Goal: Task Accomplishment & Management: Complete application form

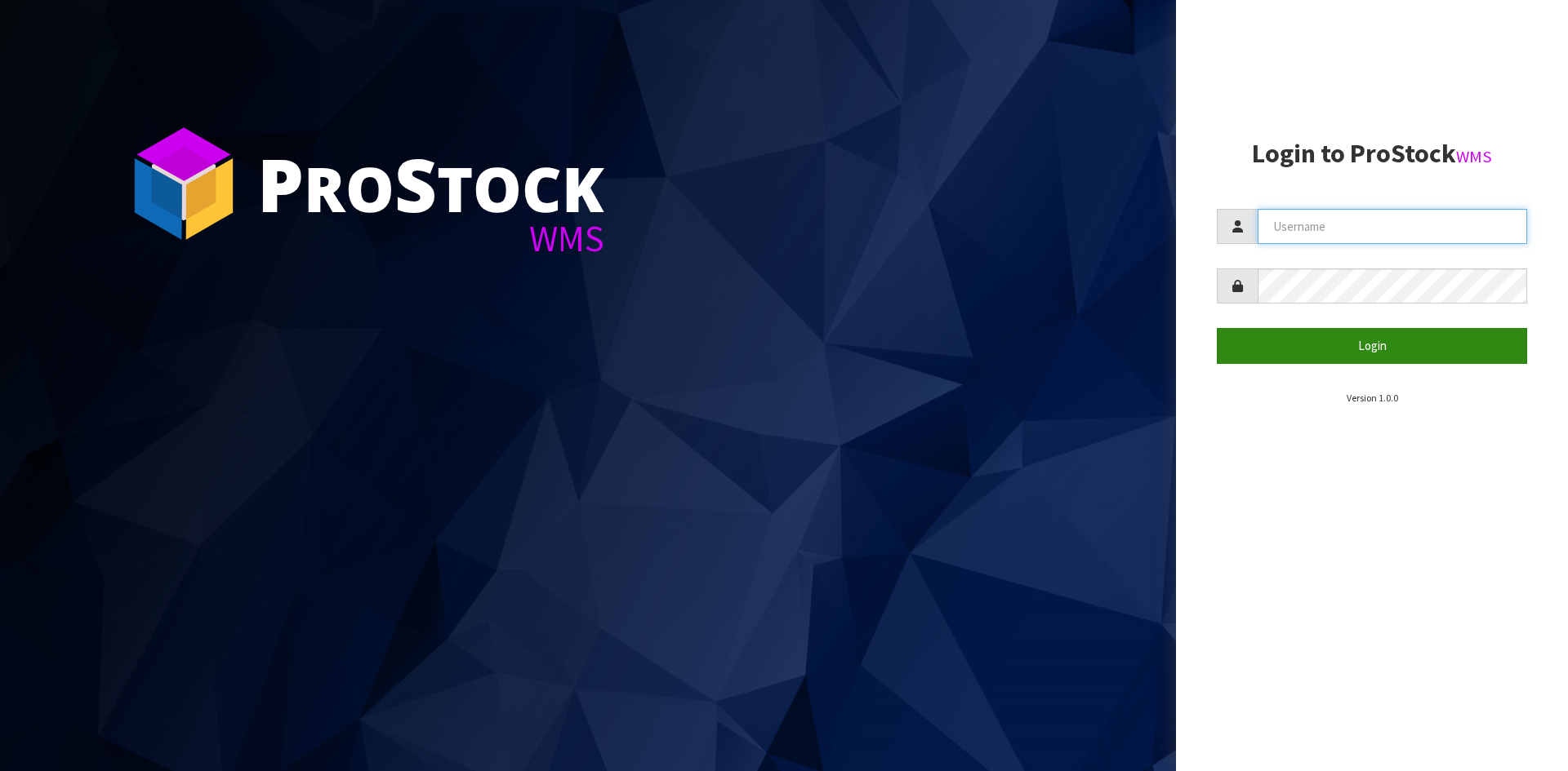
type input "YOURREFORMER"
click at [1325, 358] on button "Login" at bounding box center [1372, 345] width 311 height 35
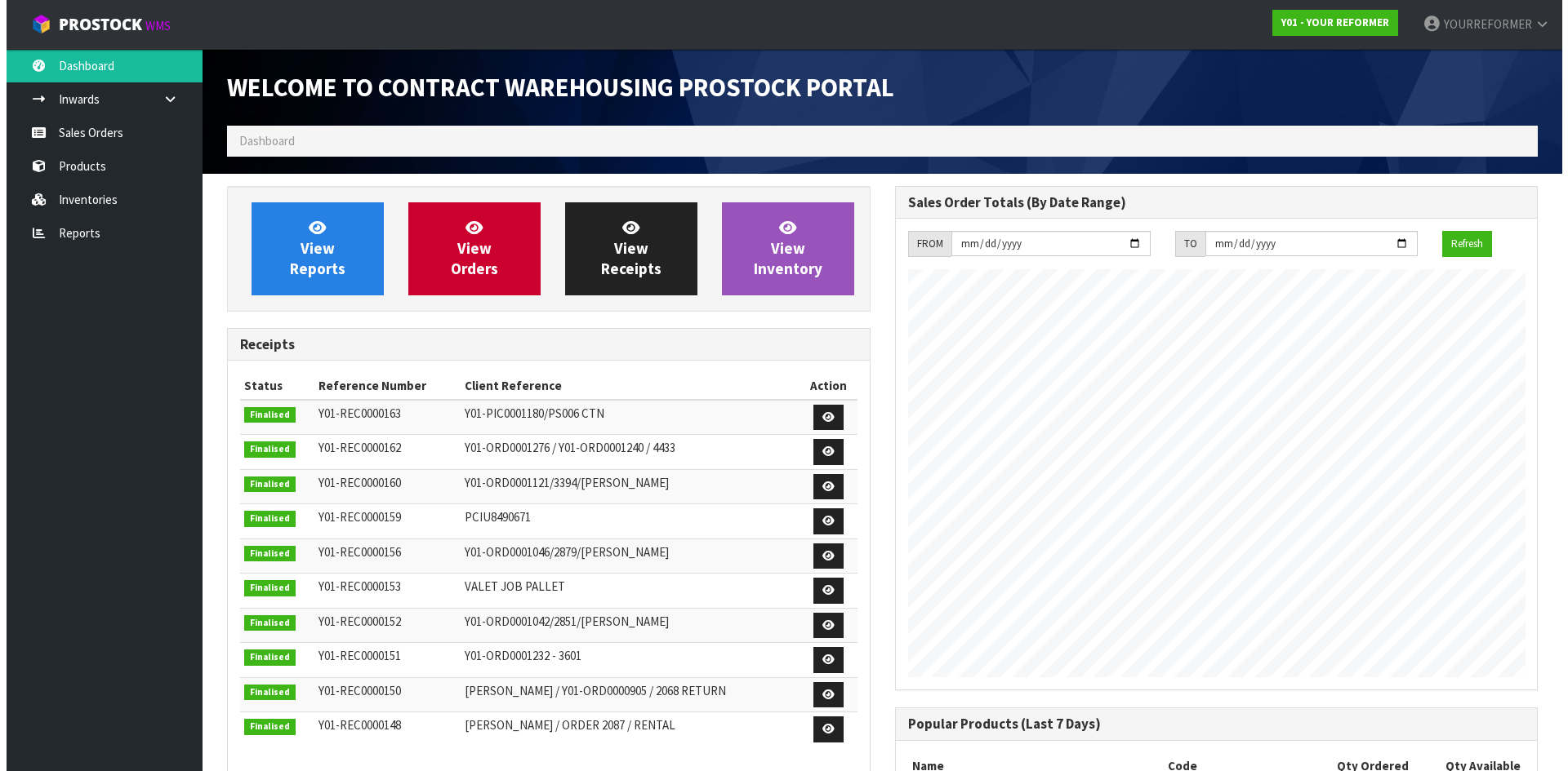
scroll to position [905, 667]
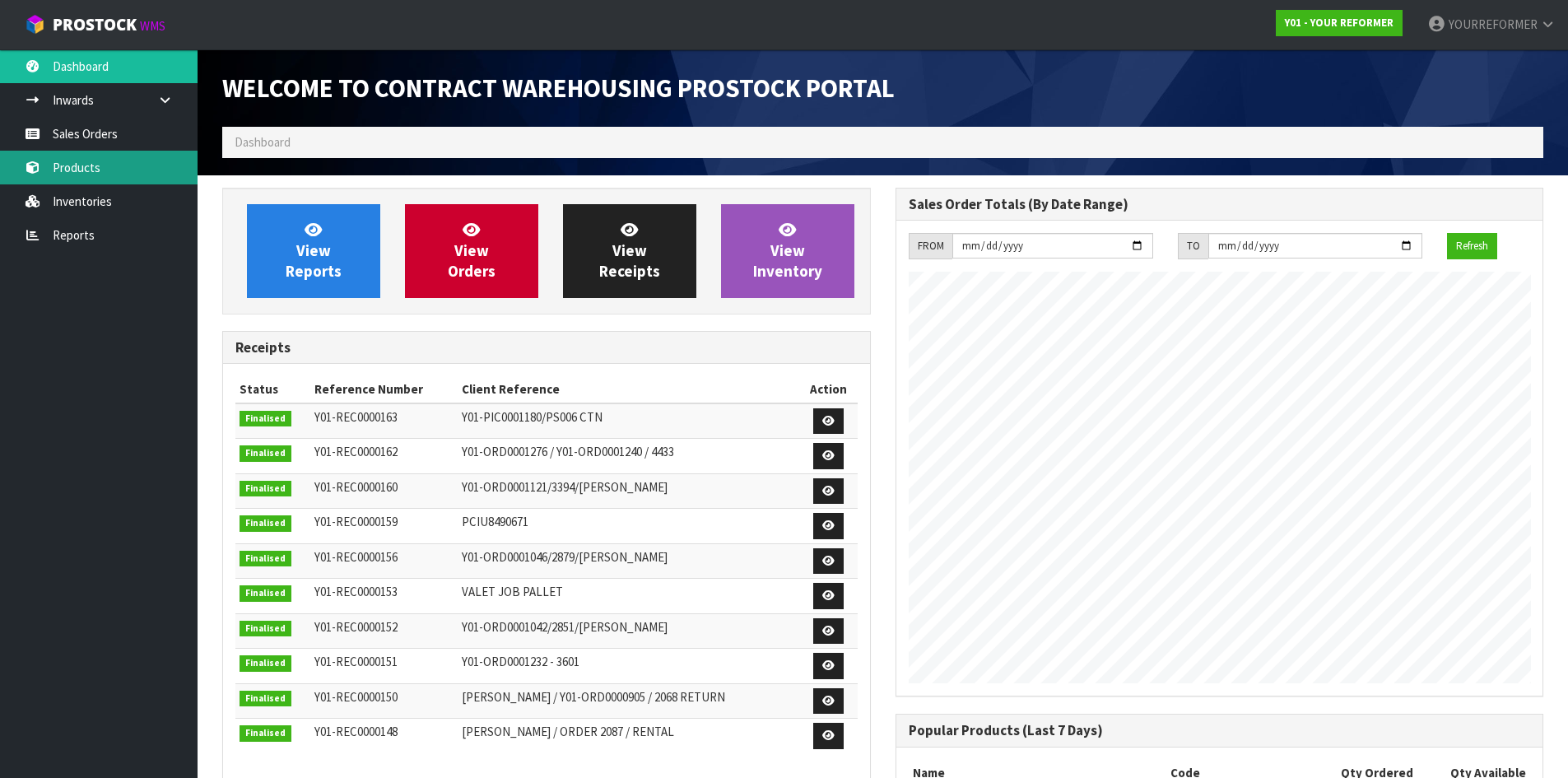
click at [132, 156] on link "Products" at bounding box center [98, 167] width 198 height 33
click at [139, 136] on body "Toggle navigation ProStock WMS Y01 - YOUR REFORMER YOURREFORMER Logout Dashboar…" at bounding box center [784, 389] width 1568 height 778
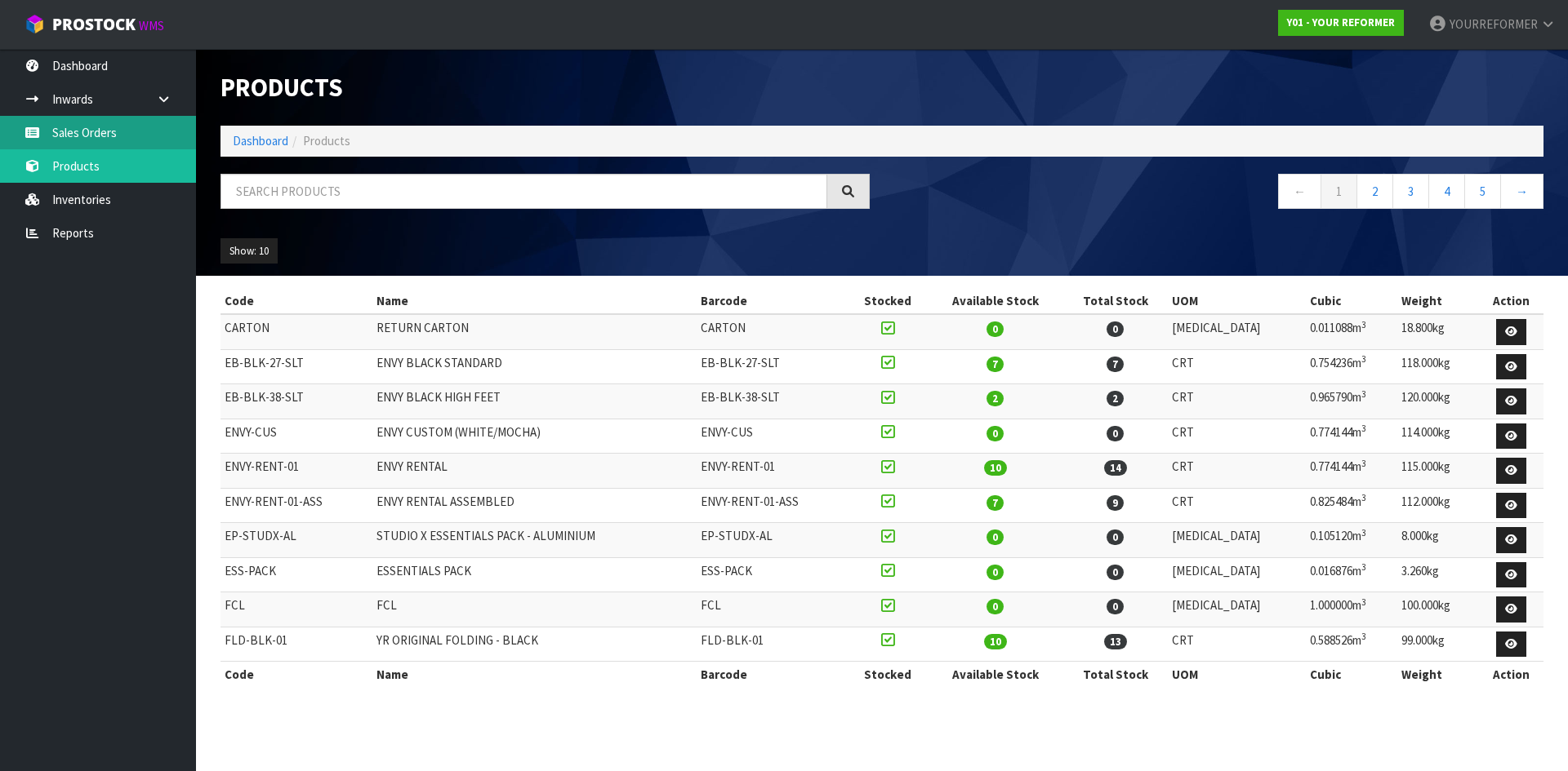
click at [90, 143] on link "Sales Orders" at bounding box center [98, 132] width 196 height 33
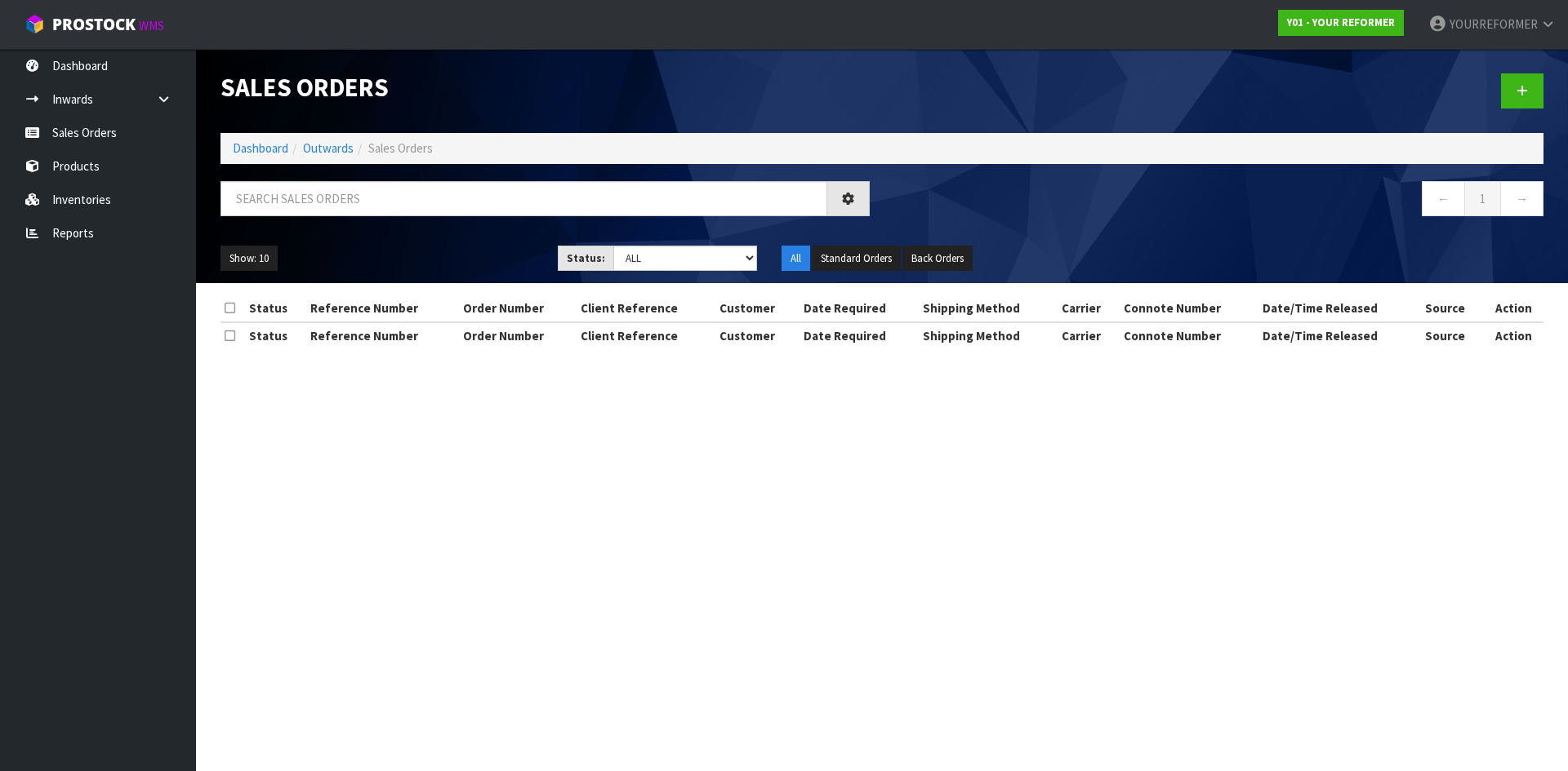
click at [95, 130] on div "Sales Orders Dashboard Outwards Sales Orders ← 1 → Show: 10 5 10 25 50 Status: …" at bounding box center [784, 189] width 1568 height 378
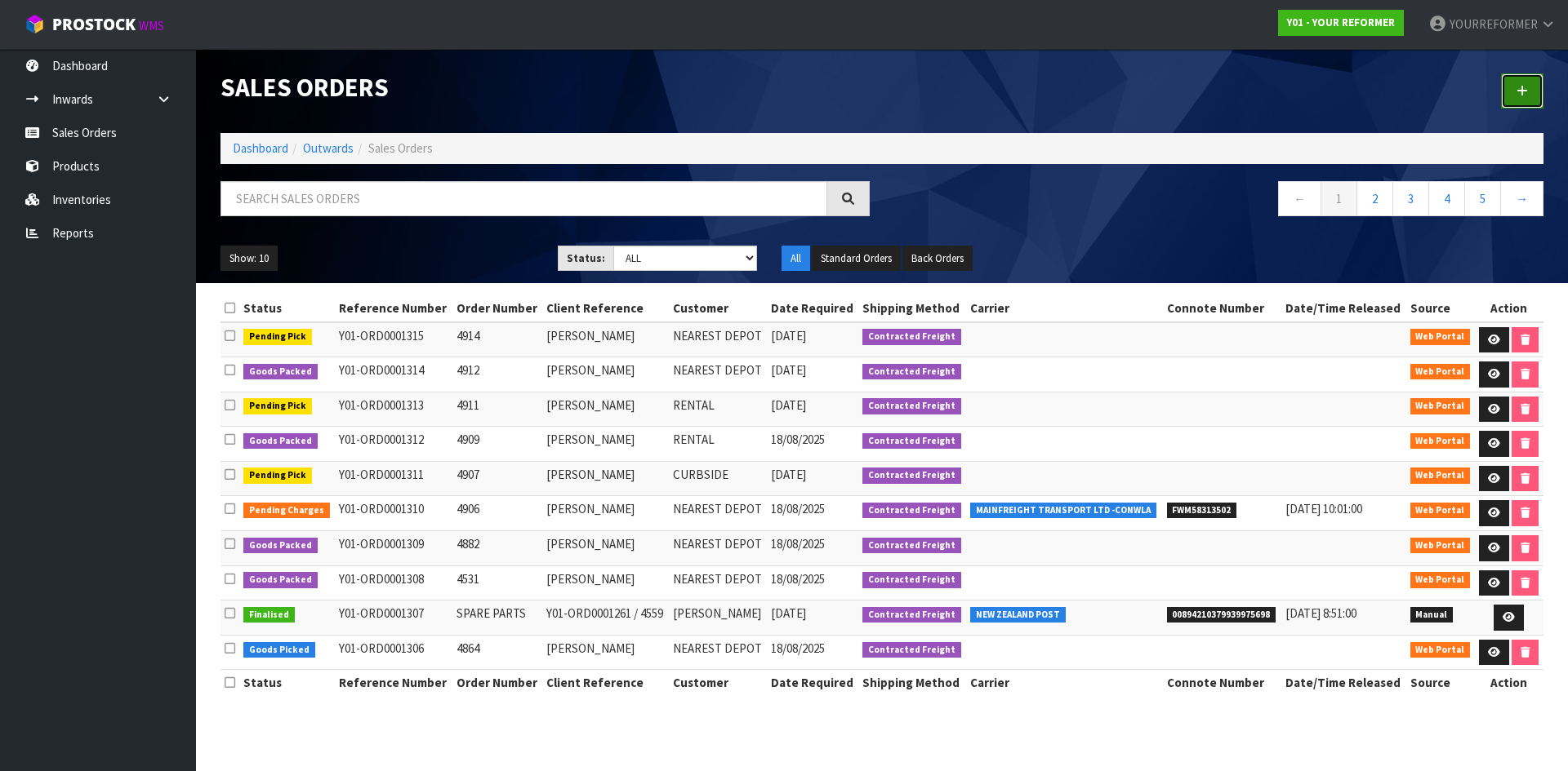
click at [1529, 90] on link at bounding box center [1522, 91] width 42 height 35
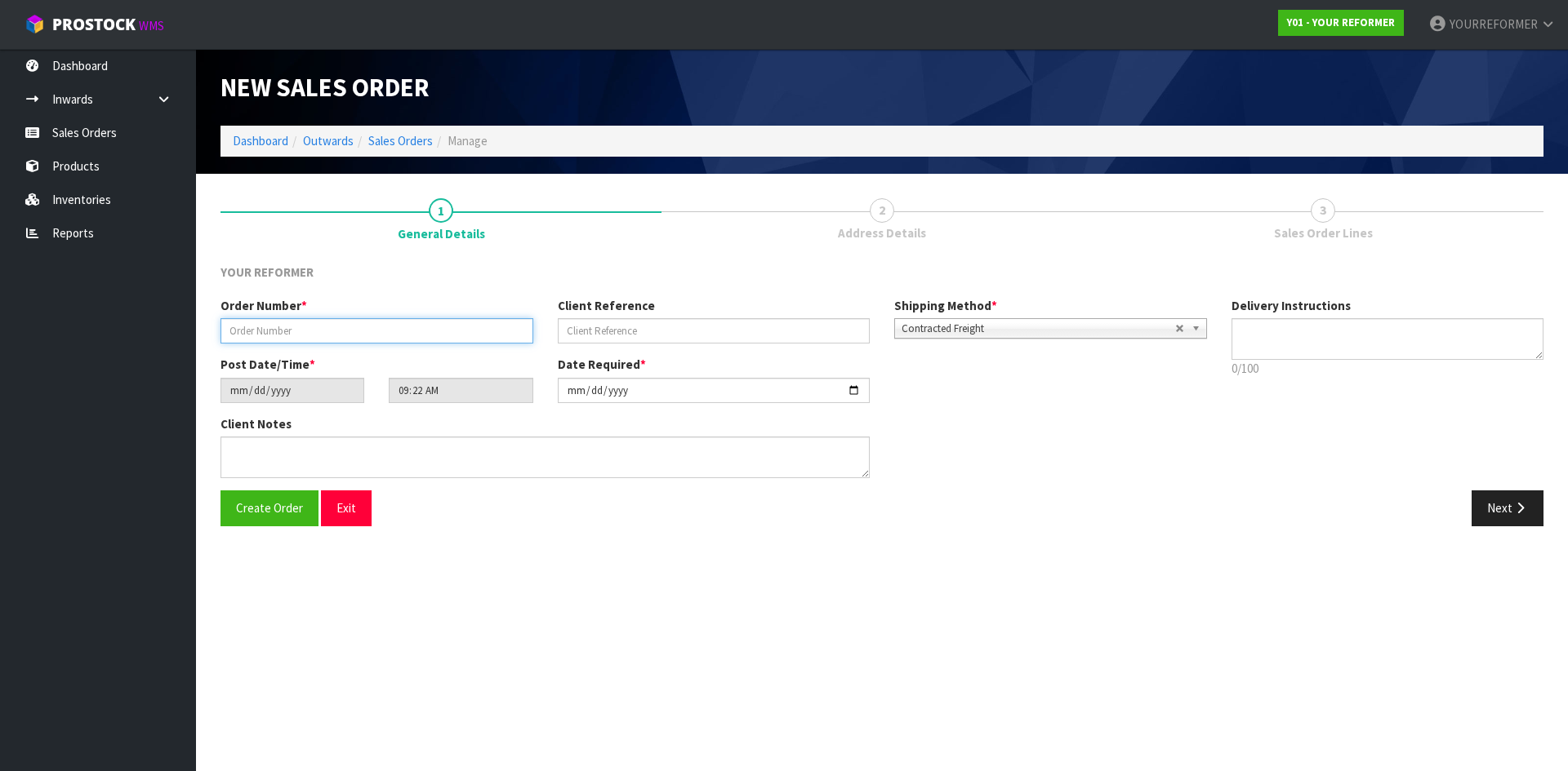
drag, startPoint x: 418, startPoint y: 332, endPoint x: 485, endPoint y: 349, distance: 69.1
click at [418, 332] on input "text" at bounding box center [377, 331] width 313 height 25
paste input "4908"
type input "4908"
drag, startPoint x: 708, startPoint y: 340, endPoint x: 698, endPoint y: 334, distance: 11.7
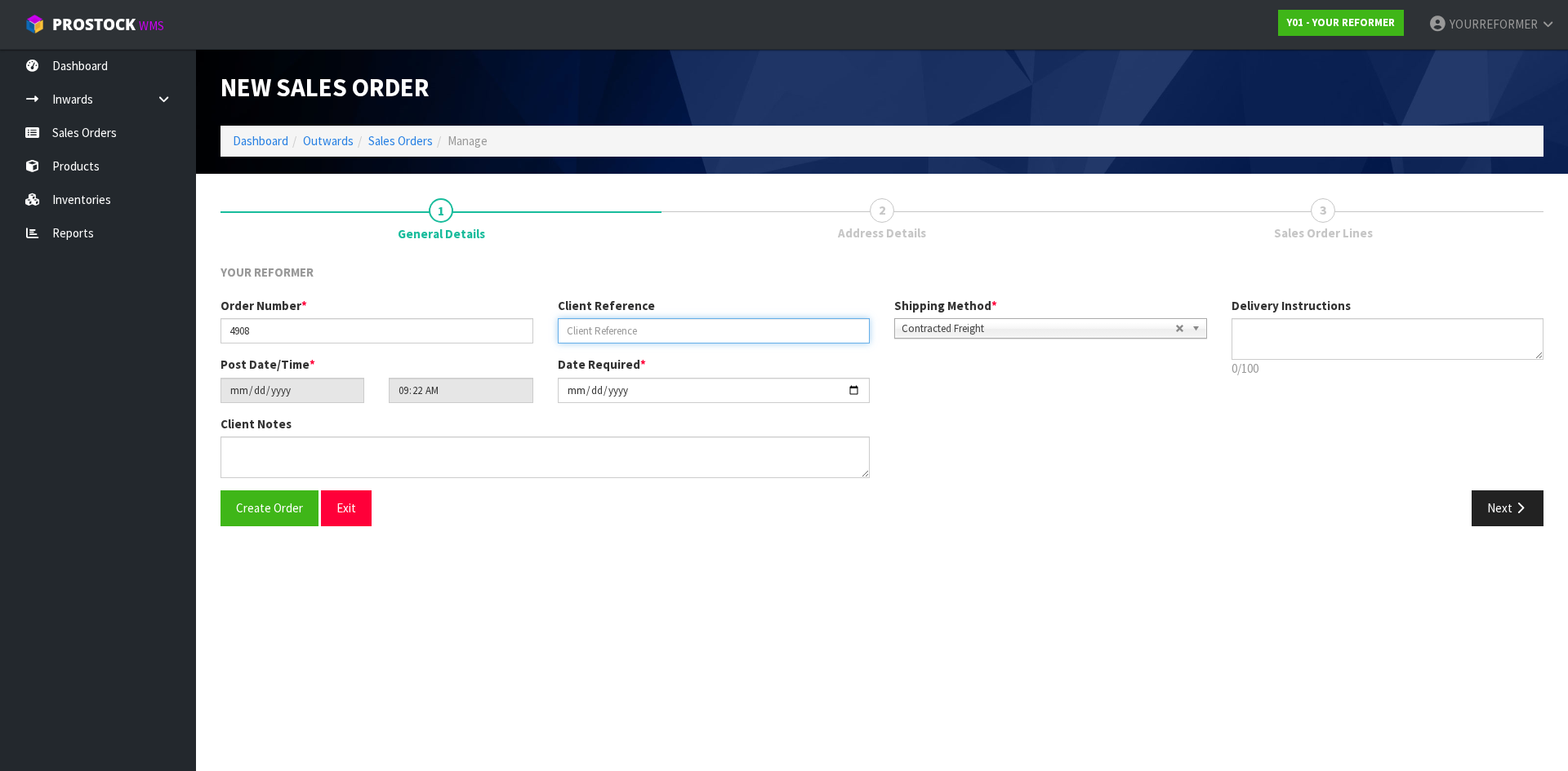
click at [708, 339] on input "text" at bounding box center [714, 331] width 313 height 25
click at [641, 322] on input "text" at bounding box center [714, 331] width 313 height 25
paste input "[PERSON_NAME]"
type input "[PERSON_NAME]"
click at [1403, 363] on p "0/100" at bounding box center [1387, 368] width 313 height 17
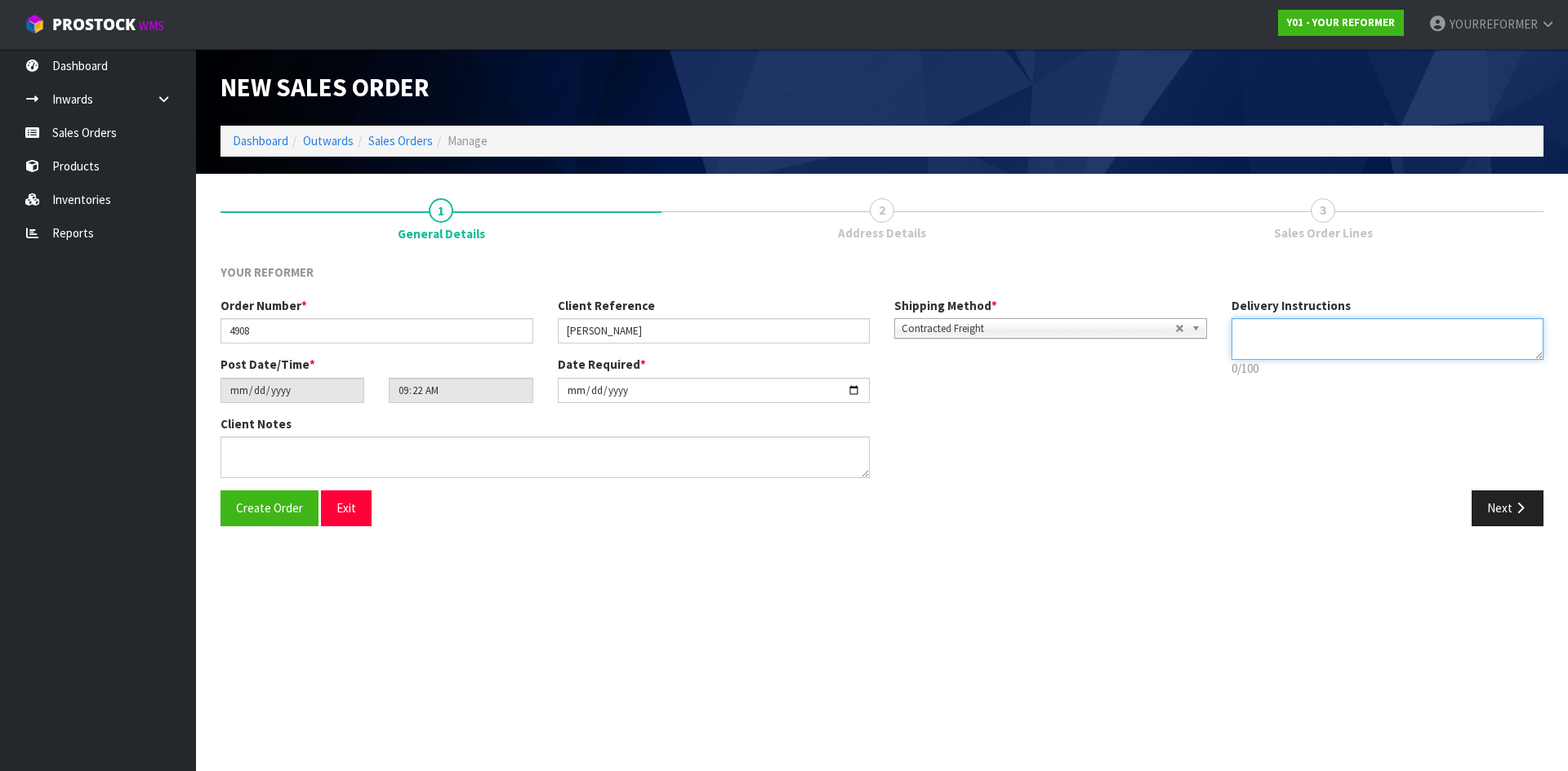
click at [1352, 327] on textarea at bounding box center [1387, 338] width 313 height 42
click at [1333, 350] on textarea at bounding box center [1387, 338] width 313 height 42
click at [1463, 333] on textarea at bounding box center [1387, 338] width 313 height 42
paste textarea "+64 21 401 259"
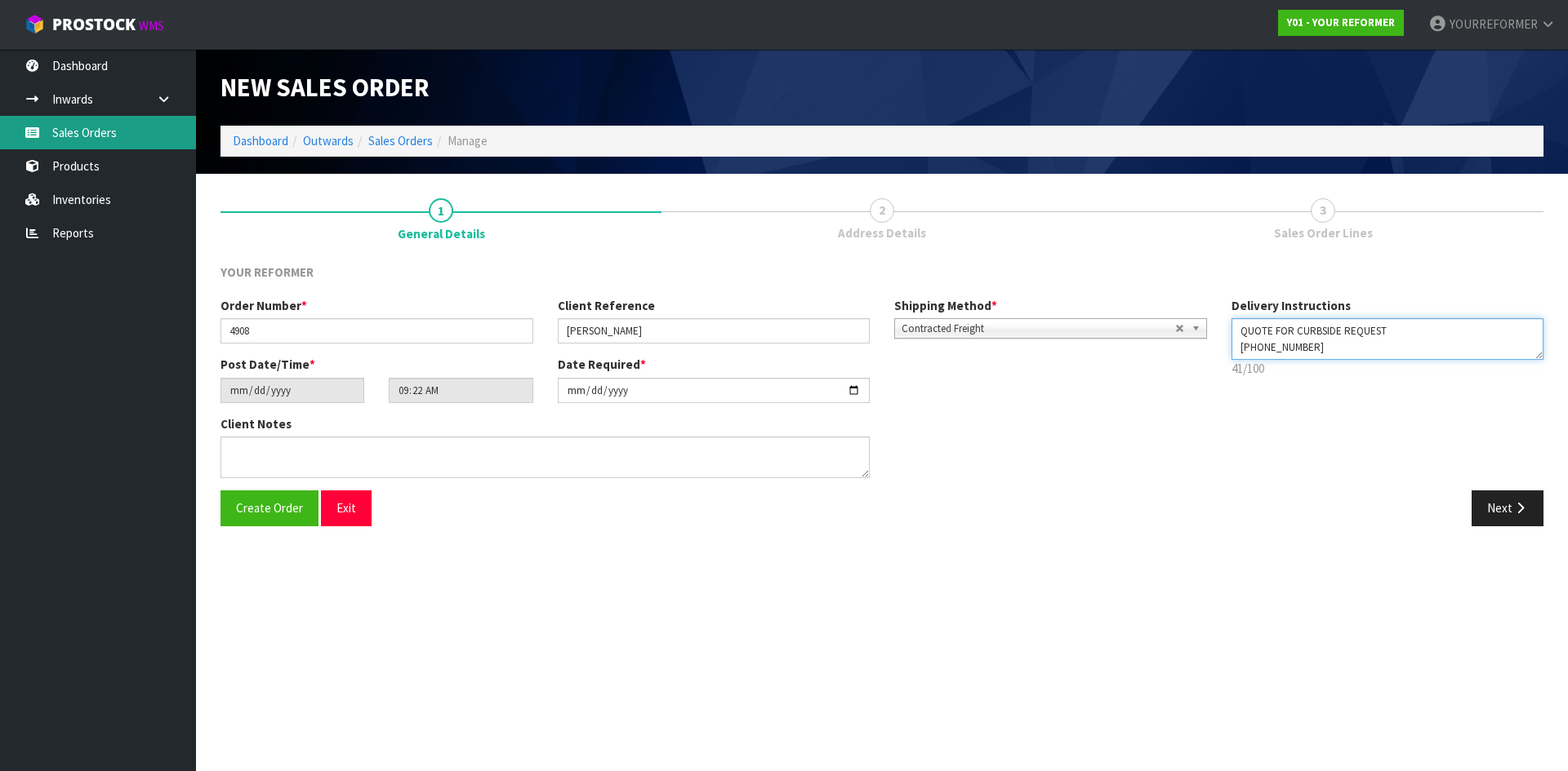
type textarea "QUOTE FOR CURBSIDE REQUEST +64 21 401 259"
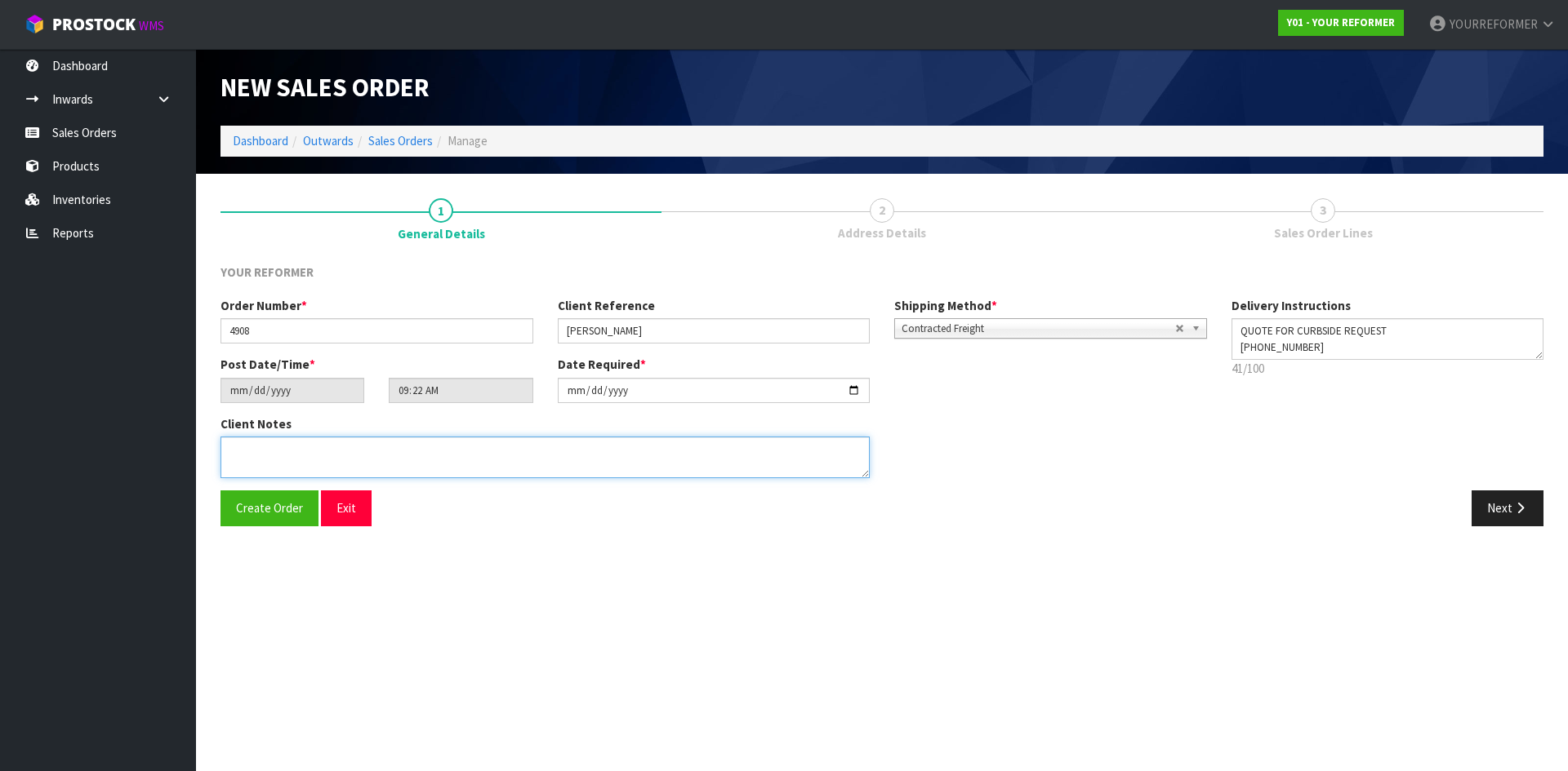
click at [474, 444] on textarea at bounding box center [545, 457] width 649 height 42
paste textarea "3 LIDDEL GROVE ISLAND BAY WGN WELLINGTON 6023 NEW ZEALAND +64 21 401 259"
type textarea "3 LIDDEL GROVE ISLAND BAY WGN WELLINGTON 6023 NEW ZEALAND +64 21 401 259"
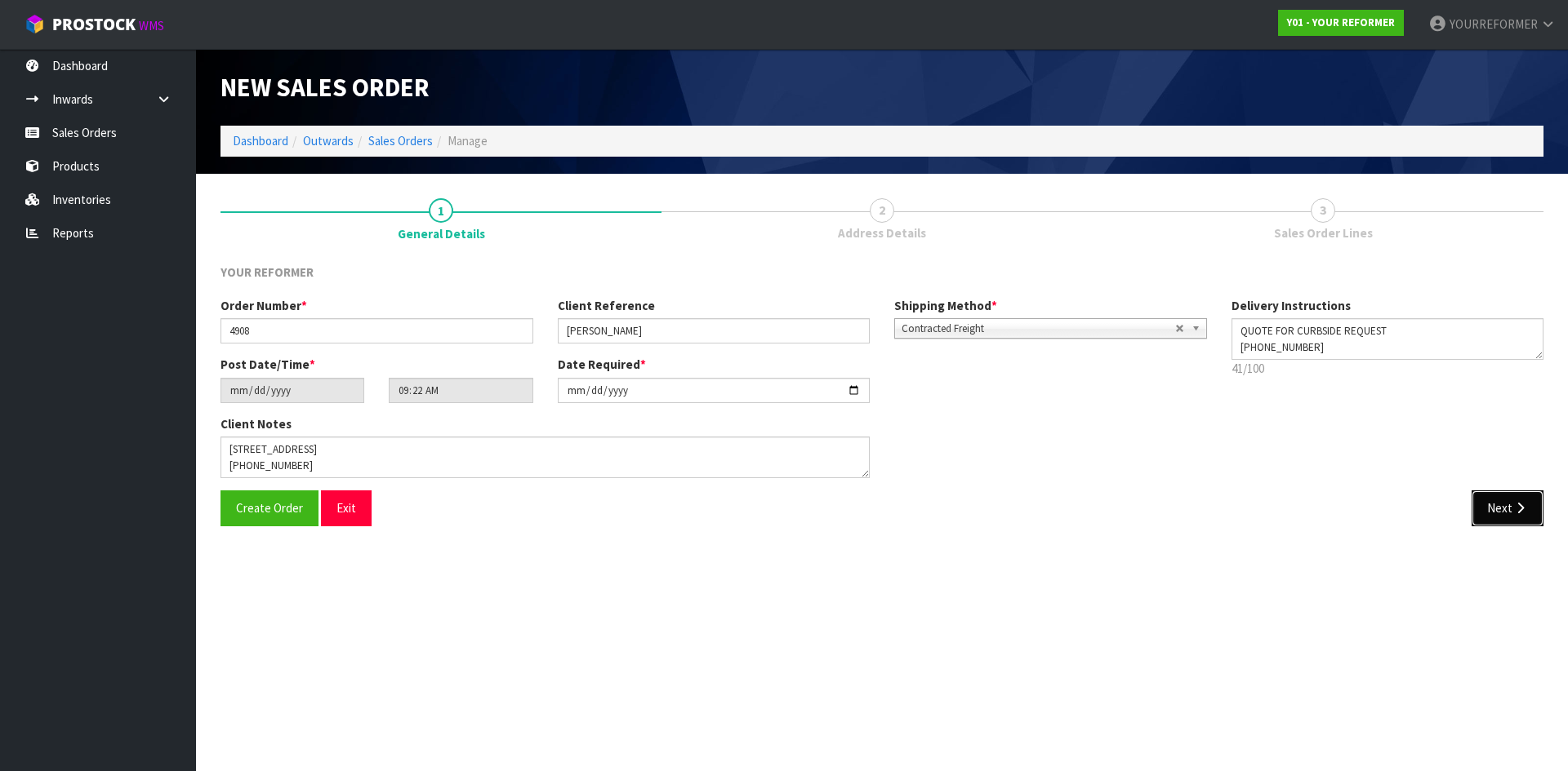
click at [1519, 514] on icon "button" at bounding box center [1520, 508] width 15 height 12
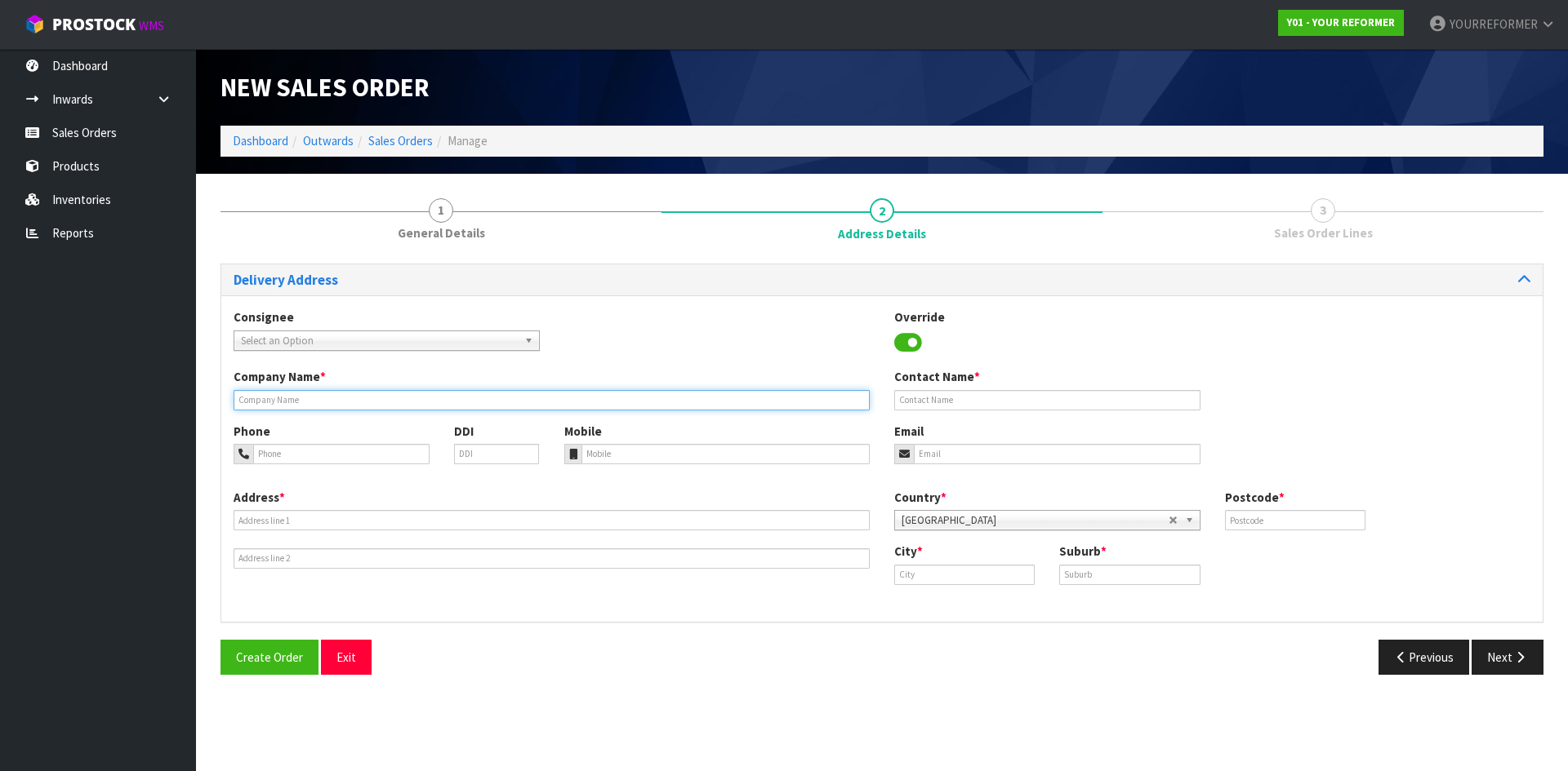
click at [287, 408] on input "text" at bounding box center [552, 400] width 636 height 20
click at [259, 392] on input "text" at bounding box center [552, 400] width 636 height 20
type input "QUOTE FOR CURBSIDE"
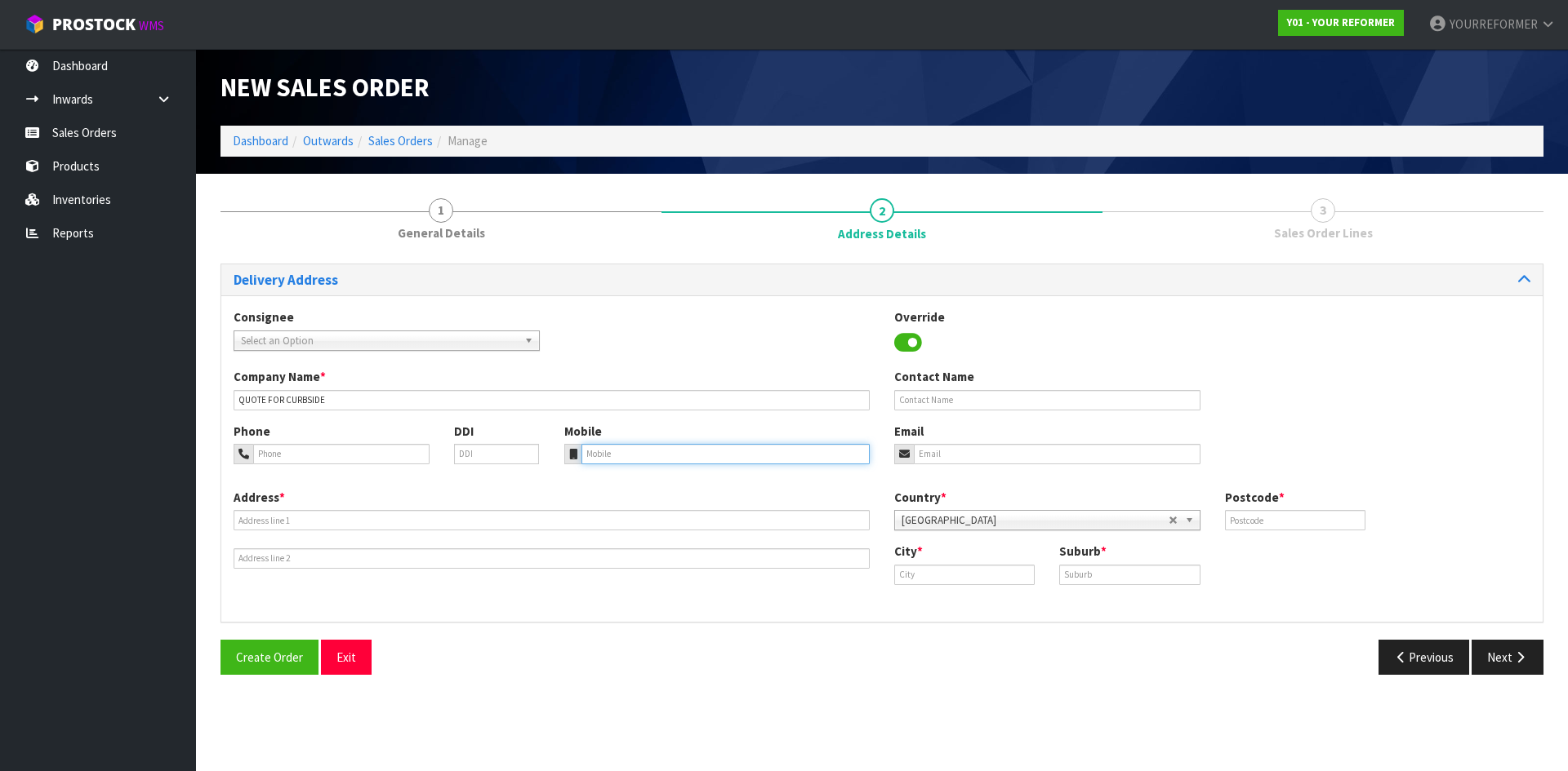
click at [596, 460] on input "tel" at bounding box center [725, 455] width 289 height 20
paste input "+64 21 401 259"
type input "+64 21 401 259"
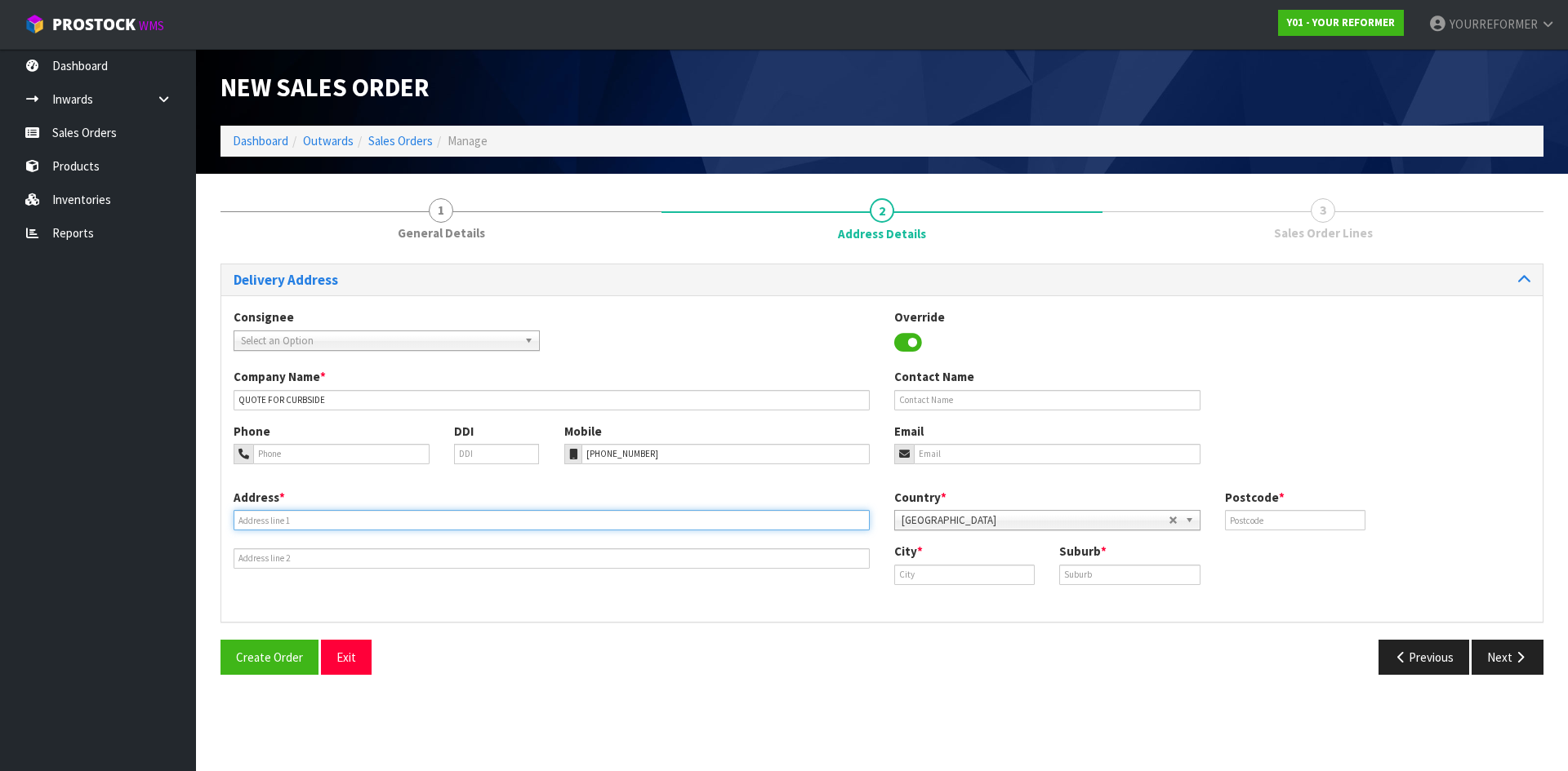
drag, startPoint x: 270, startPoint y: 521, endPoint x: 266, endPoint y: 545, distance: 24.3
click at [270, 520] on input "text" at bounding box center [552, 520] width 636 height 20
paste input "3 LIDDEL GROVE ISLAND BAY WGN"
type input "3 LIDDEL GROVE ISLAND BAY WGN"
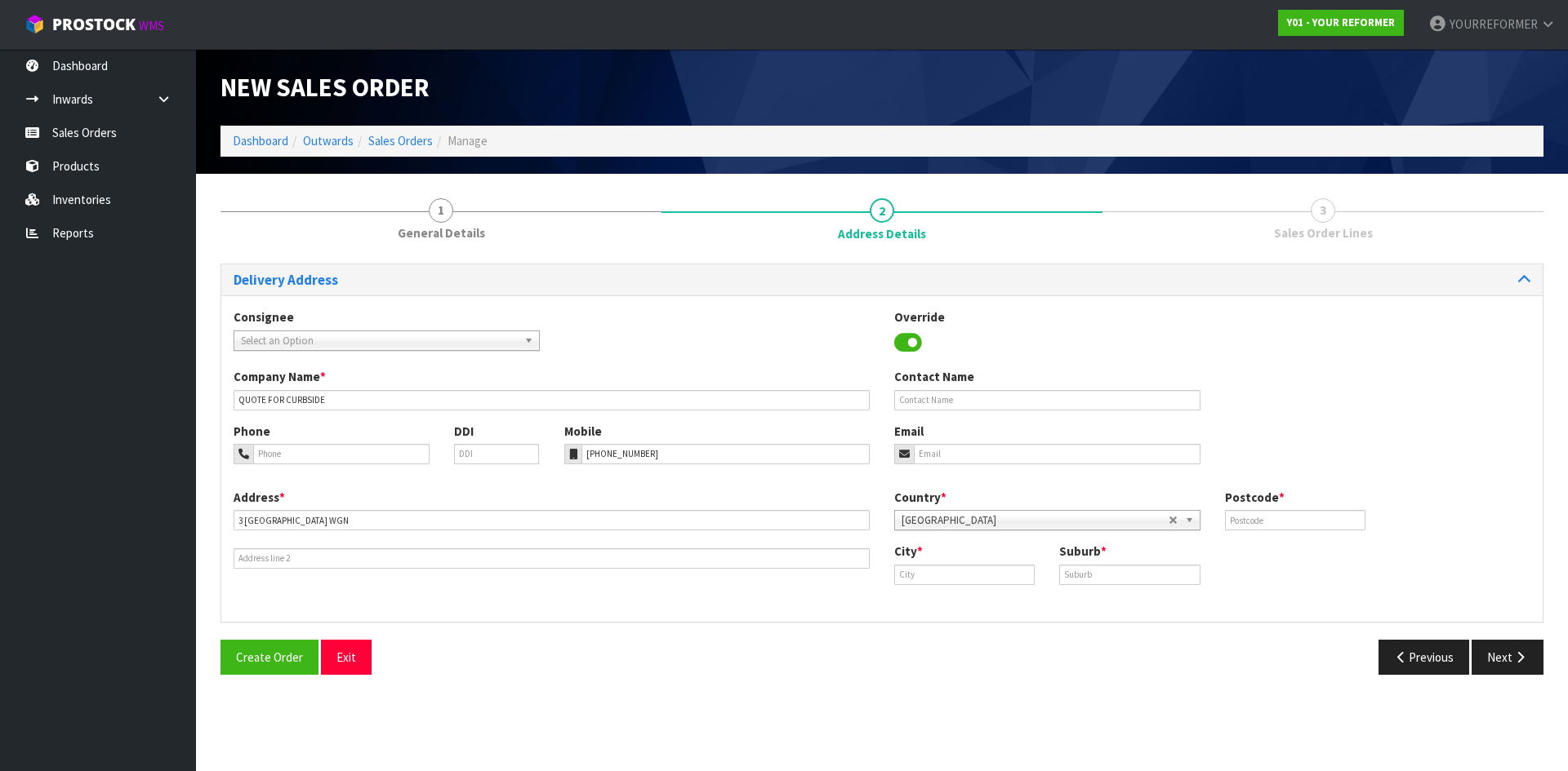
click at [260, 569] on div "Address * 3 LIDDEL GROVE ISLAND BAY WGN Country * Afghanistan Aland Islands Alb…" at bounding box center [882, 549] width 1321 height 120
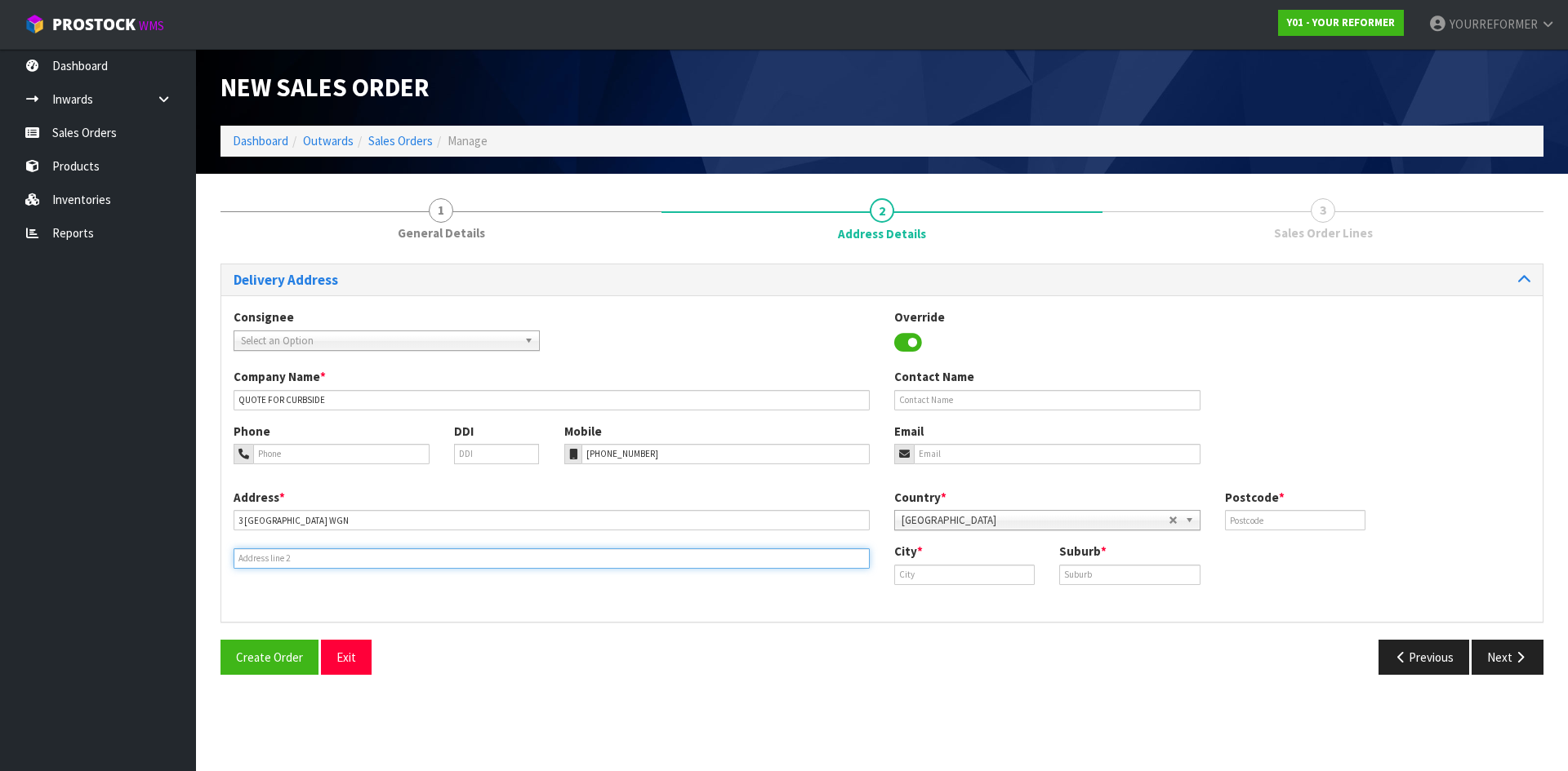
click at [271, 558] on input "text" at bounding box center [552, 559] width 636 height 20
paste input "WELLINGTON 6023 NEW ZEALAND"
type input "WELLINGTON 6023 NEW ZEALAND"
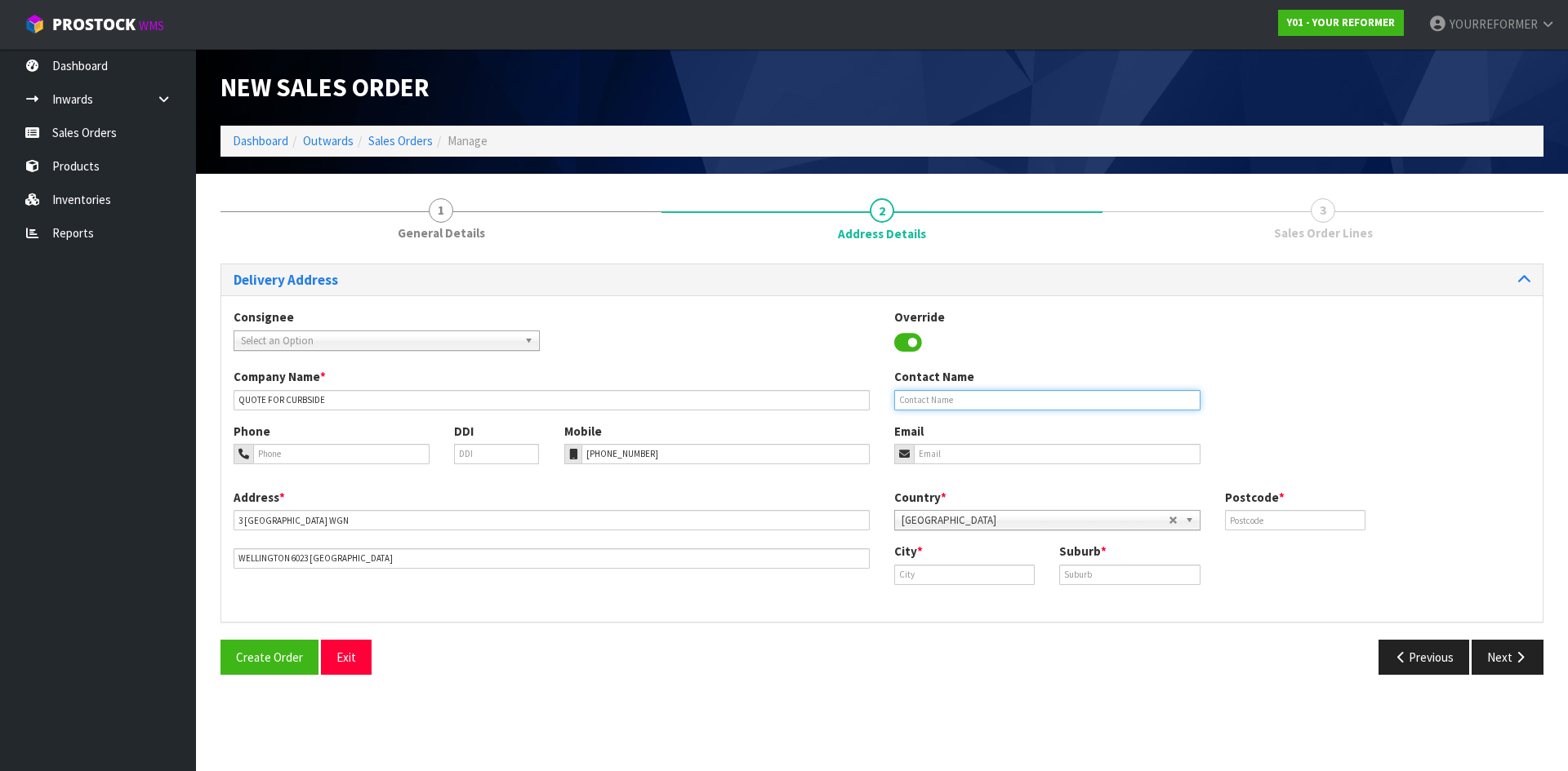
click at [982, 393] on input "text" at bounding box center [1047, 400] width 306 height 20
click at [966, 404] on input "text" at bounding box center [1047, 400] width 306 height 20
paste input "[PERSON_NAME]"
type input "[PERSON_NAME]"
click at [950, 446] on input "email" at bounding box center [1057, 455] width 287 height 20
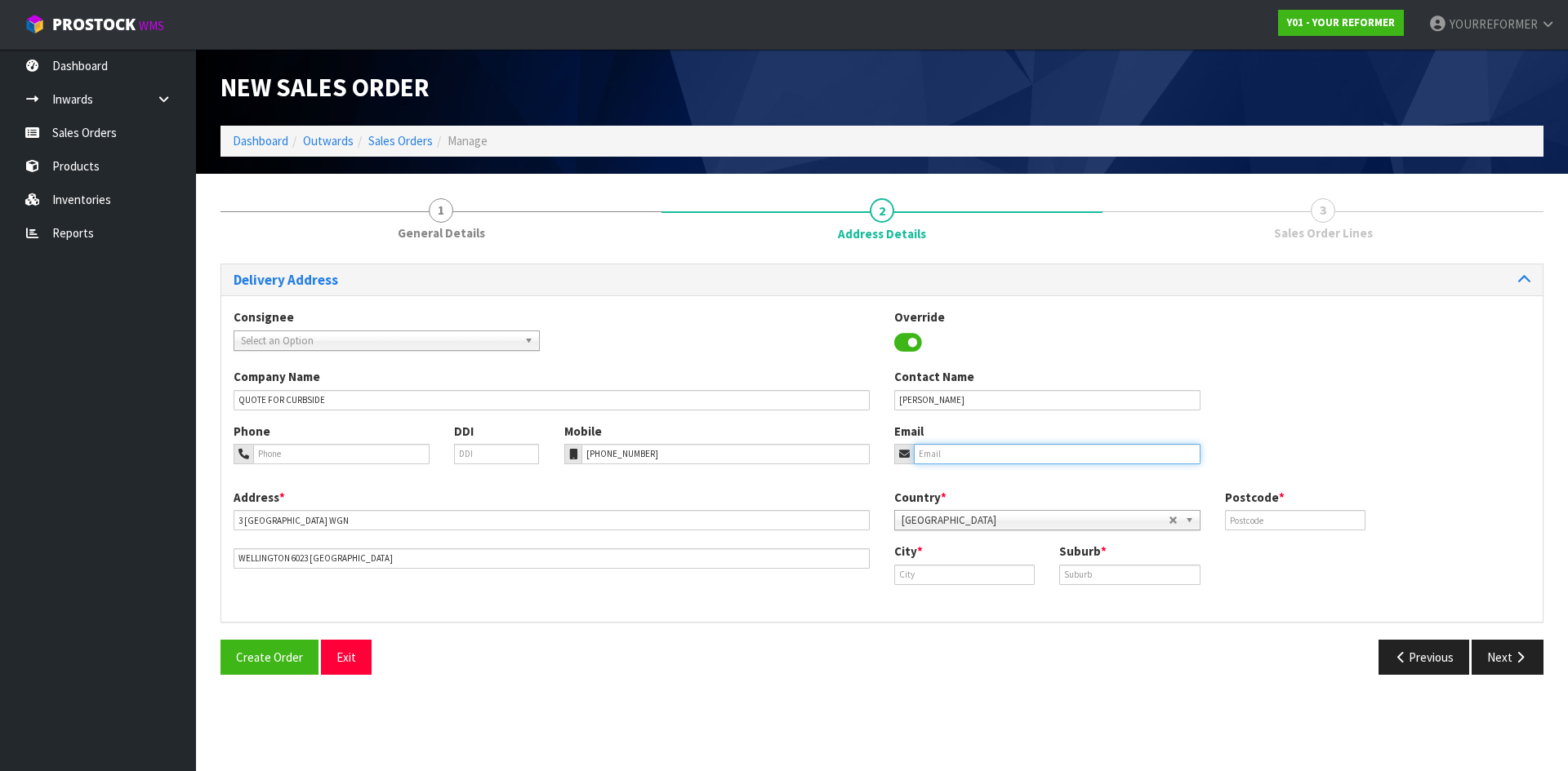
drag, startPoint x: 955, startPoint y: 446, endPoint x: 993, endPoint y: 465, distance: 42.5
click at [955, 446] on input "email" at bounding box center [1057, 455] width 287 height 20
paste input "kevin.duckworth@me.com"
type input "kevin.duckworth@me.com"
click at [1268, 506] on label "Postcode *" at bounding box center [1255, 497] width 59 height 17
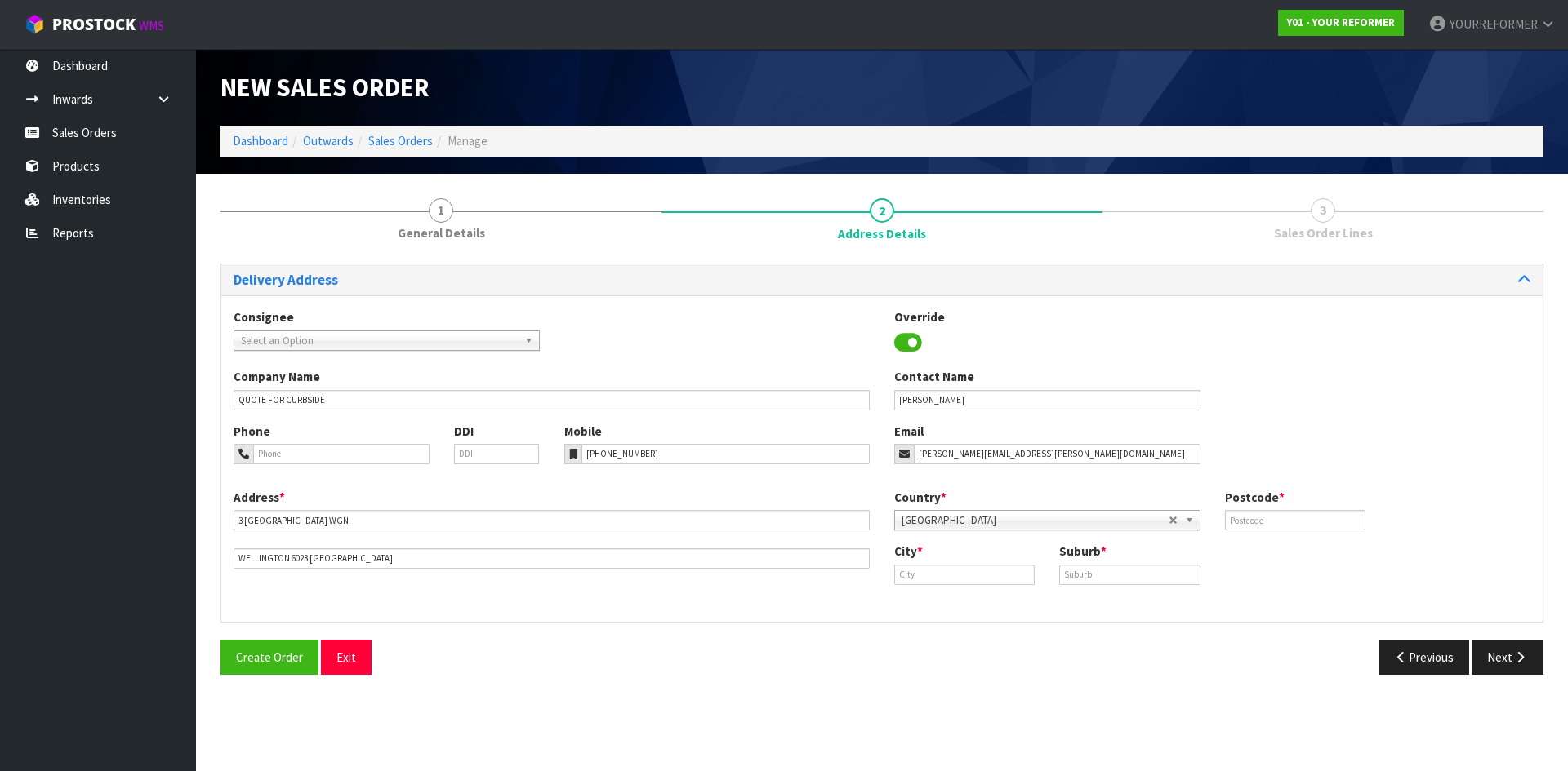
click at [1217, 521] on div "Postcode *" at bounding box center [1295, 509] width 165 height 42
drag, startPoint x: 1230, startPoint y: 521, endPoint x: 1074, endPoint y: 535, distance: 156.6
click at [1228, 521] on input "text" at bounding box center [1296, 520] width 141 height 20
paste input "6023"
type input "6023"
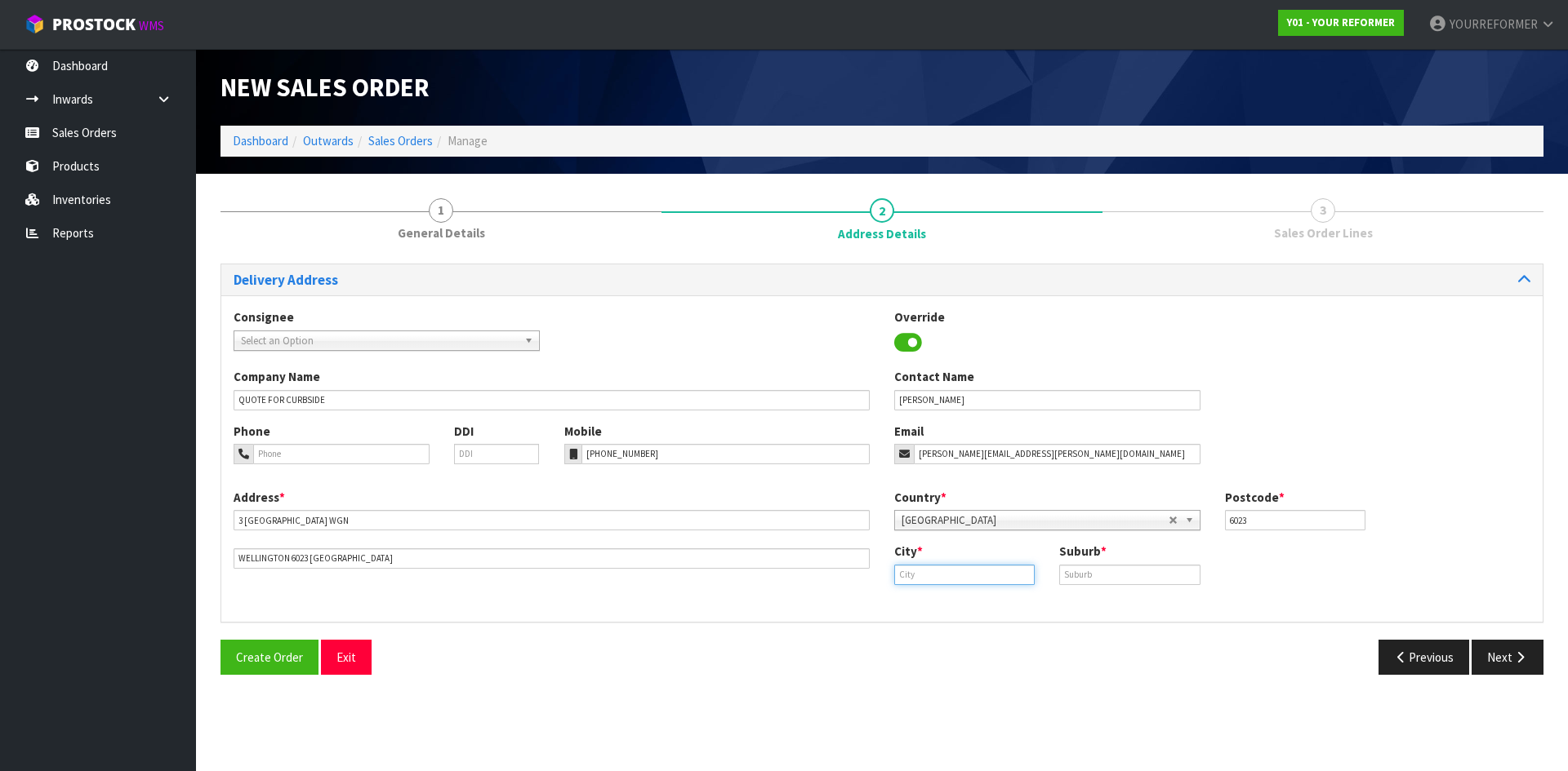
click at [942, 573] on input "text" at bounding box center [965, 575] width 141 height 20
paste input "Island Bay"
type input "Island Bay"
click at [1016, 600] on link "Island Bay" at bounding box center [971, 603] width 151 height 22
drag, startPoint x: 1106, startPoint y: 578, endPoint x: 1024, endPoint y: 578, distance: 82.0
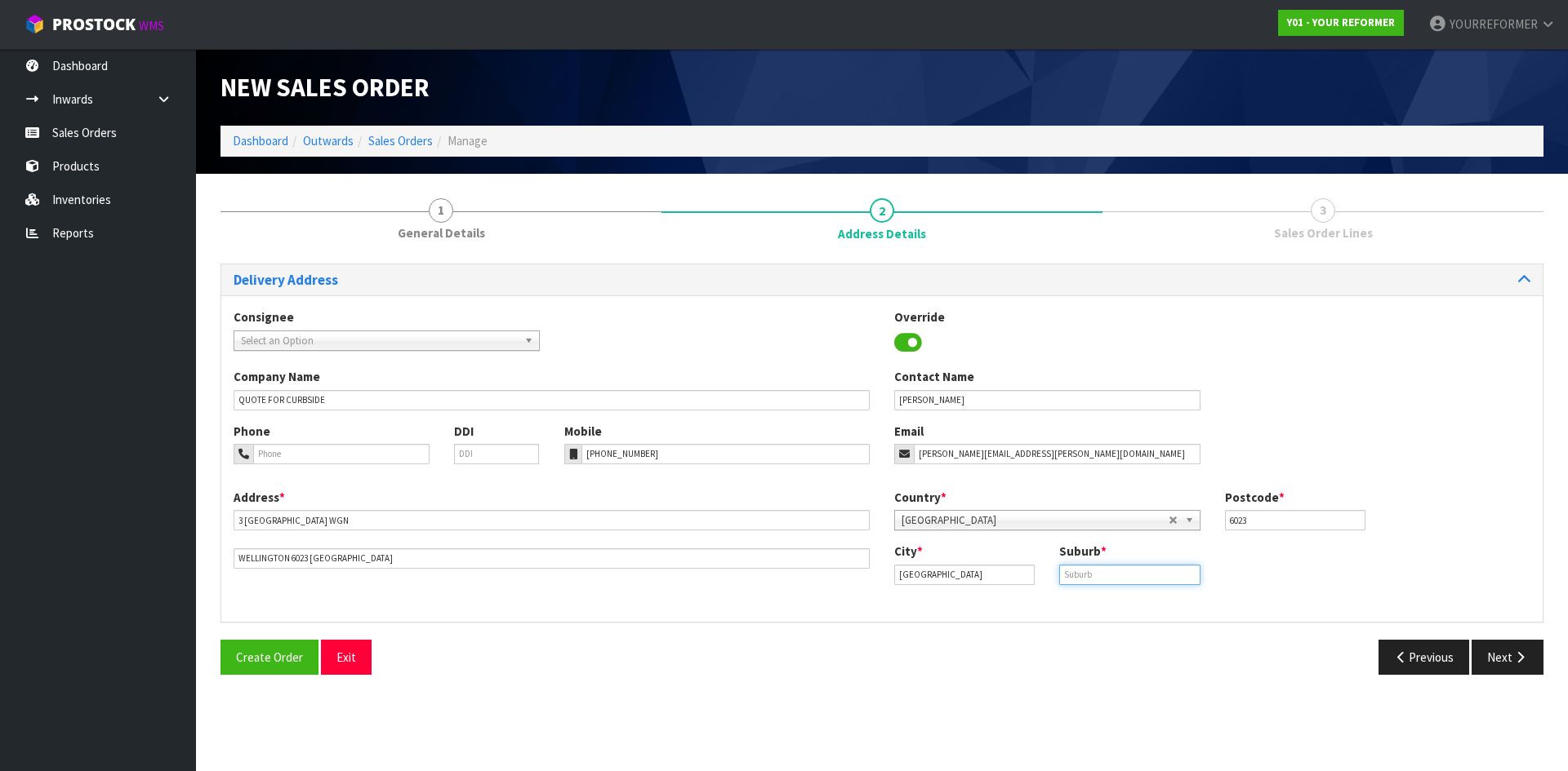
click at [1106, 578] on input "text" at bounding box center [1129, 575] width 141 height 20
paste input "WELLINGTON"
type input "WELLINGTON"
drag, startPoint x: 904, startPoint y: 573, endPoint x: 820, endPoint y: 598, distance: 87.6
click at [744, 573] on div "Address * 3 LIDDEL GROVE ISLAND BAY WGN WELLINGTON 6023 NEW ZEALAND Country * A…" at bounding box center [882, 549] width 1321 height 120
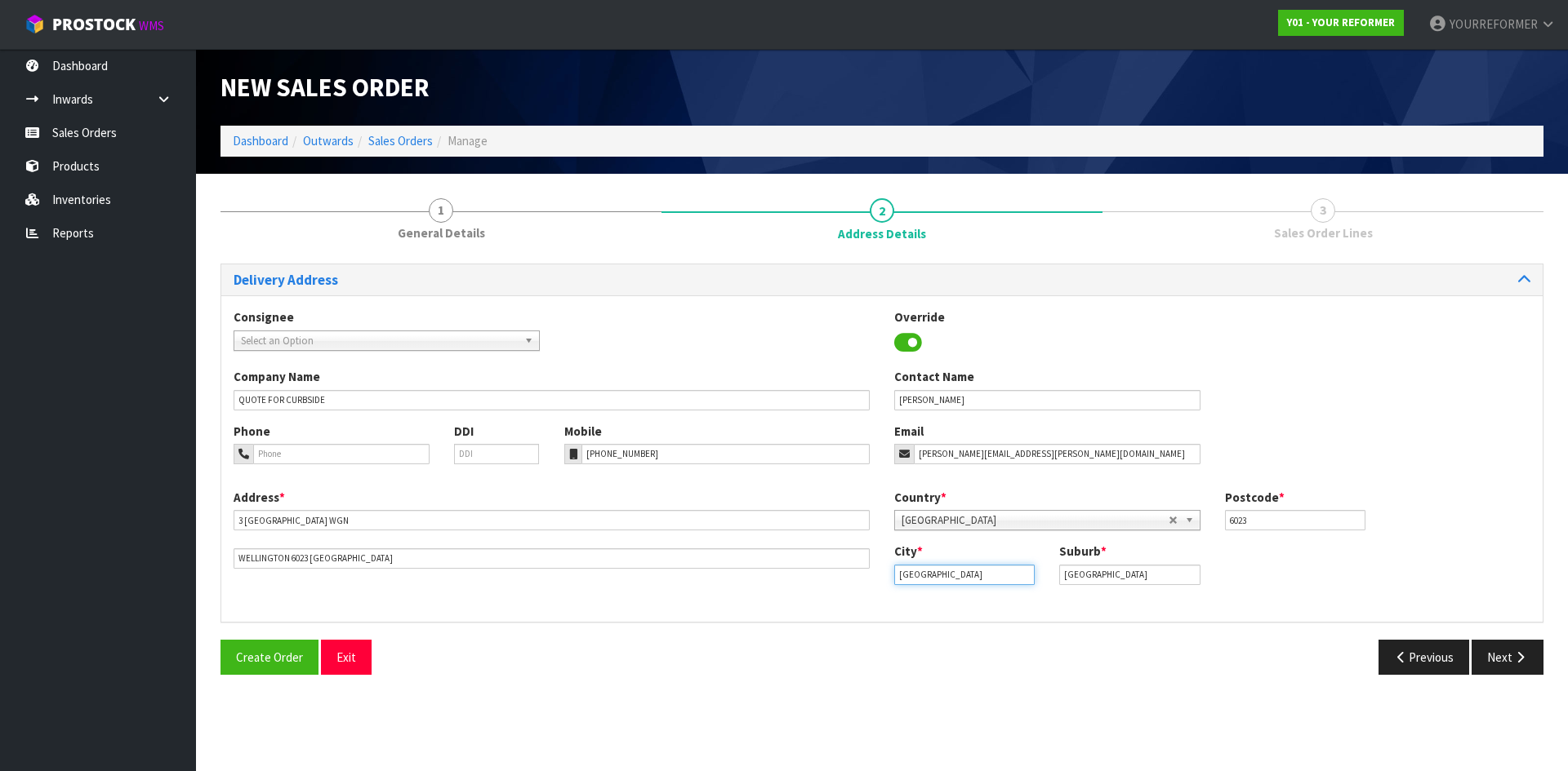
paste input "Wellington"
type input "Wellington"
click at [902, 601] on link "Wellington" at bounding box center [971, 603] width 151 height 22
drag, startPoint x: 1126, startPoint y: 576, endPoint x: 1118, endPoint y: 594, distance: 19.7
click at [1054, 573] on div "Suburb * WELLINGTON" at bounding box center [1129, 563] width 165 height 42
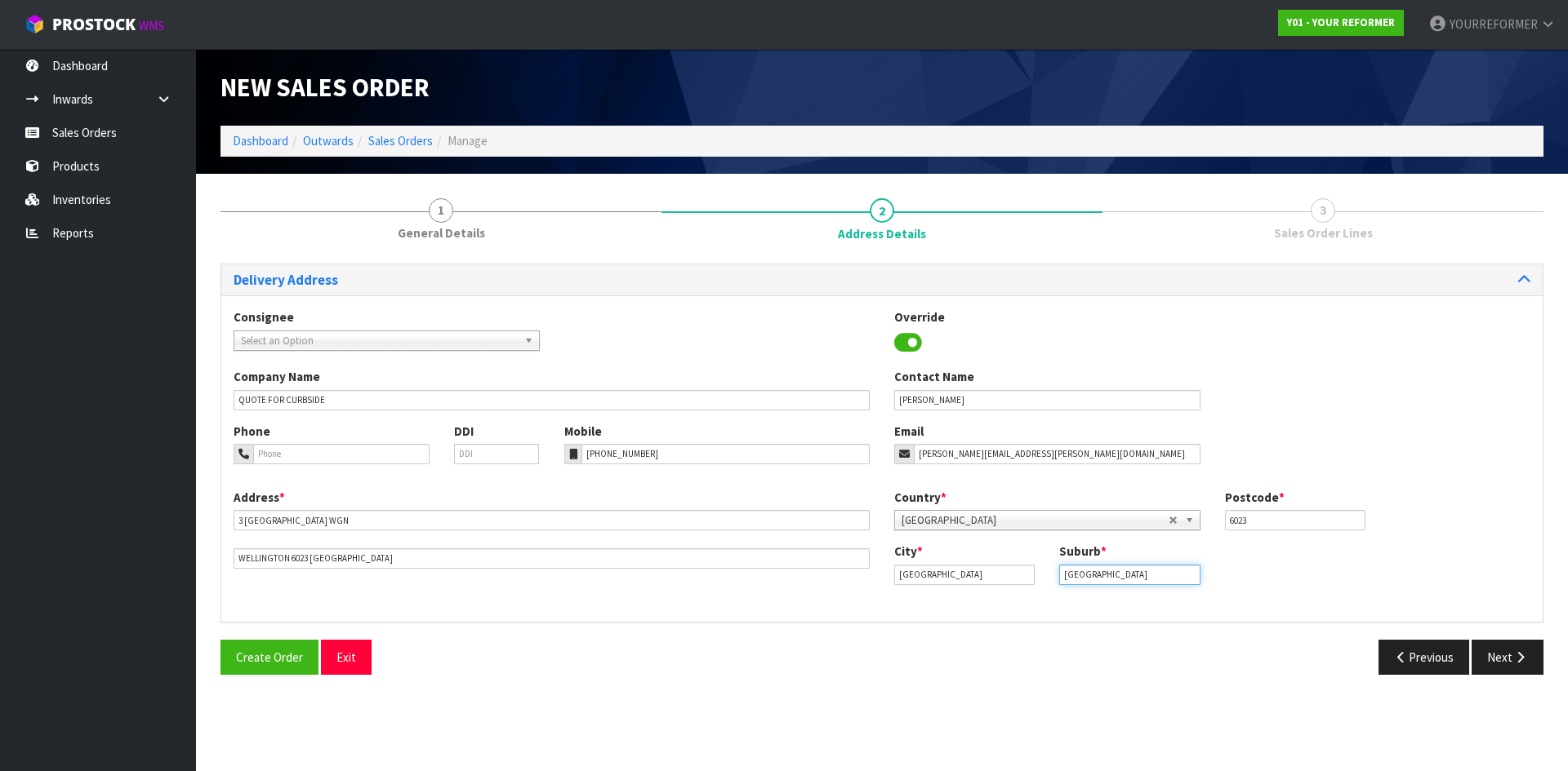
paste input "ISLAND BAY"
type input "ISLAND BAY"
click at [1494, 651] on button "Next" at bounding box center [1507, 657] width 72 height 35
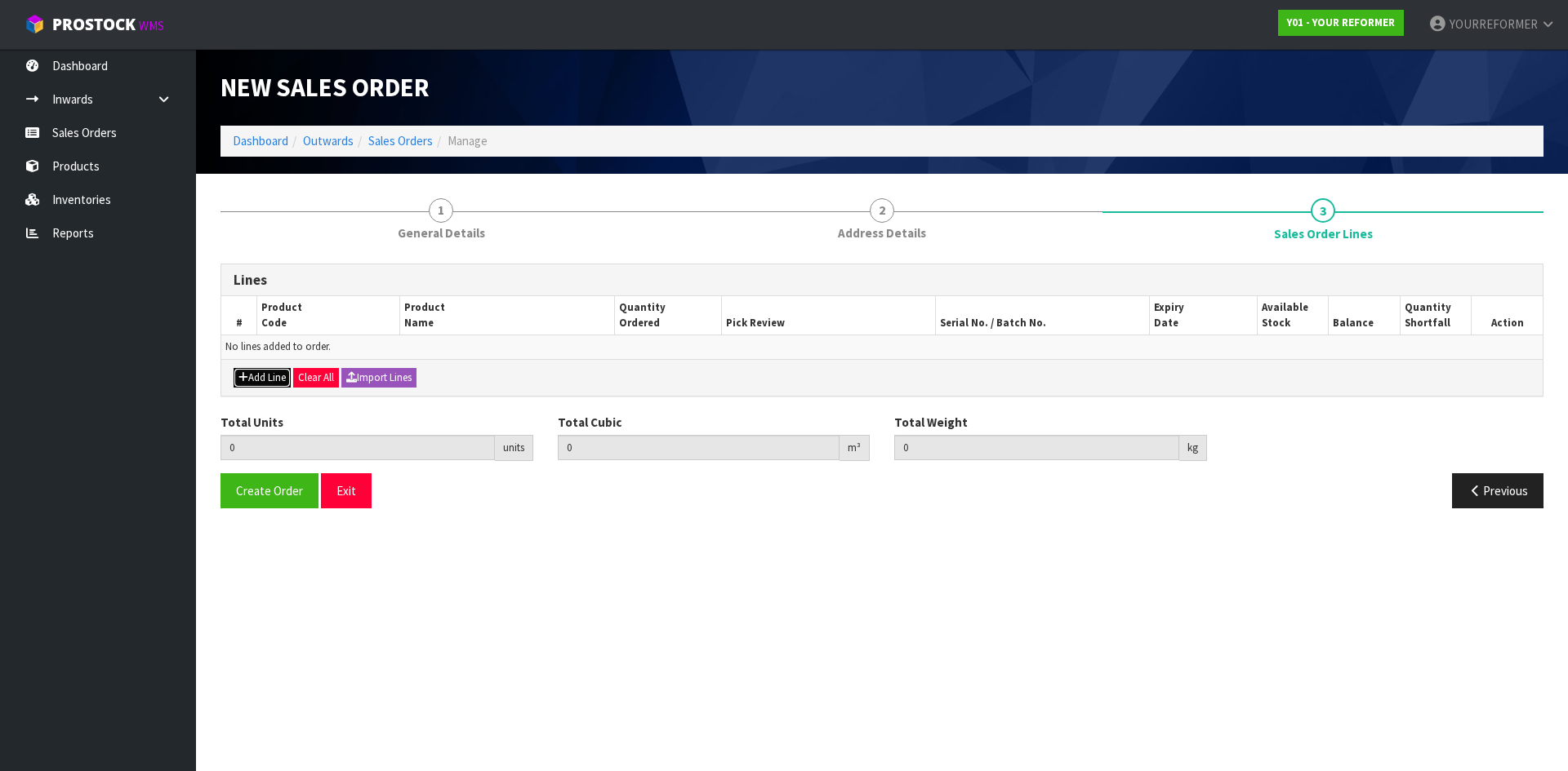
click at [249, 374] on button "Add Line" at bounding box center [261, 377] width 57 height 20
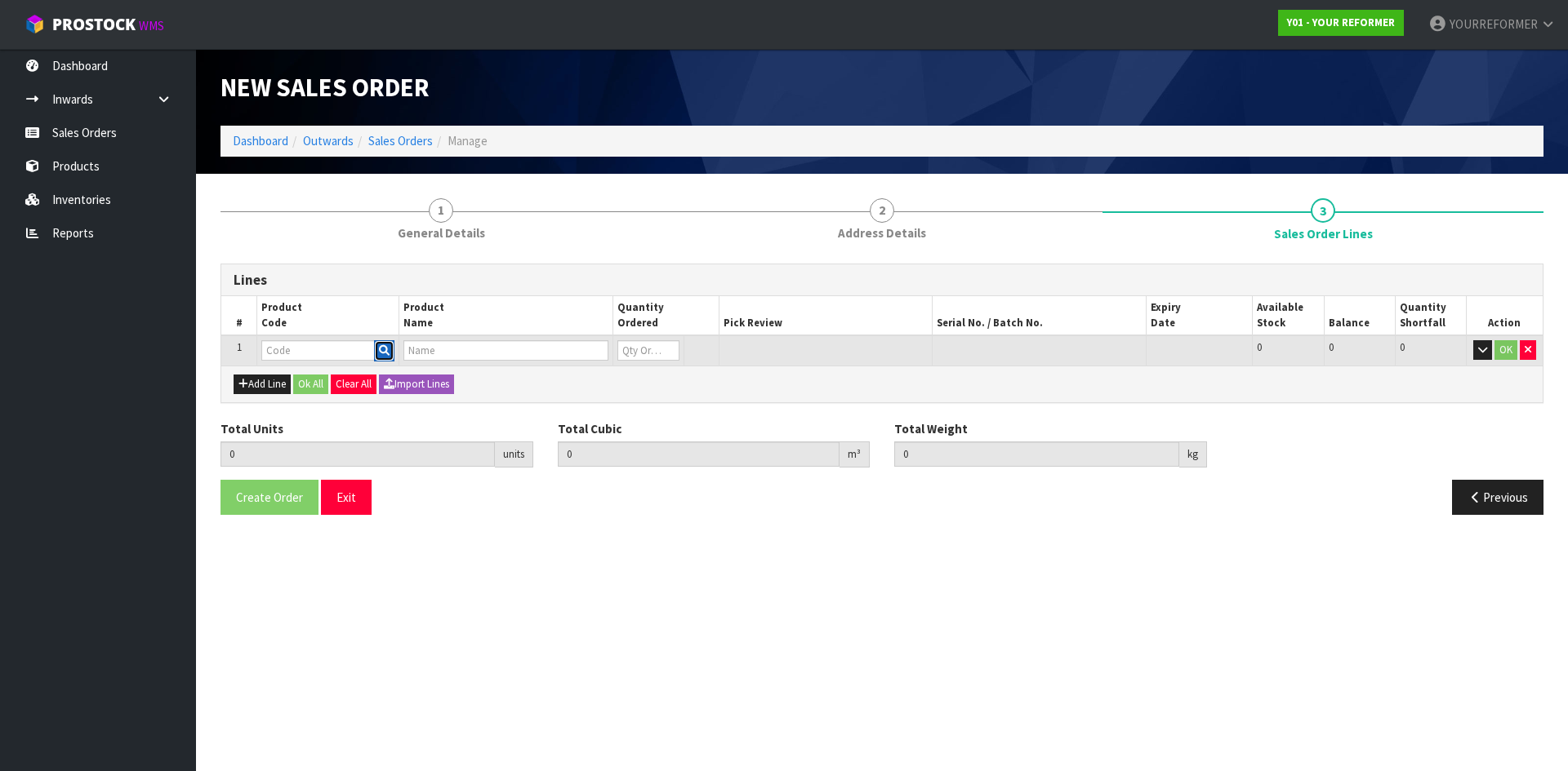
click at [387, 347] on icon "button" at bounding box center [384, 350] width 11 height 11
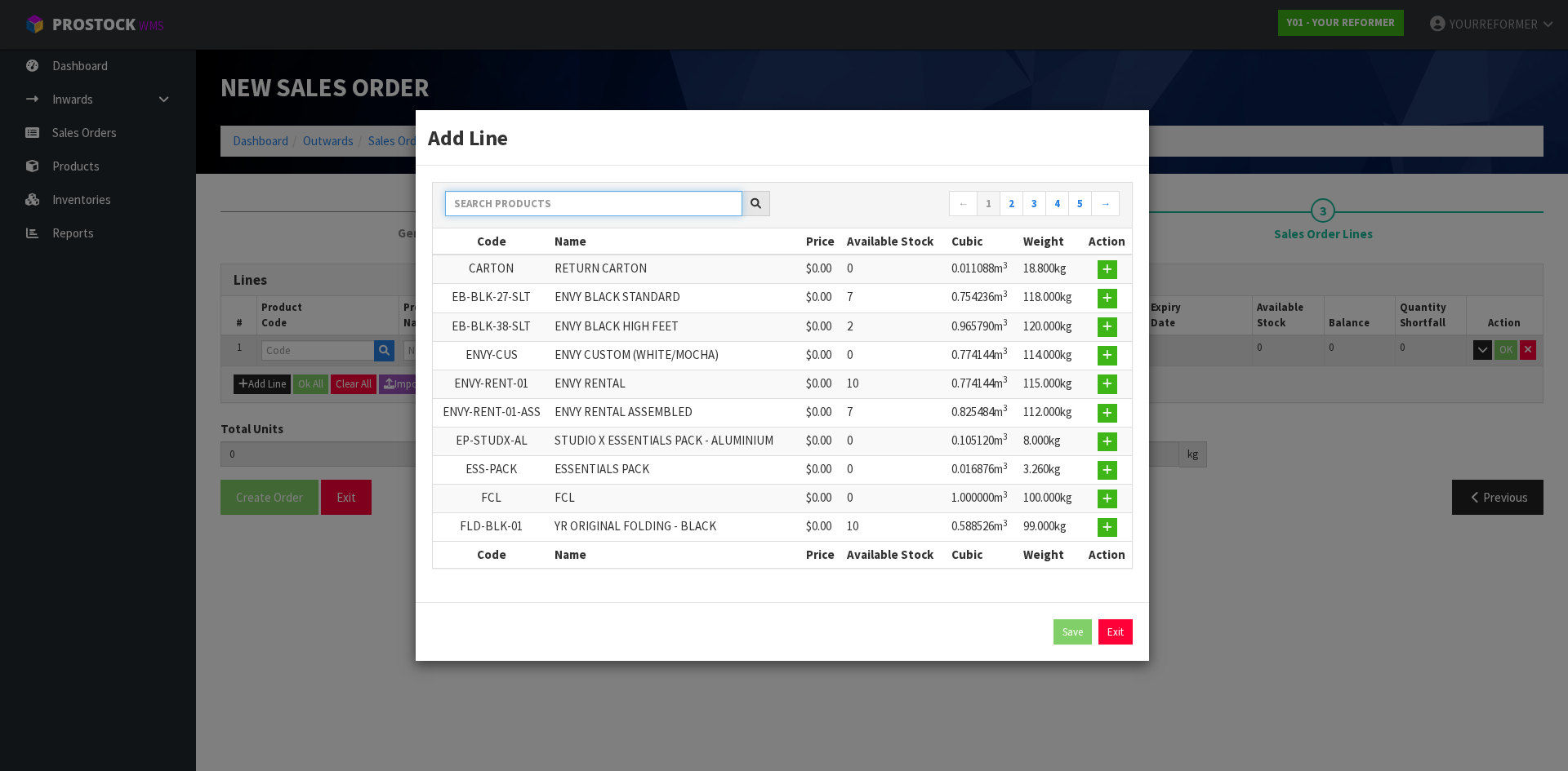
click at [500, 206] on input "text" at bounding box center [593, 204] width 297 height 25
type input "V"
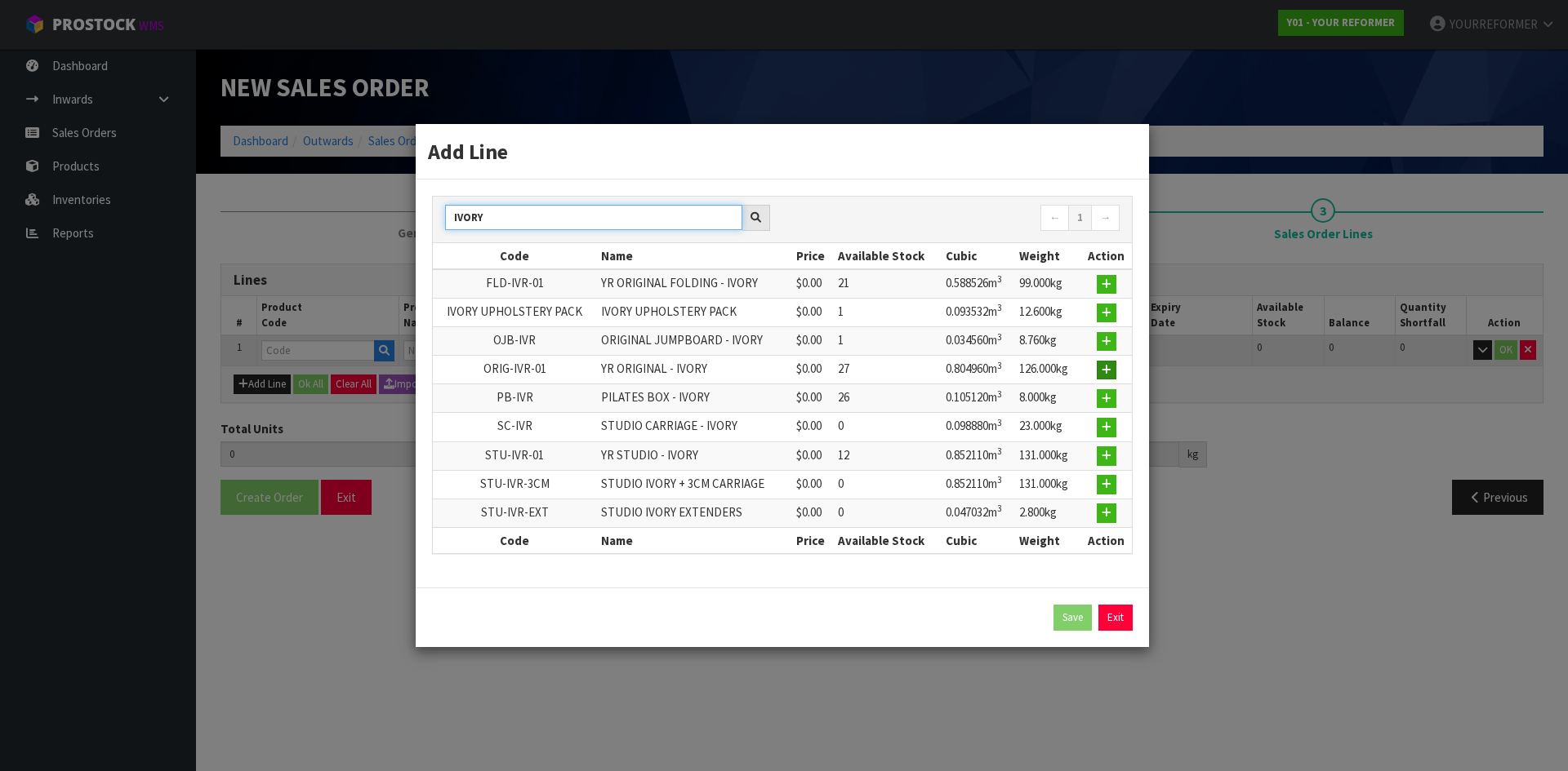
type input "IVORY"
click at [1104, 375] on icon "button" at bounding box center [1106, 370] width 10 height 11
type input "0.000000"
type input "0.000"
type input "ORIG-IVR-01"
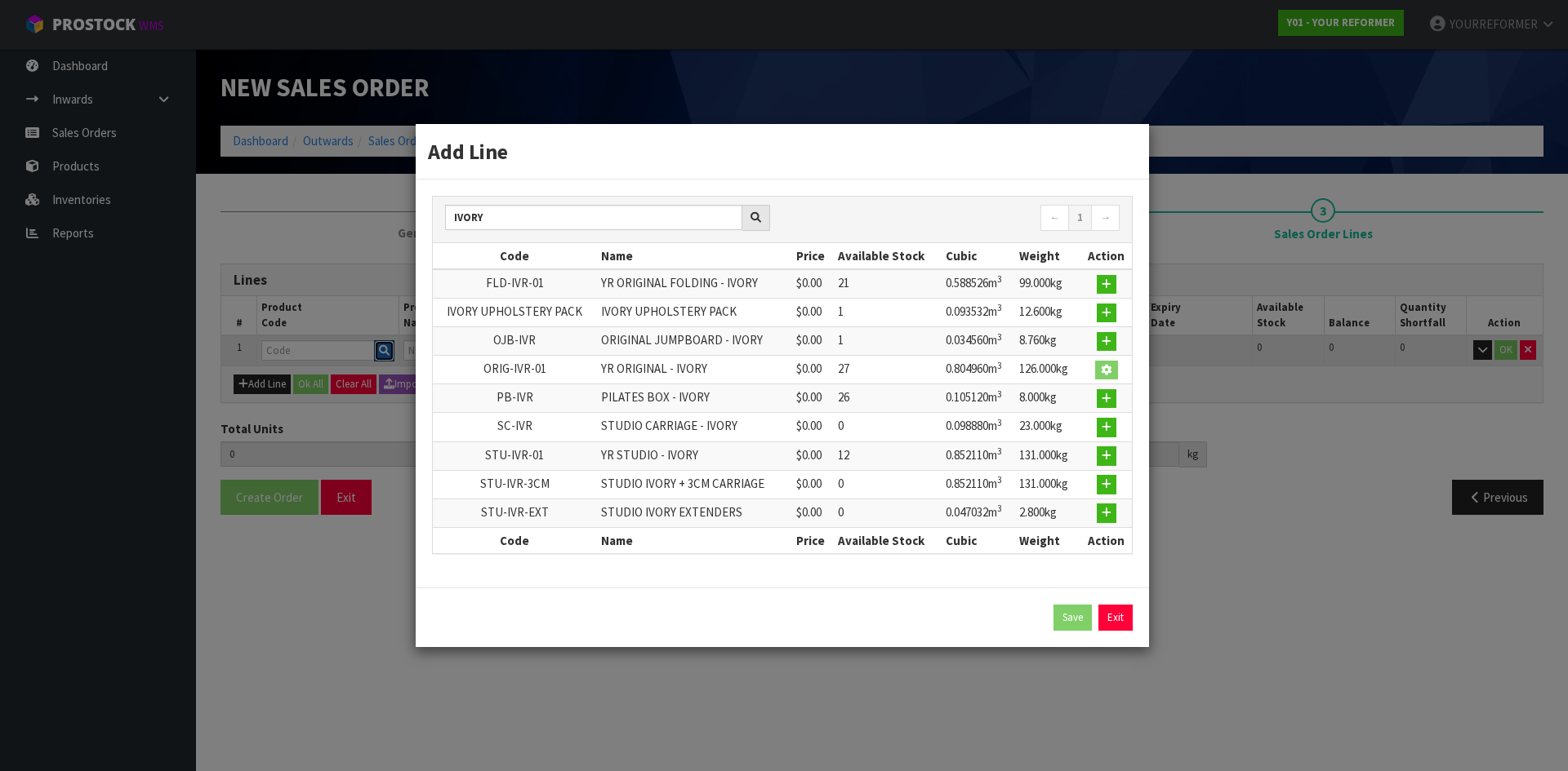
type input "YR ORIGINAL - IVORY"
type input "0"
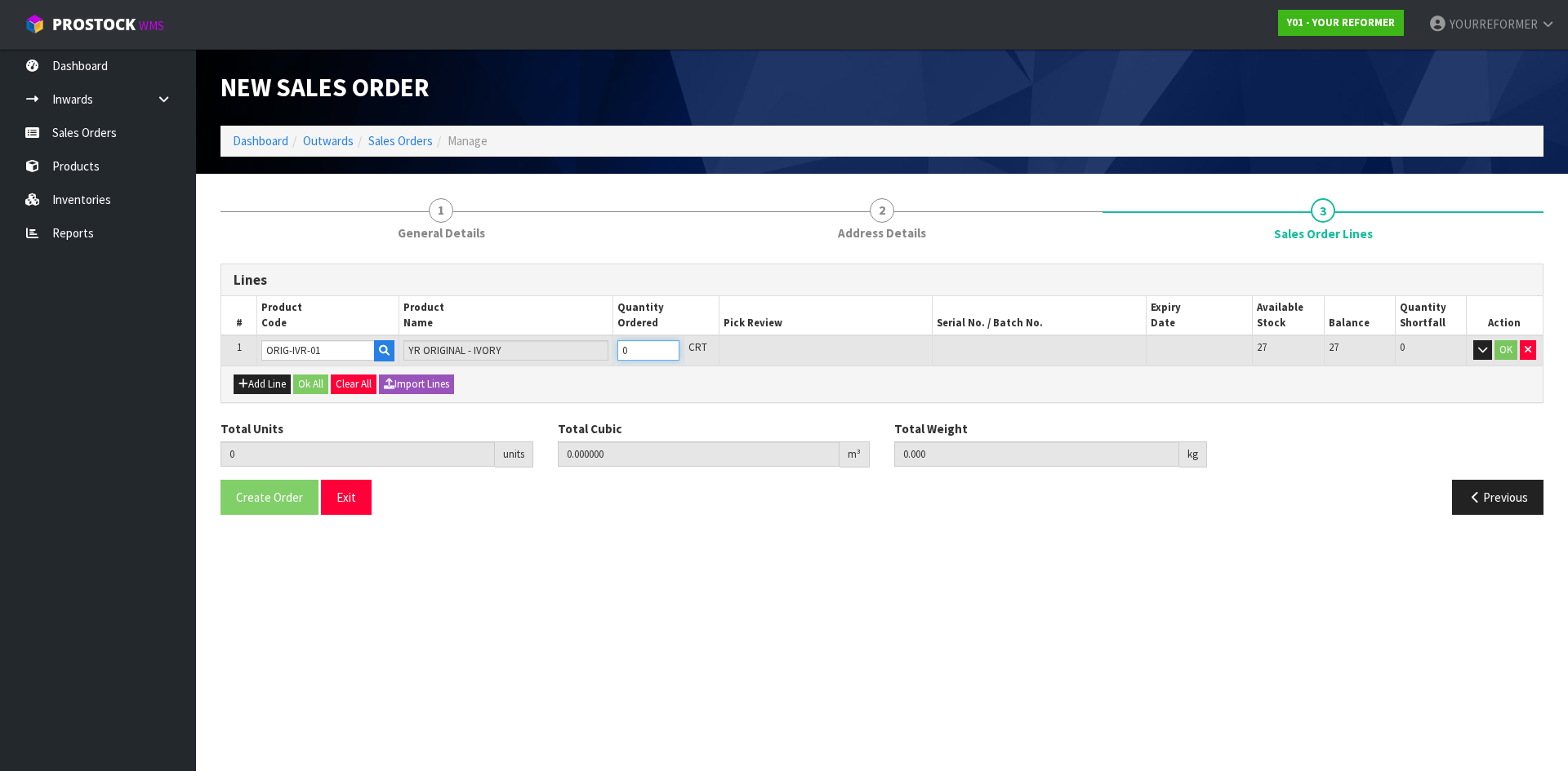
type input "1"
type input "0.80496"
type input "126"
type input "1"
click at [667, 346] on input "1" at bounding box center [648, 350] width 62 height 20
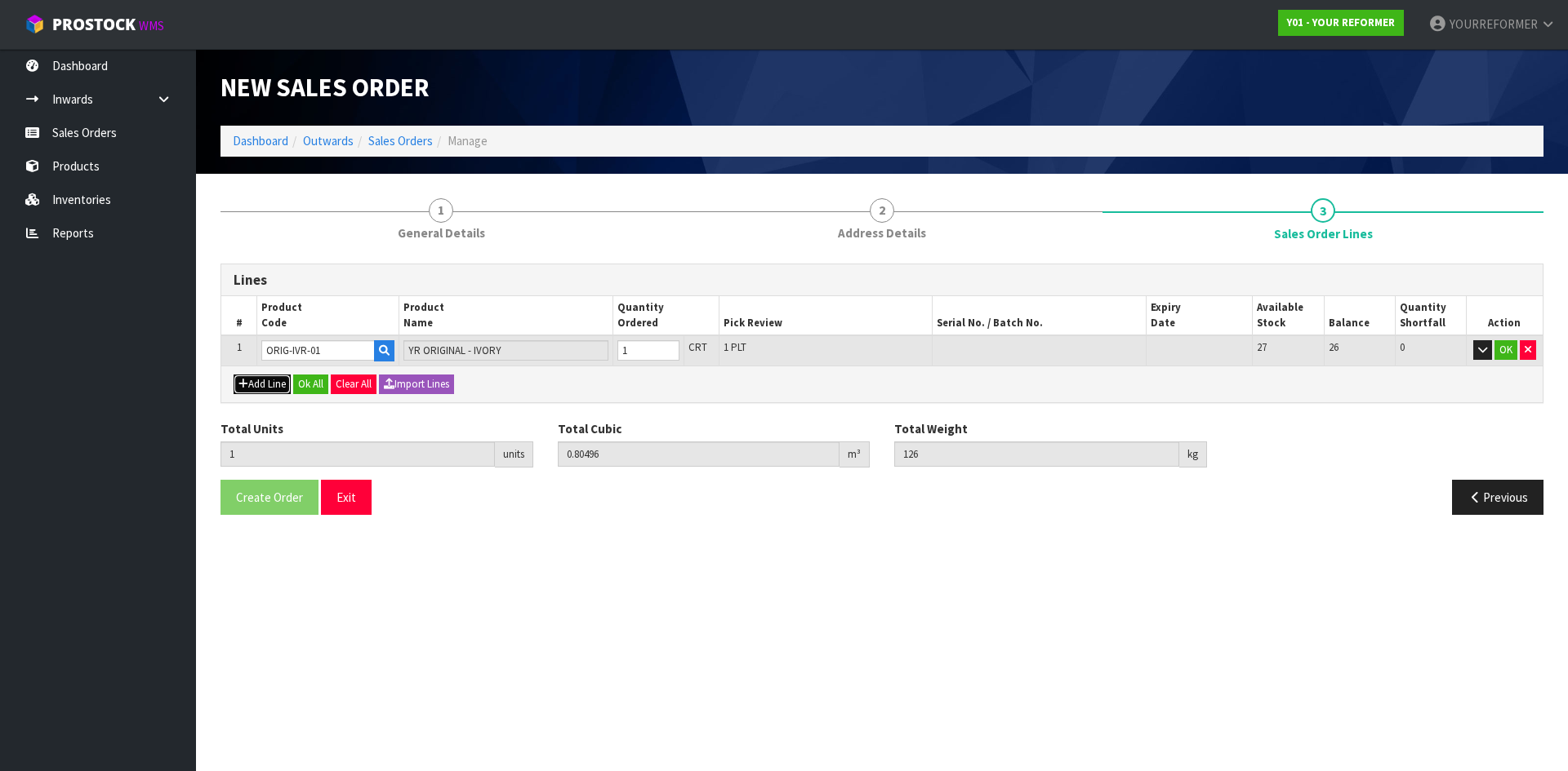
click at [247, 382] on icon "button" at bounding box center [244, 384] width 10 height 11
type input "0"
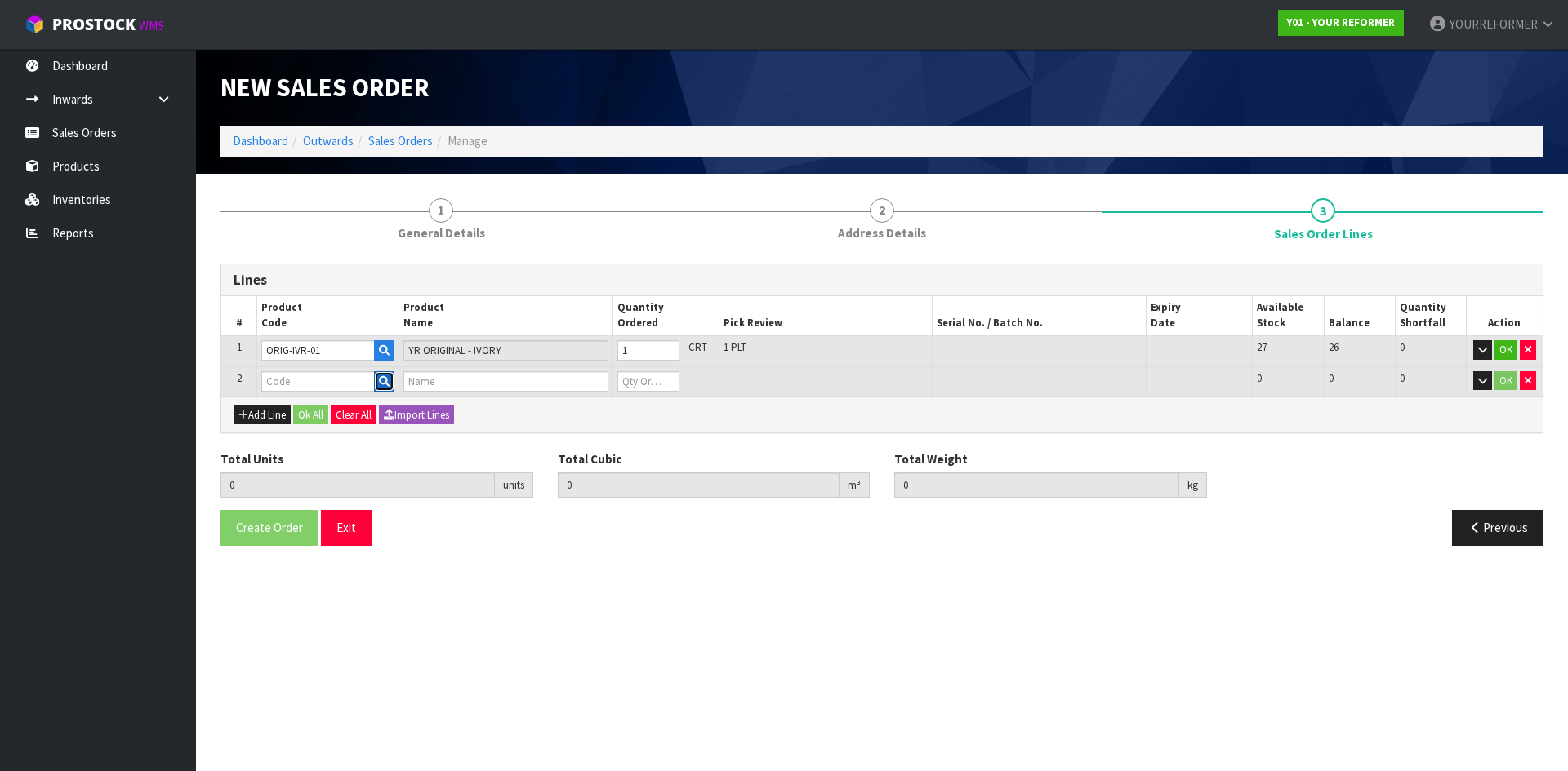
click at [394, 384] on button "button" at bounding box center [384, 382] width 20 height 21
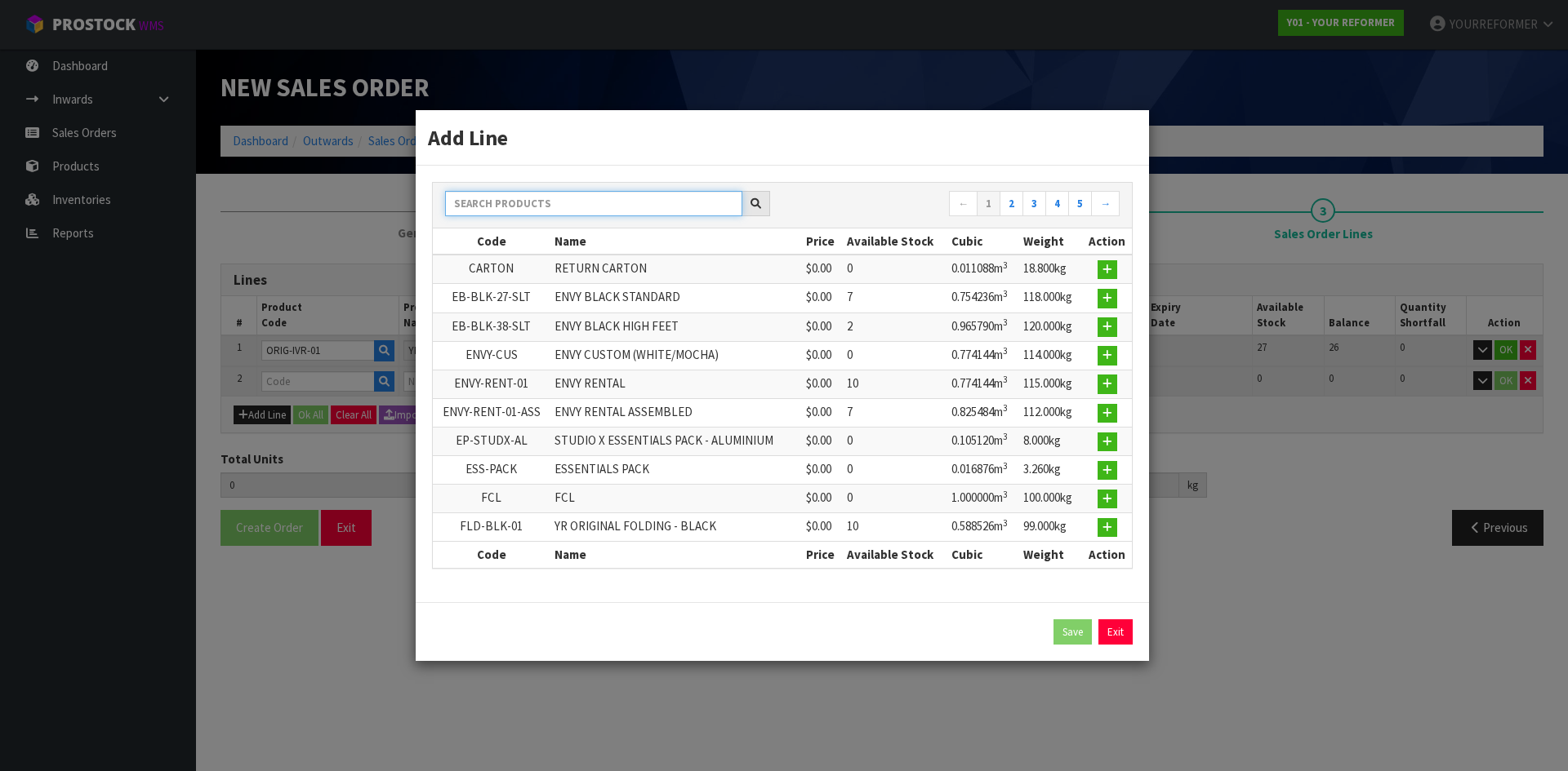
click at [482, 199] on input "text" at bounding box center [593, 204] width 297 height 25
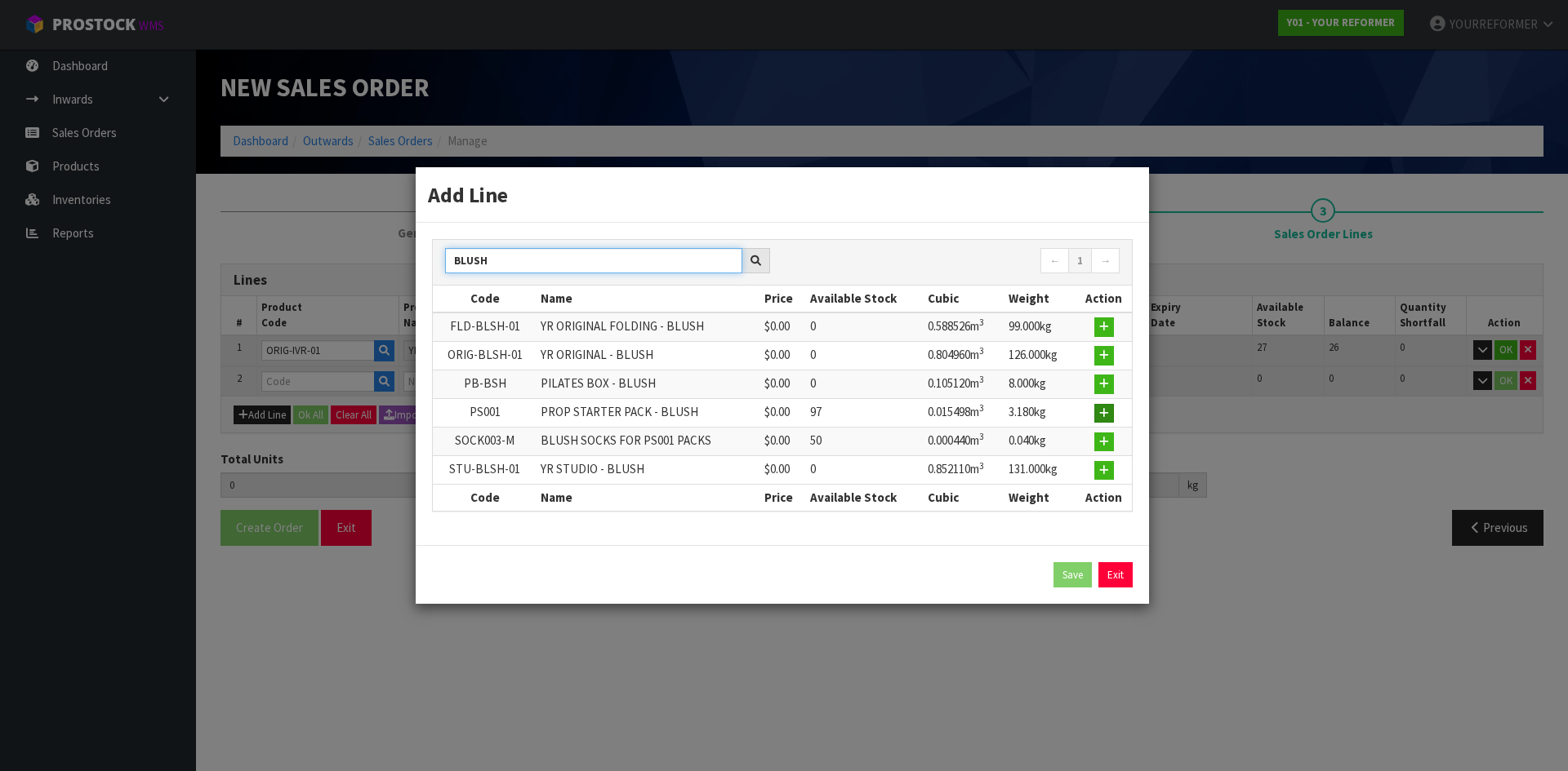
type input "BLUSH"
click at [1107, 417] on icon "button" at bounding box center [1104, 413] width 10 height 11
type input "1"
type input "0.80496"
type input "126"
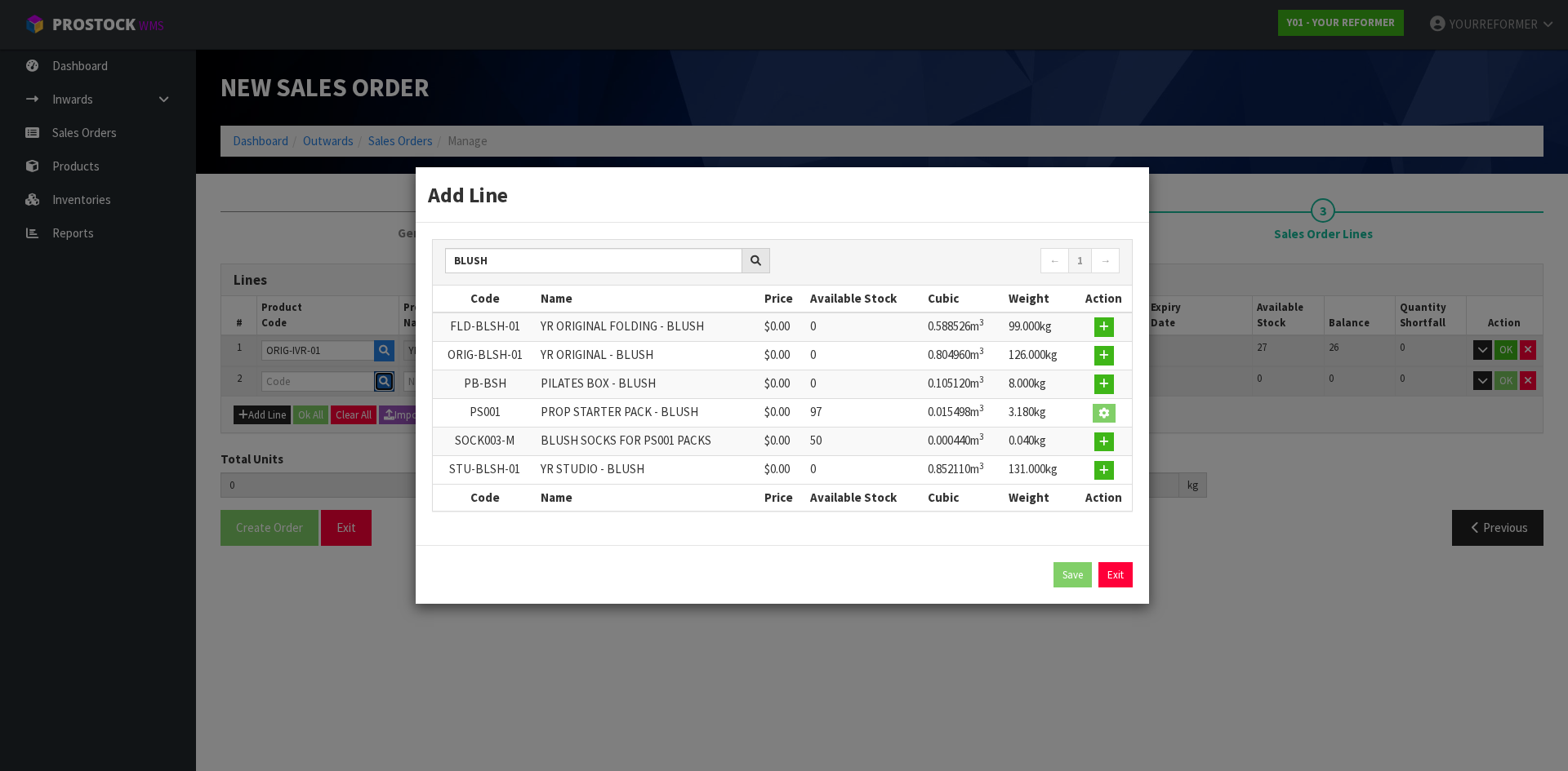
type input "PS001"
type input "PROP STARTER PACK - BLUSH"
type input "0"
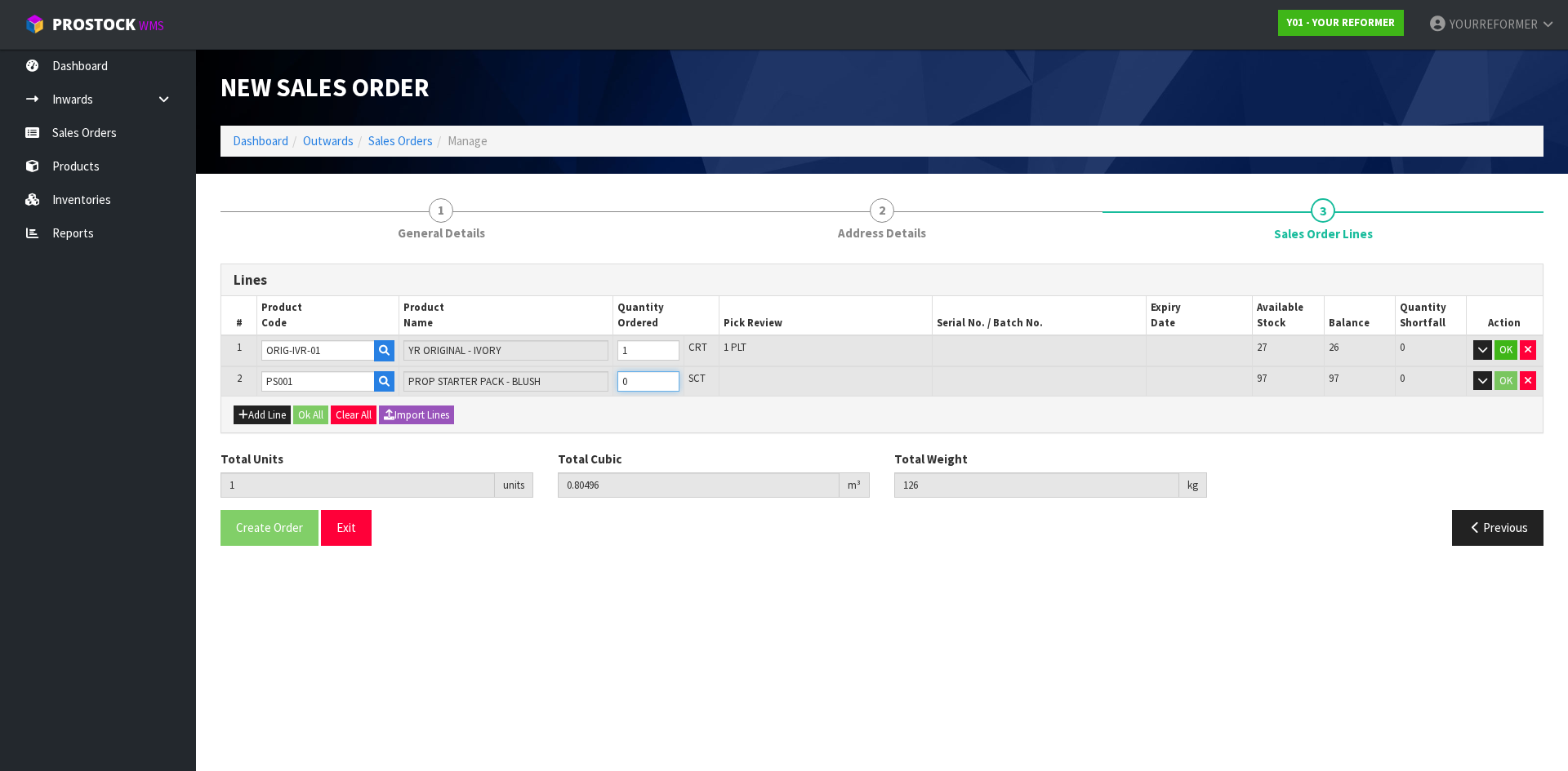
type input "2"
type input "0.820458"
type input "129.18"
type input "1"
click at [665, 377] on input "1" at bounding box center [648, 382] width 62 height 20
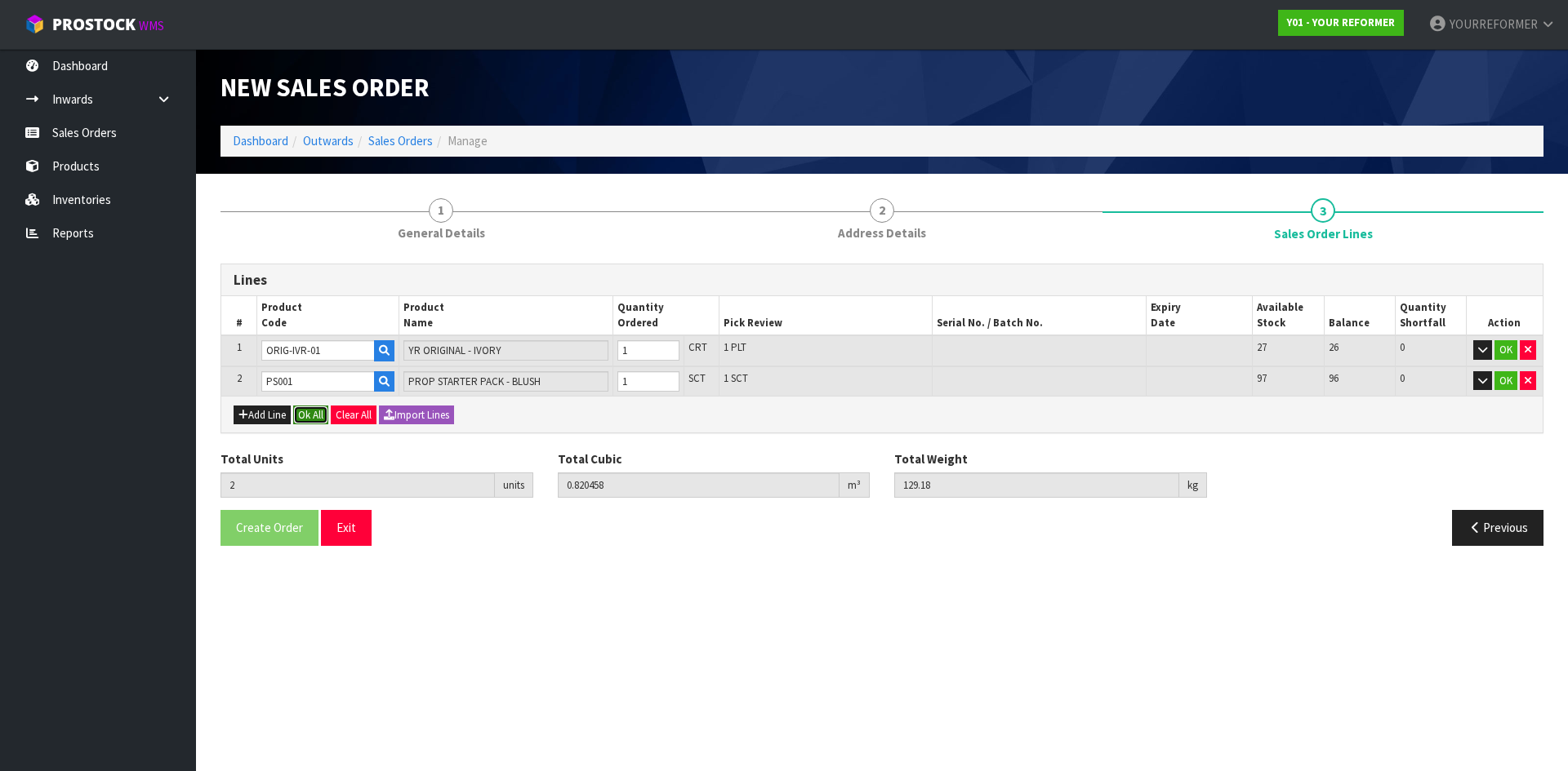
click at [318, 417] on button "Ok All" at bounding box center [310, 415] width 35 height 20
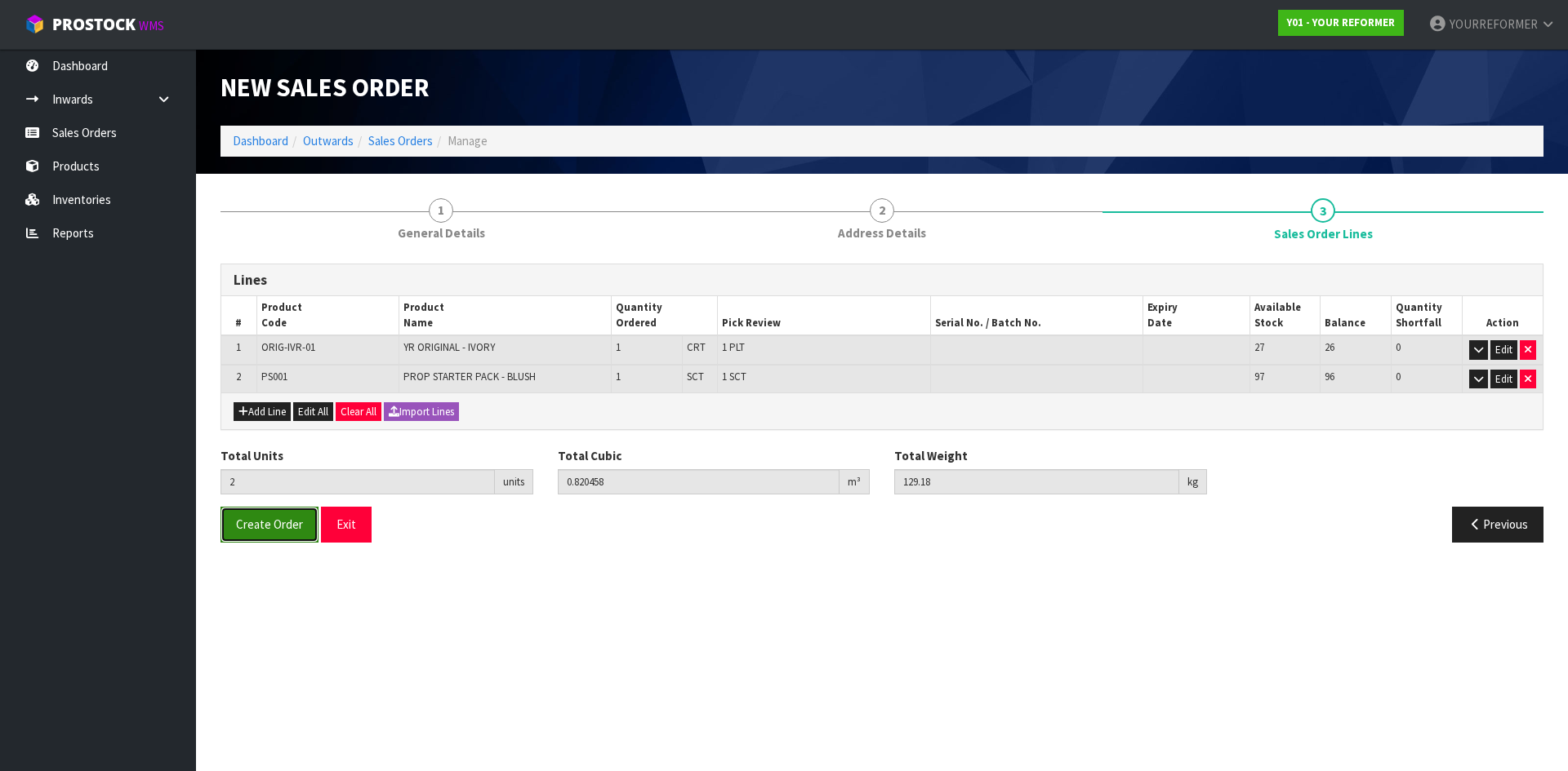
click at [294, 522] on span "Create Order" at bounding box center [269, 524] width 67 height 15
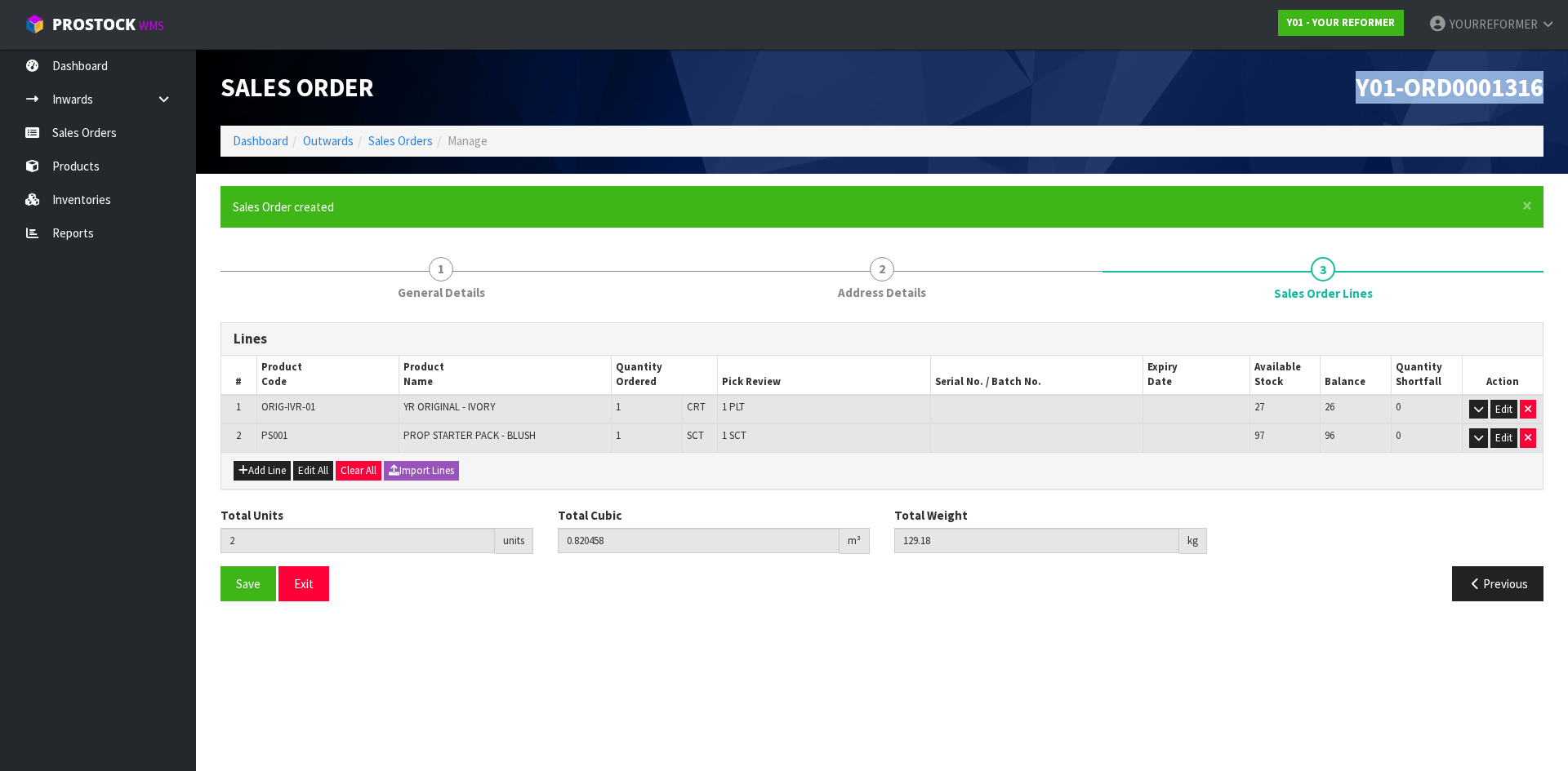
drag, startPoint x: 1548, startPoint y: 87, endPoint x: 1138, endPoint y: 84, distance: 410.0
click at [1138, 84] on div "Y01-ORD0001316" at bounding box center [1218, 87] width 674 height 76
copy span "Y01-ORD0001316"
click at [1504, 102] on span "Y01-ORD0001316" at bounding box center [1449, 87] width 188 height 32
drag, startPoint x: 1540, startPoint y: 81, endPoint x: 1154, endPoint y: 83, distance: 386.0
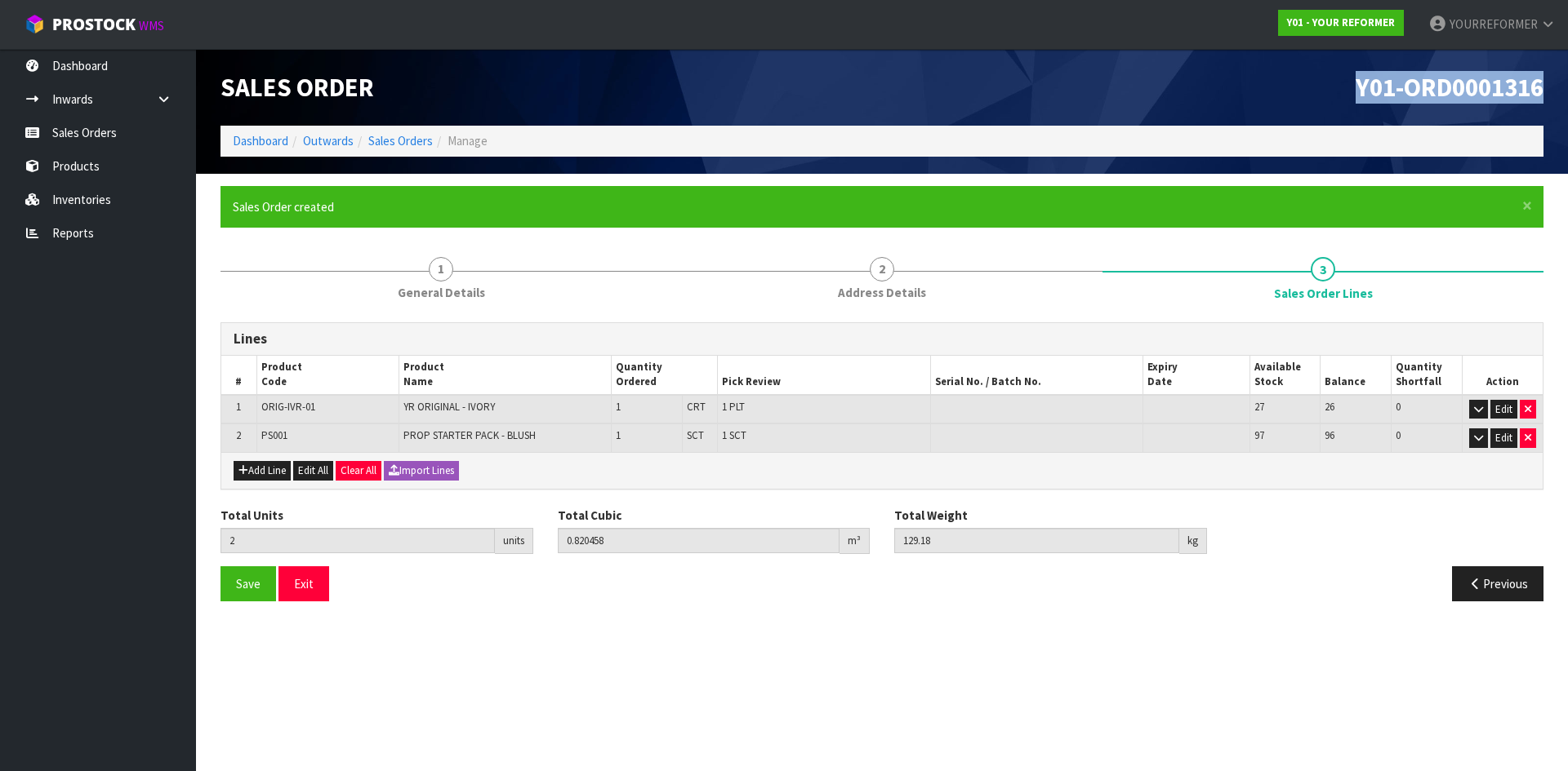
click at [1154, 83] on h1 "Y01-ORD0001316" at bounding box center [1218, 87] width 649 height 28
copy span "Y01-ORD0001316"
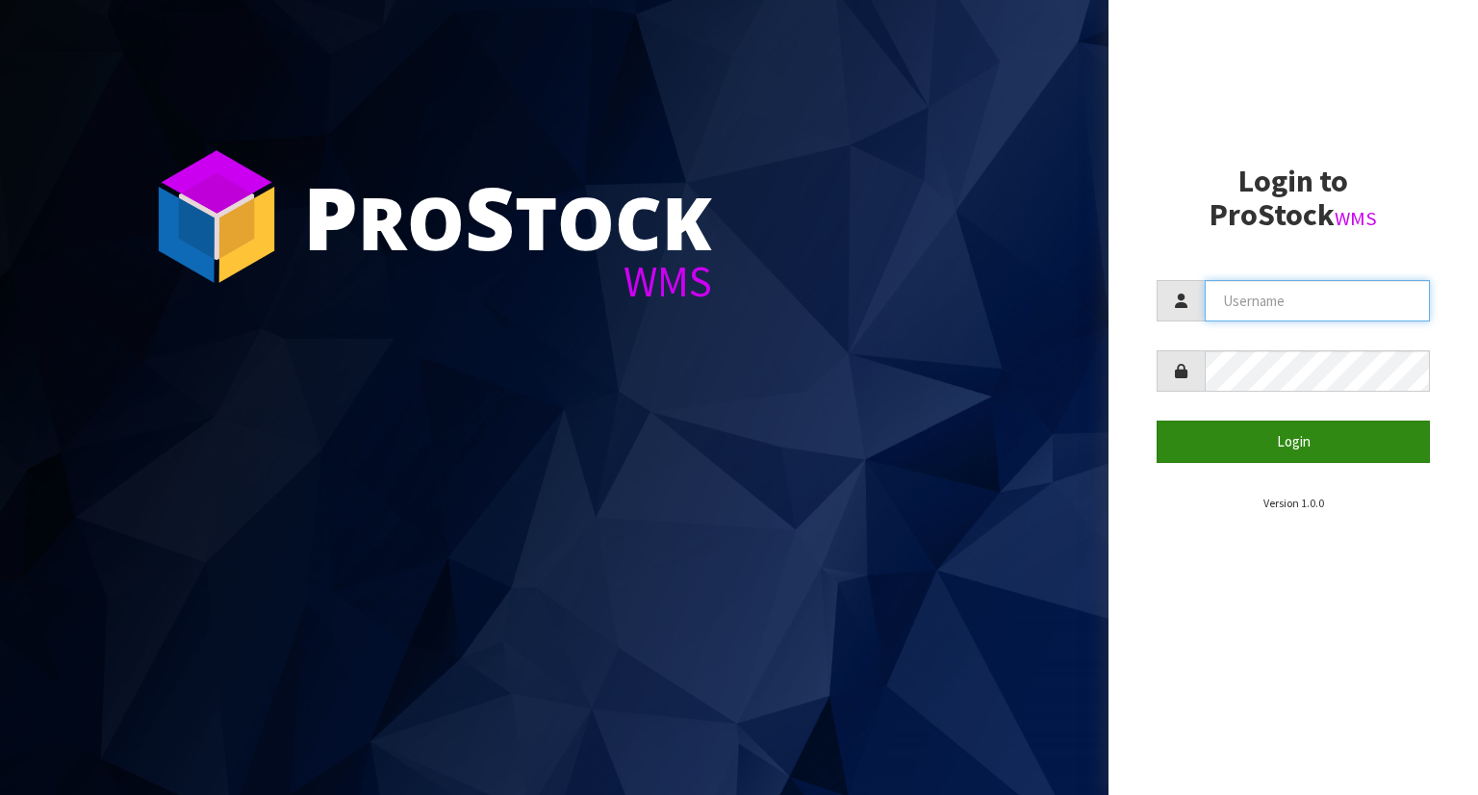
type input "YOURREFORMER"
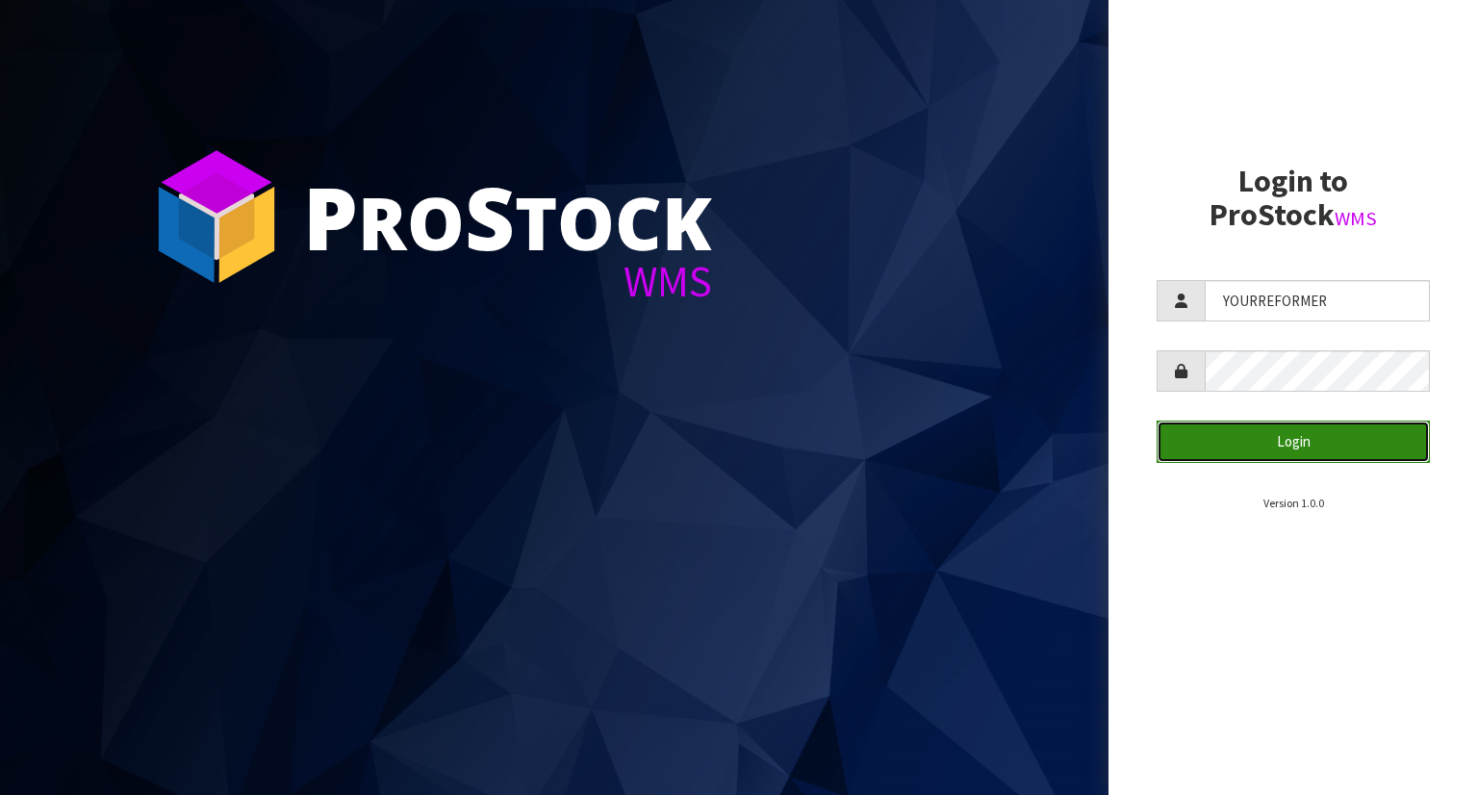
click at [1291, 455] on button "Login" at bounding box center [1293, 441] width 273 height 41
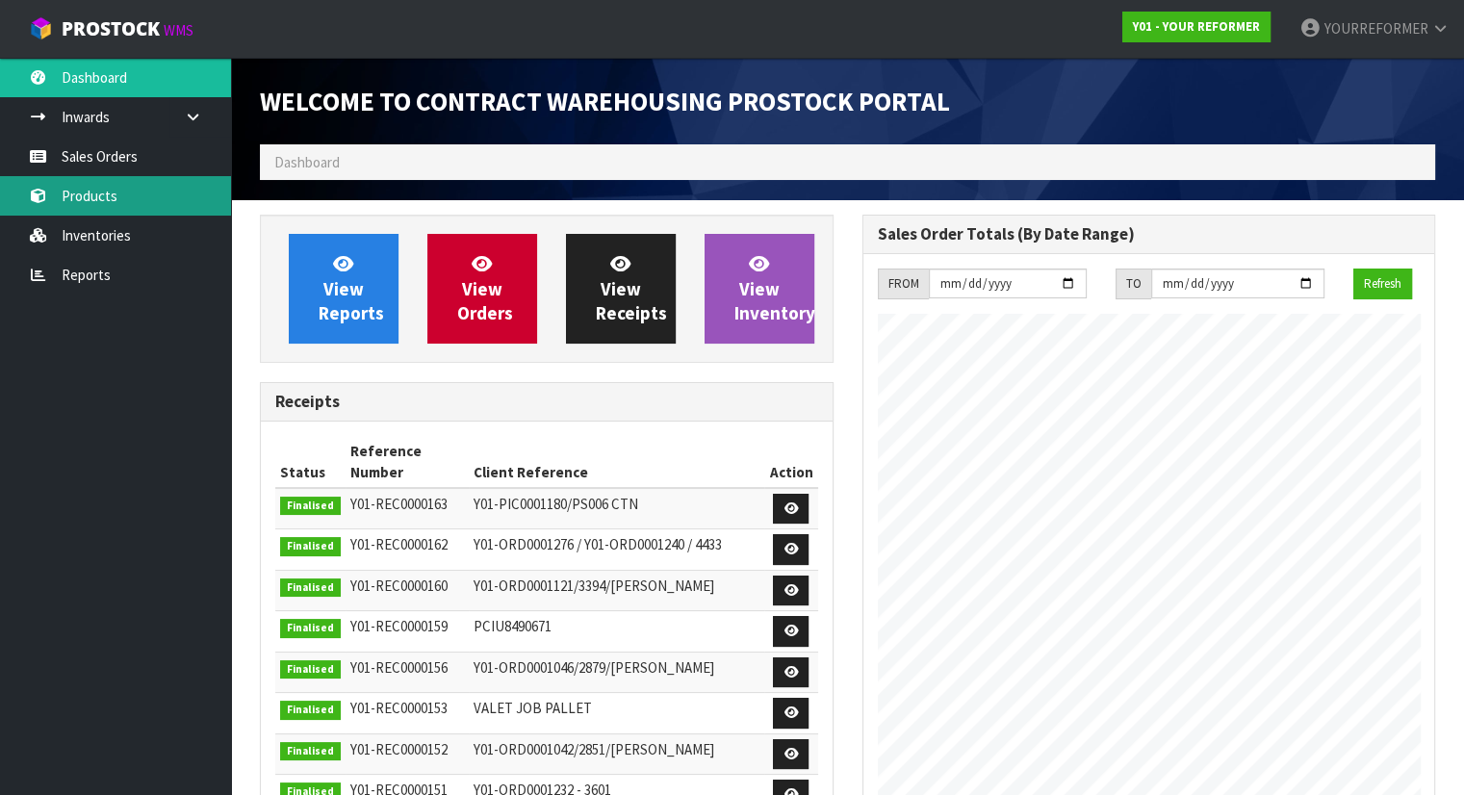
scroll to position [1063, 601]
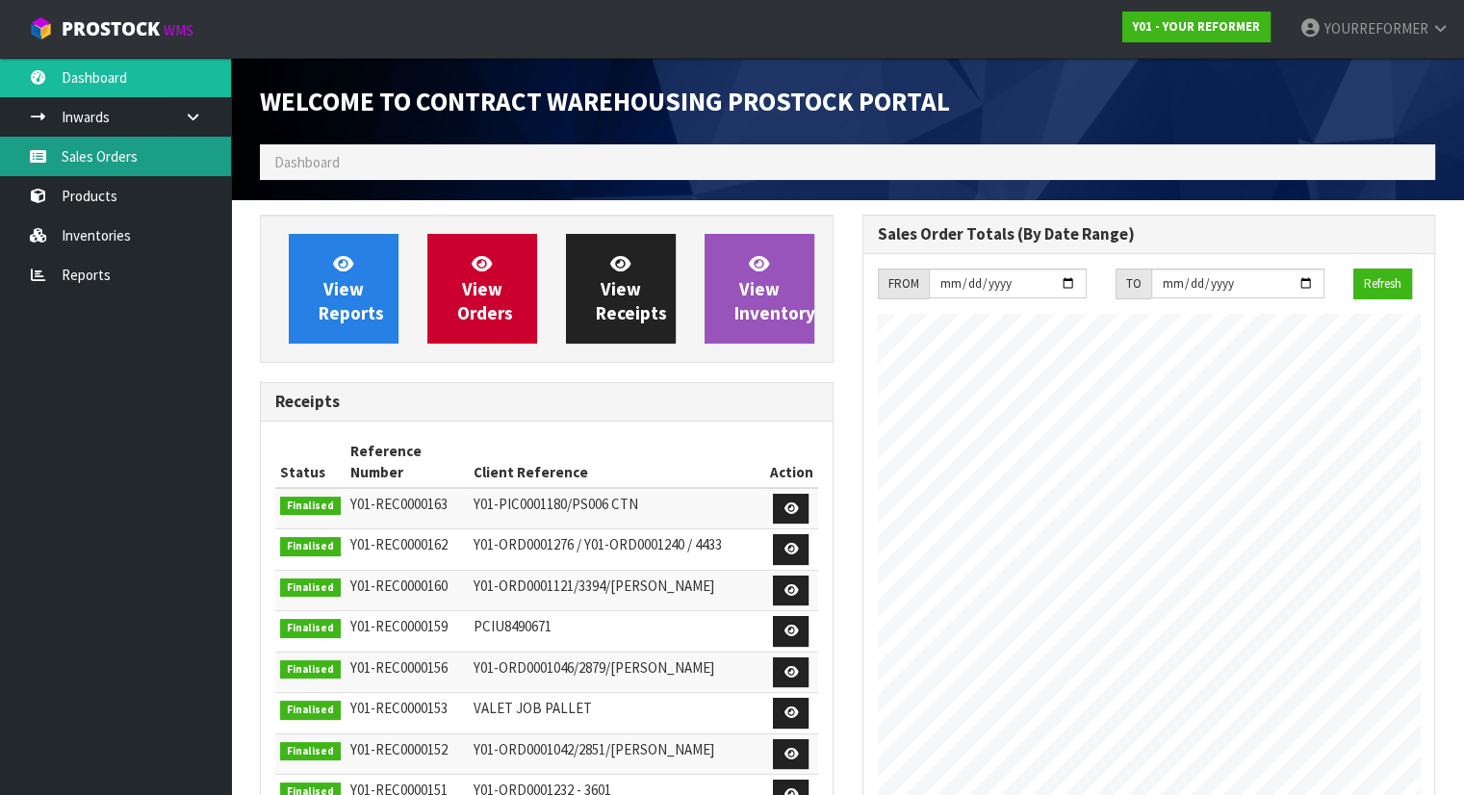
click at [116, 157] on link "Sales Orders" at bounding box center [115, 156] width 231 height 39
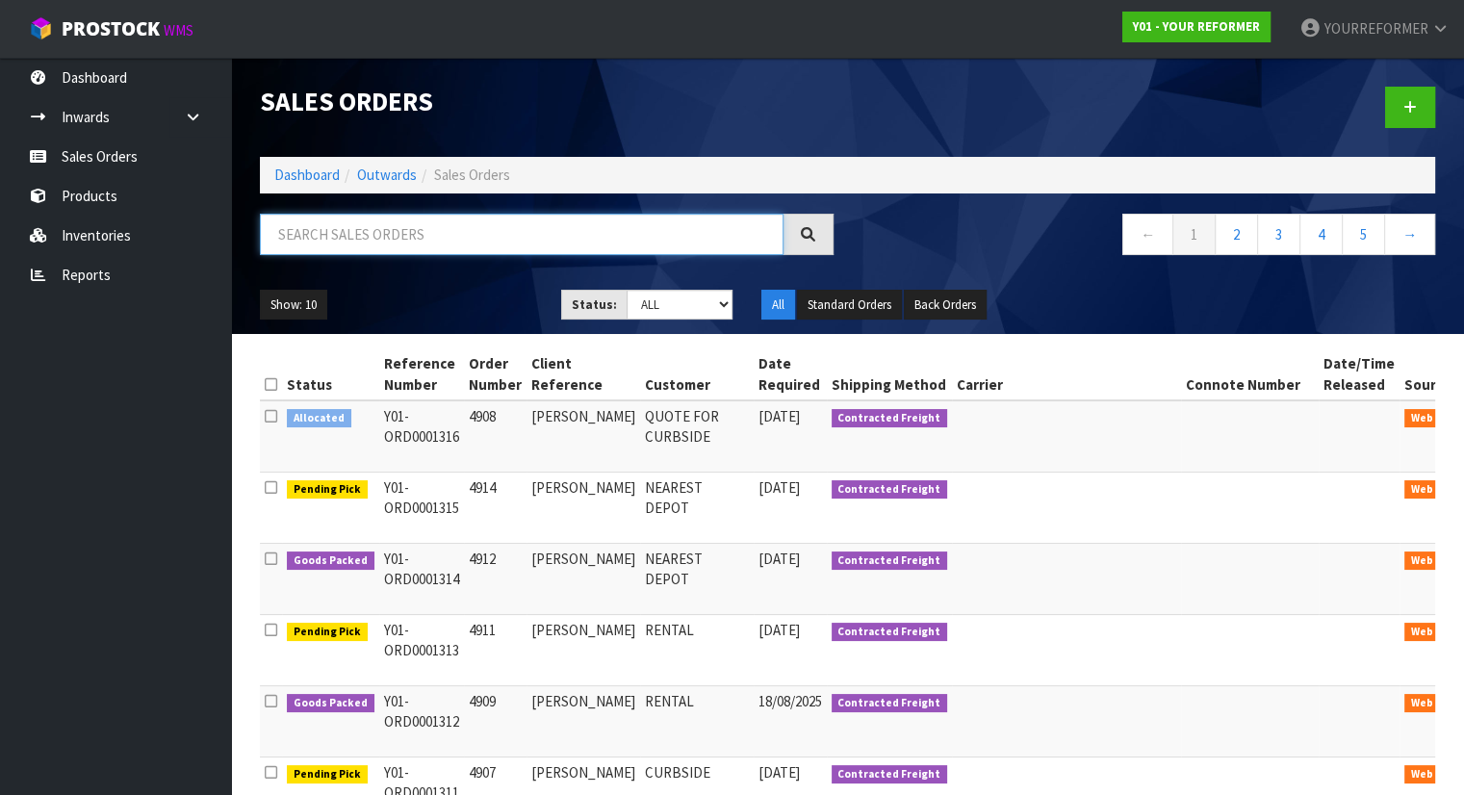
click at [318, 239] on input "text" at bounding box center [522, 234] width 524 height 41
paste input "54583"
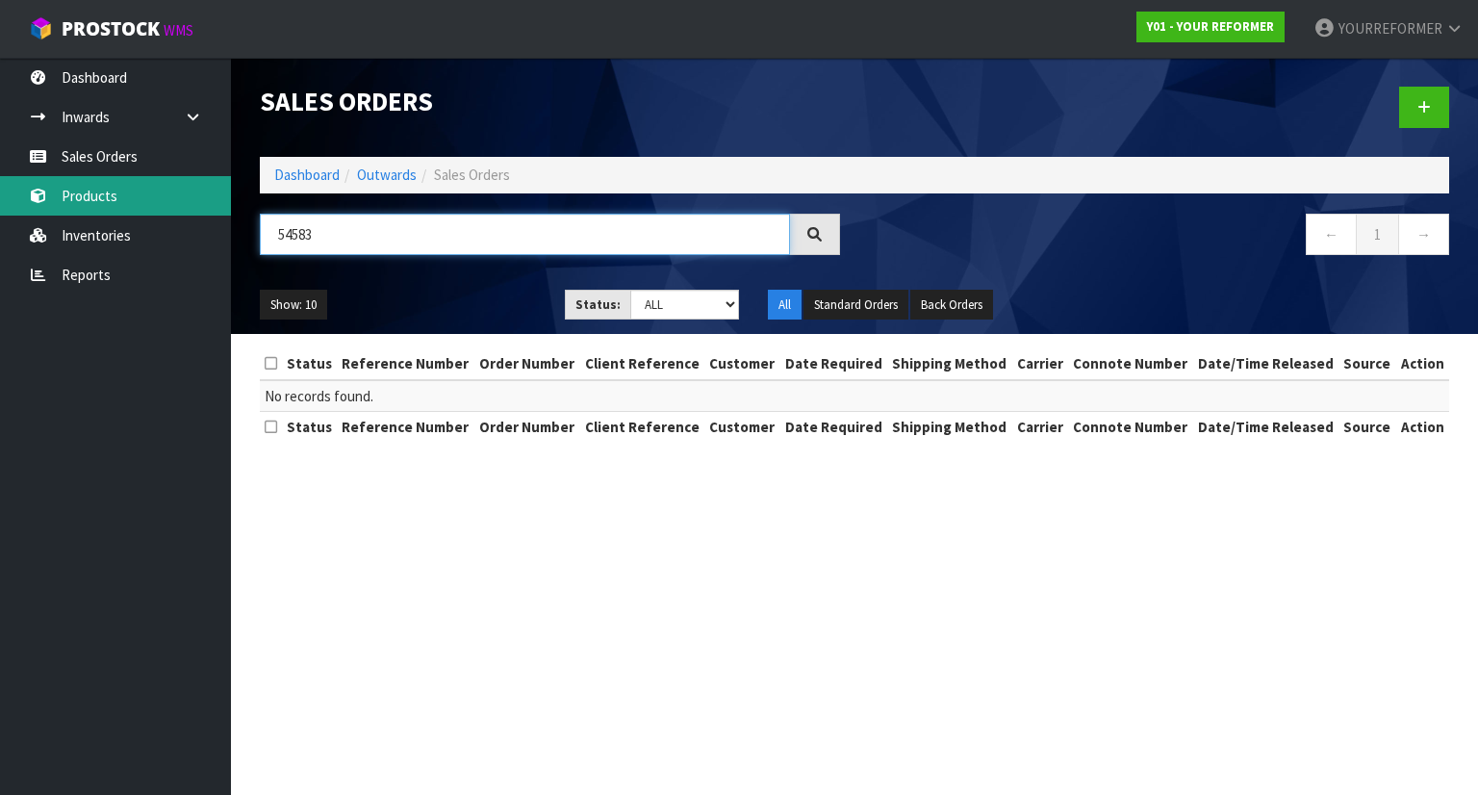
drag, startPoint x: 366, startPoint y: 240, endPoint x: 127, endPoint y: 211, distance: 240.4
click at [133, 212] on body "Toggle navigation ProStock WMS Y01 - YOUR REFORMER YOURREFORMER Logout Dashboar…" at bounding box center [739, 397] width 1478 height 795
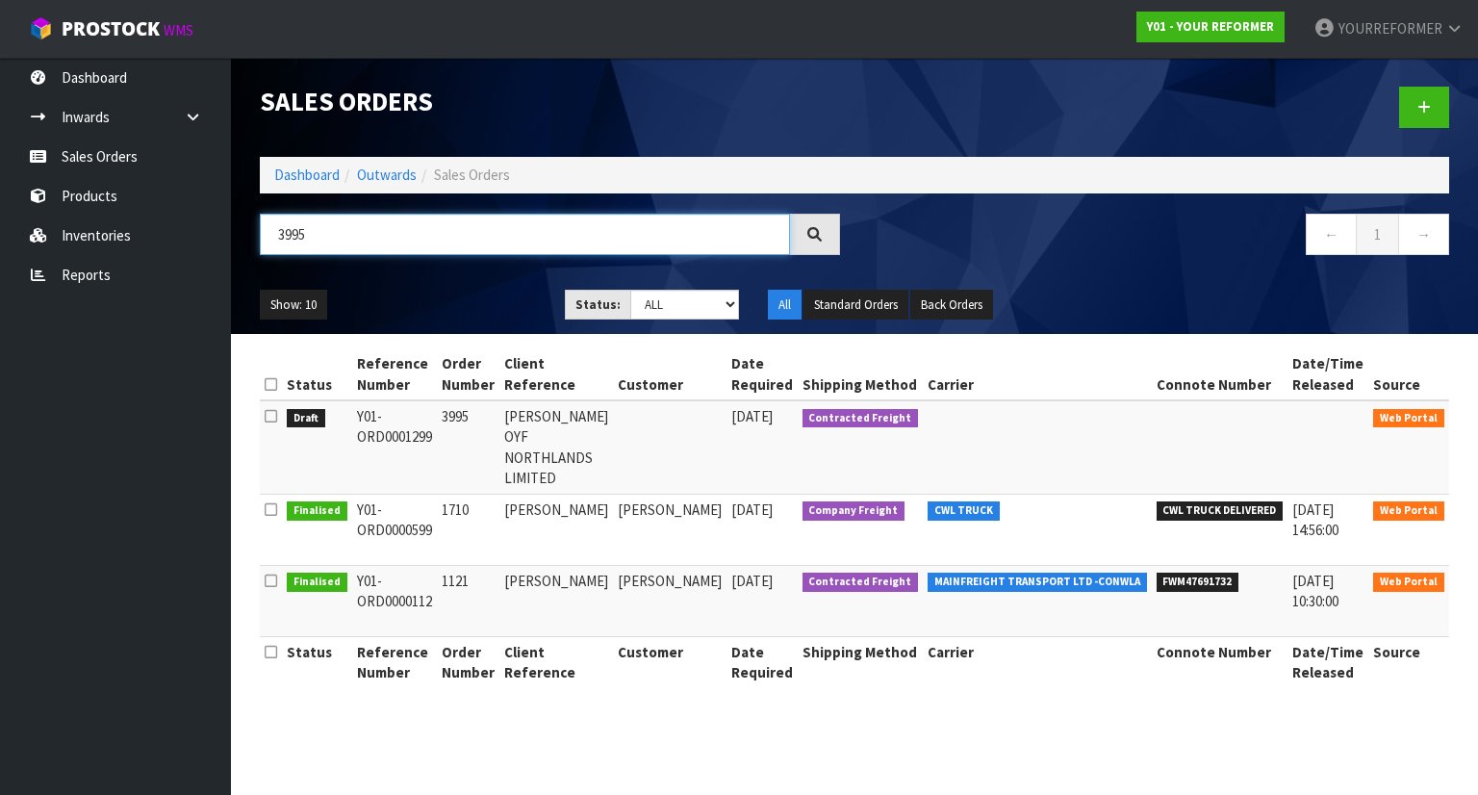
type input "3995"
click at [1458, 421] on link at bounding box center [1476, 421] width 36 height 31
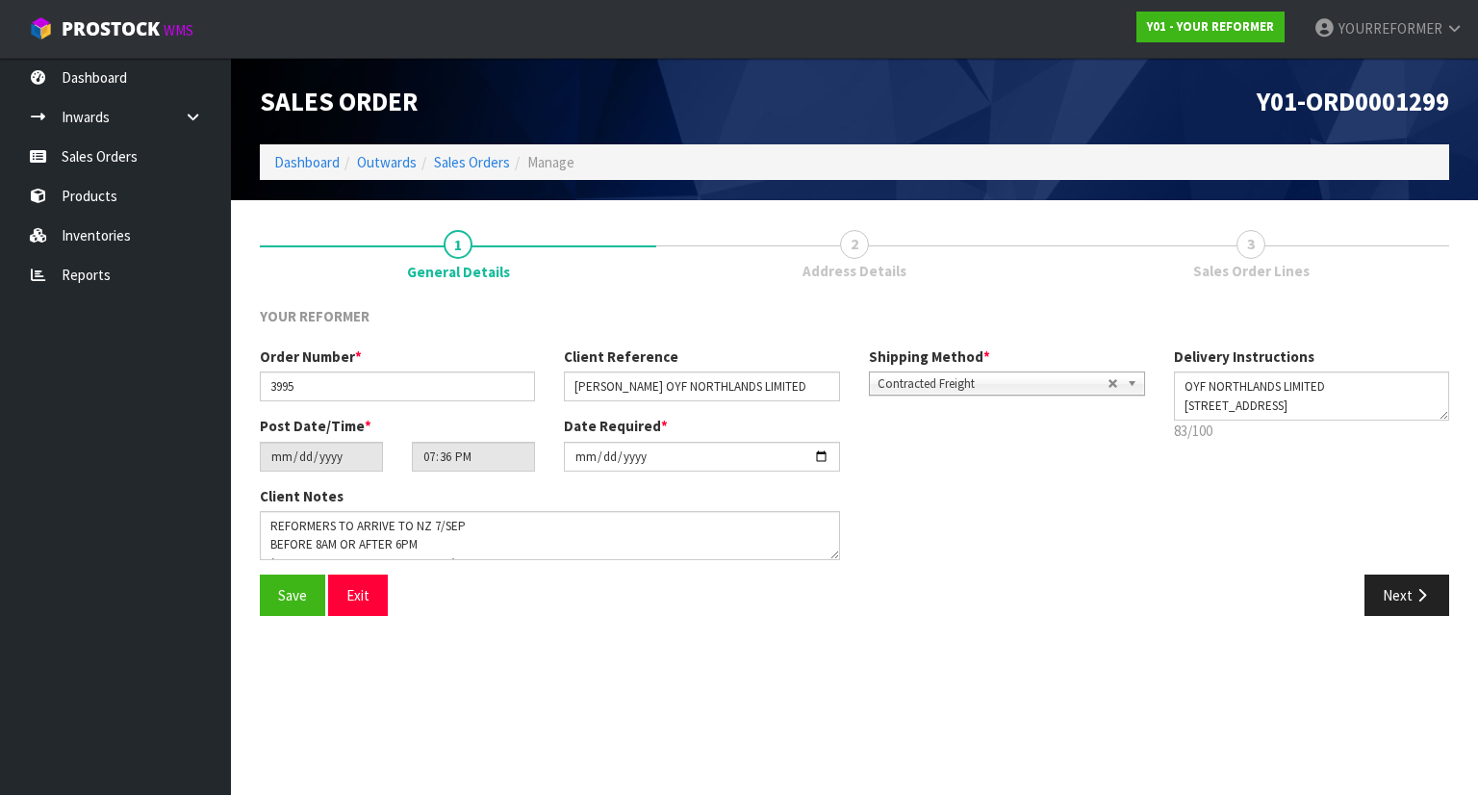
click at [885, 253] on link "2 Address Details" at bounding box center [854, 253] width 396 height 76
click at [1401, 616] on div "Save Exit Next" at bounding box center [854, 603] width 1218 height 56
click at [1410, 589] on button "Next" at bounding box center [1407, 595] width 85 height 41
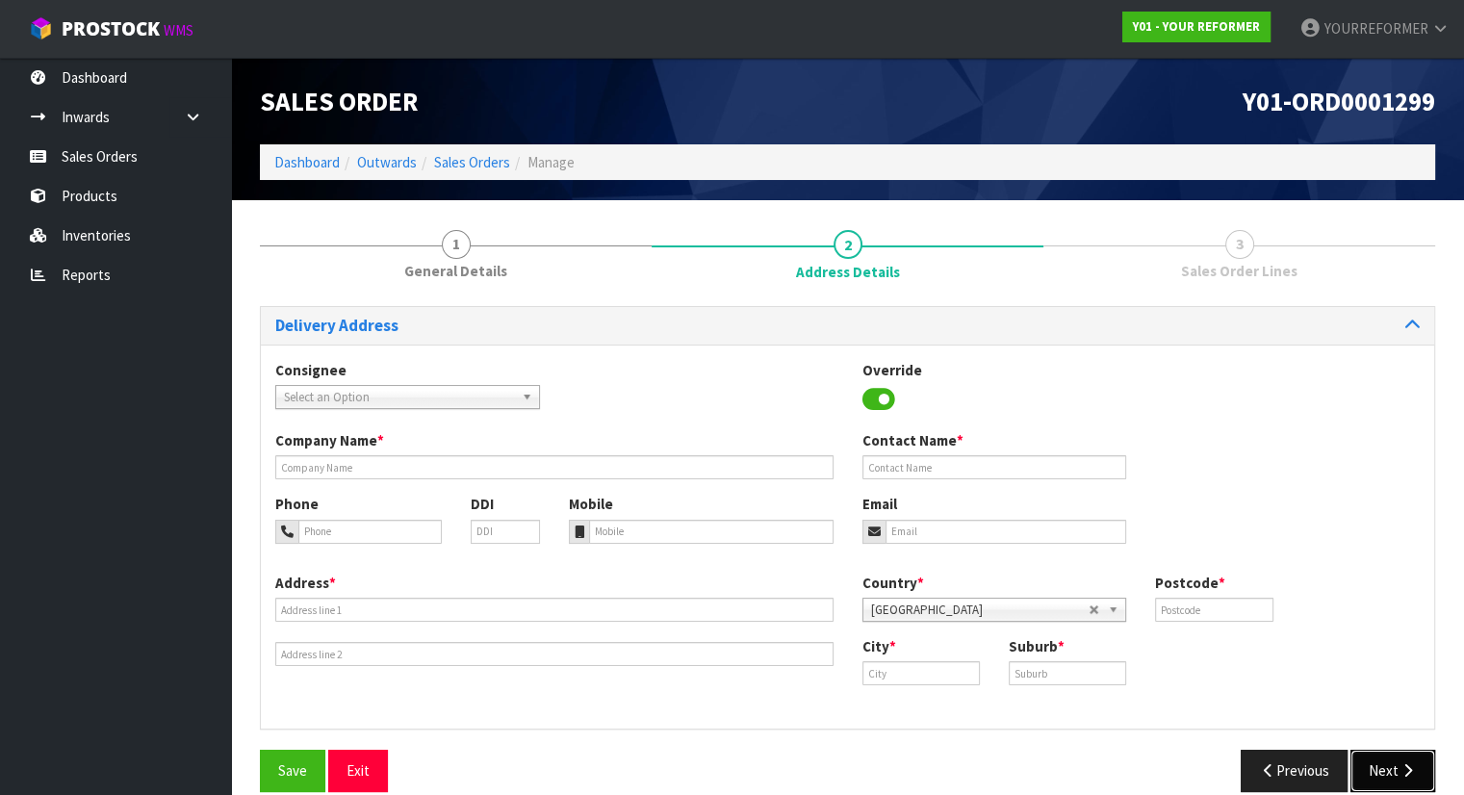
click at [1400, 773] on icon "button" at bounding box center [1407, 770] width 18 height 14
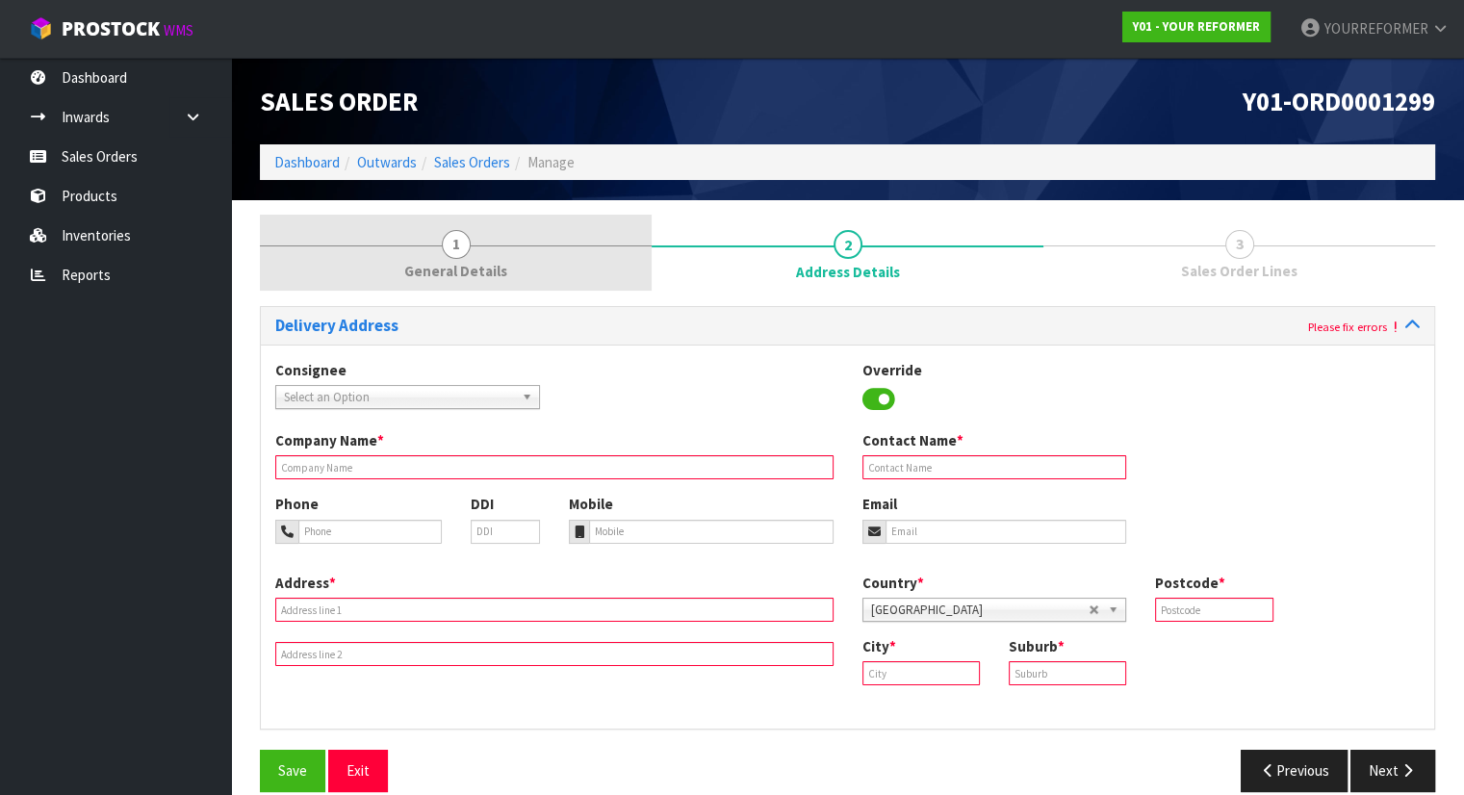
click at [475, 260] on link "1 General Details" at bounding box center [456, 253] width 392 height 76
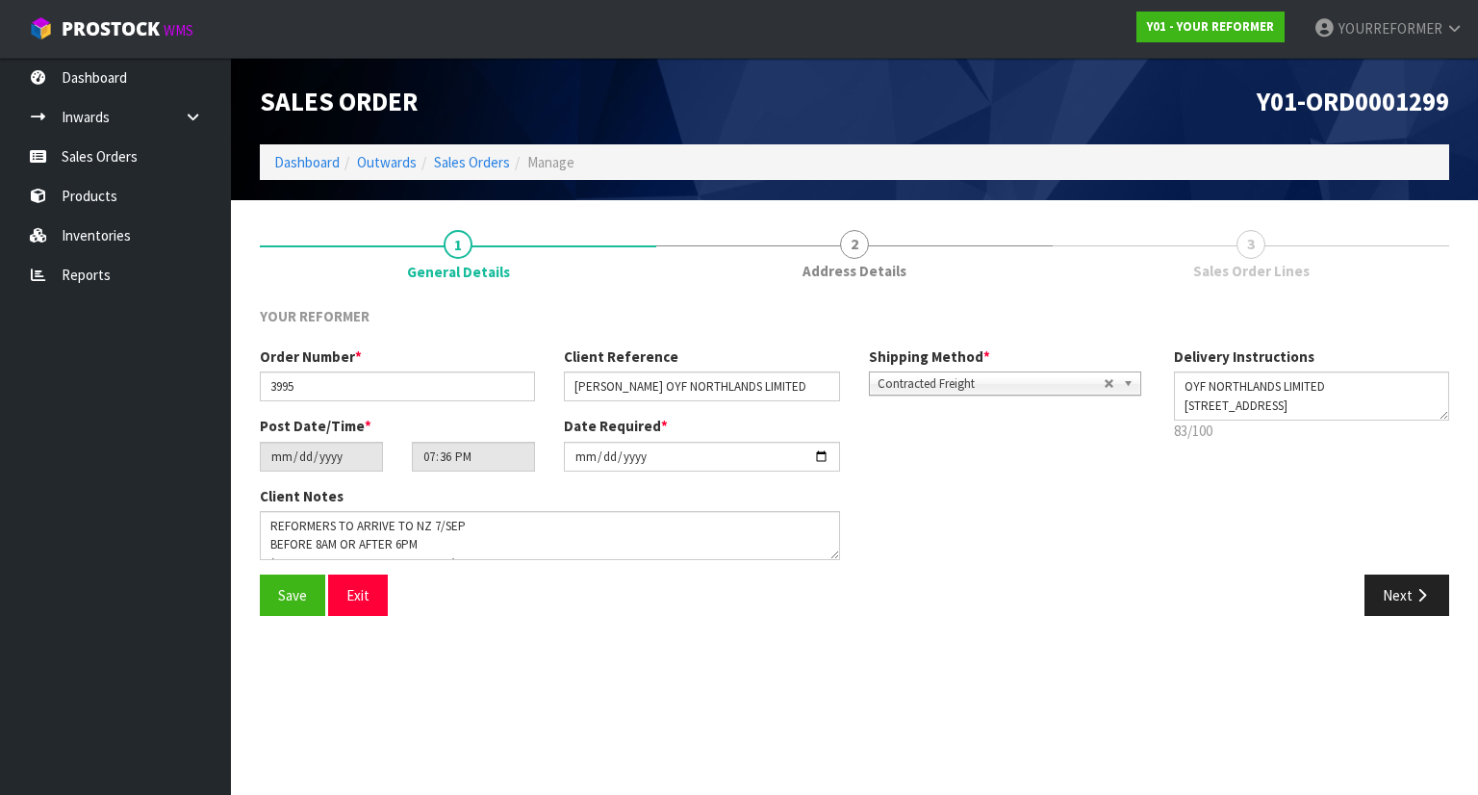
click at [1265, 259] on link "3 Sales Order Lines" at bounding box center [1251, 253] width 396 height 76
click at [145, 185] on link "Products" at bounding box center [115, 195] width 231 height 39
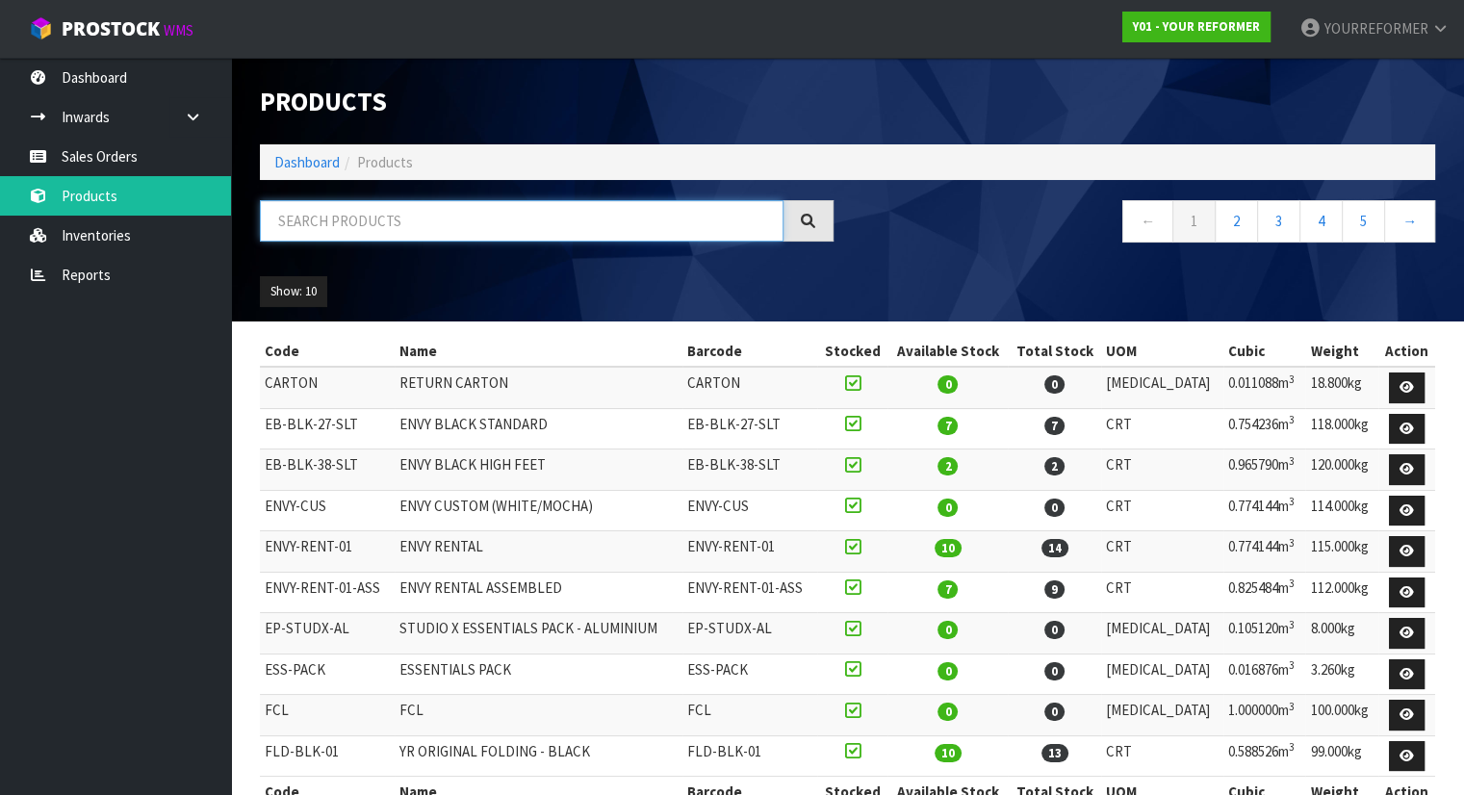
click at [366, 237] on input "text" at bounding box center [522, 220] width 524 height 41
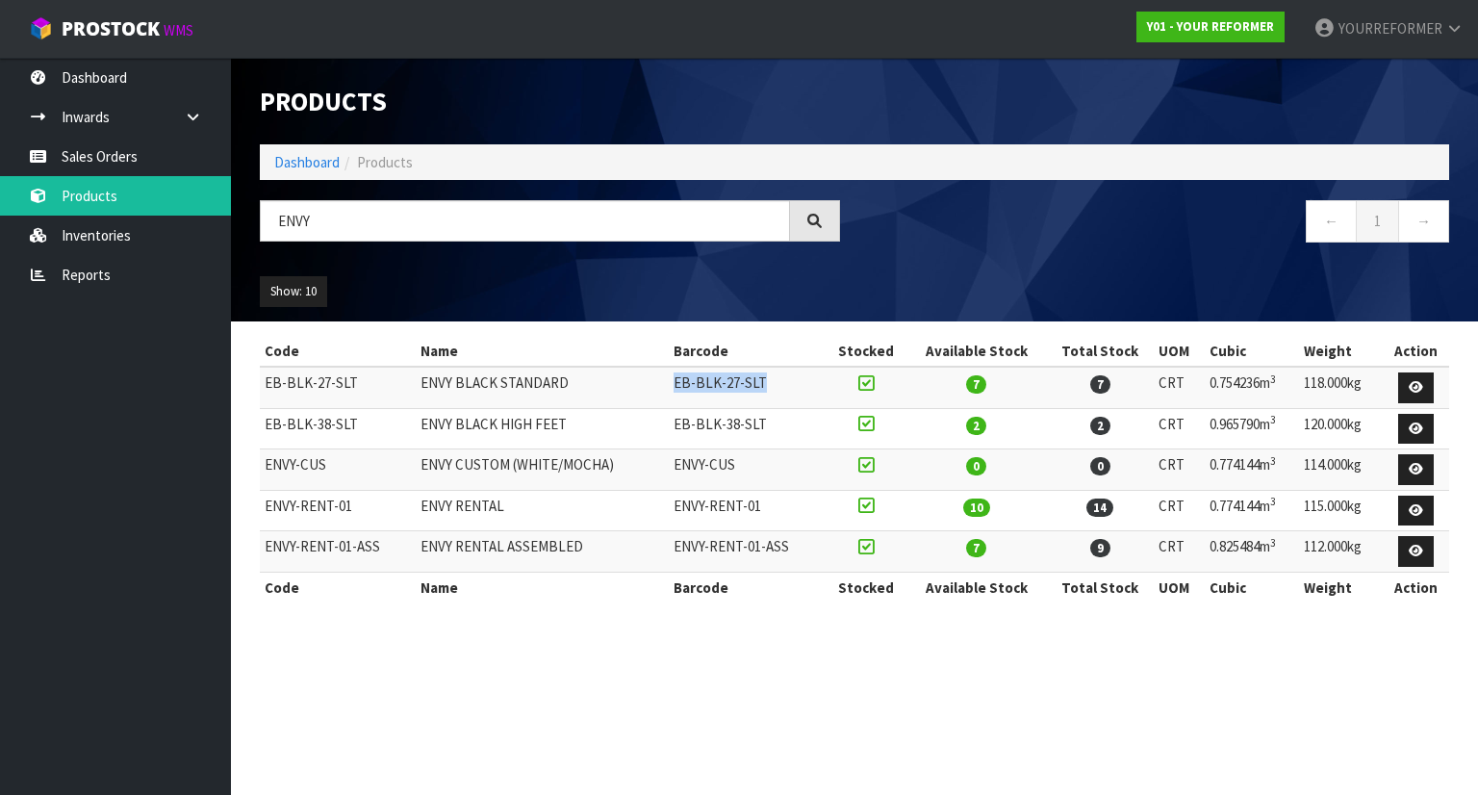
drag, startPoint x: 771, startPoint y: 381, endPoint x: 651, endPoint y: 386, distance: 120.4
click at [651, 386] on tr "EB-BLK-27-SLT ENVY BLACK STANDARD EB-BLK-27-SLT 7 7 CRT 0.754236m 3 118.000kg" at bounding box center [854, 387] width 1189 height 41
copy tr "EB-BLK-27-SLT"
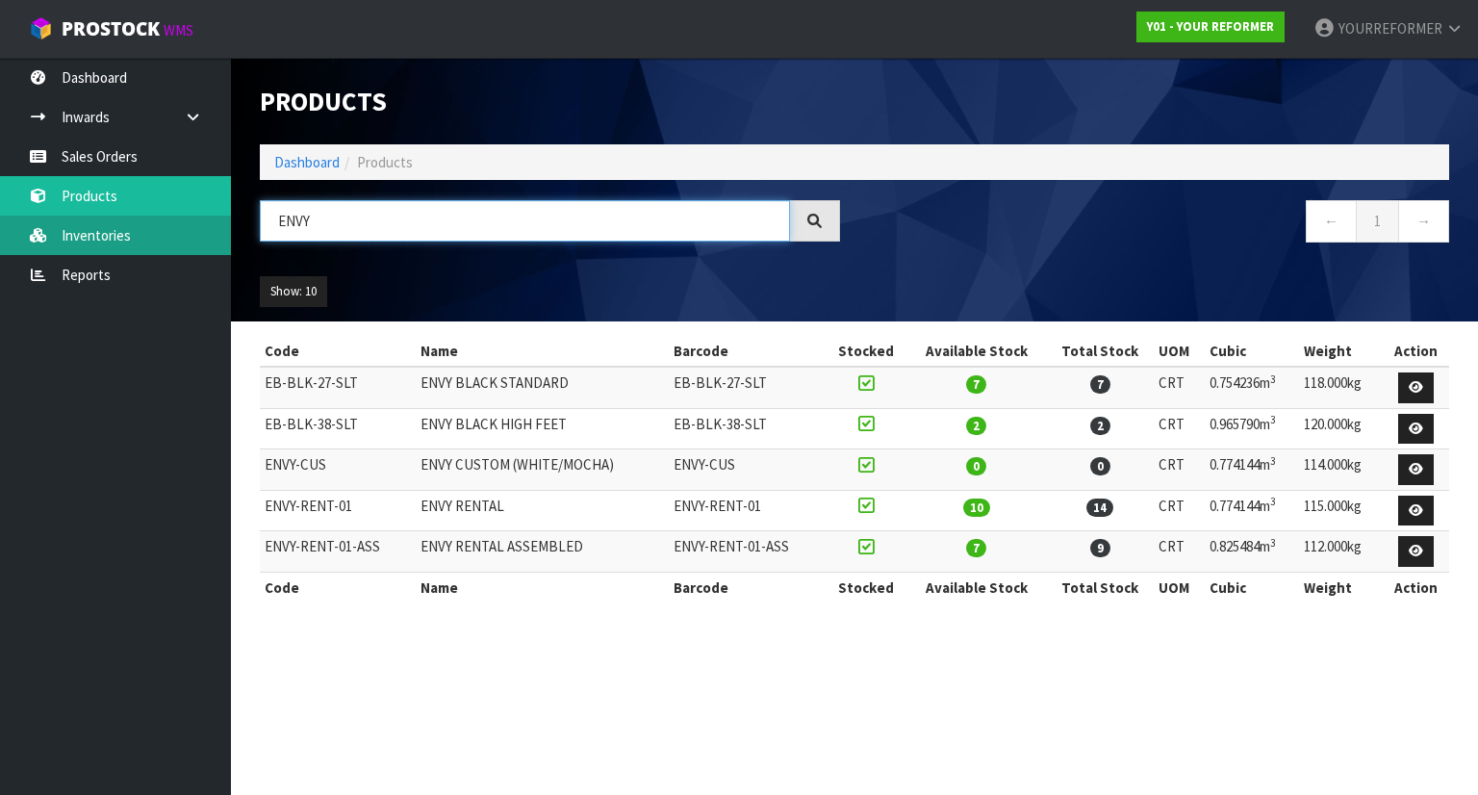
drag, startPoint x: 375, startPoint y: 234, endPoint x: 207, endPoint y: 222, distance: 168.8
click at [209, 221] on body "Toggle navigation ProStock WMS Y01 - YOUR REFORMER YOURREFORMER Logout Dashboar…" at bounding box center [739, 397] width 1478 height 795
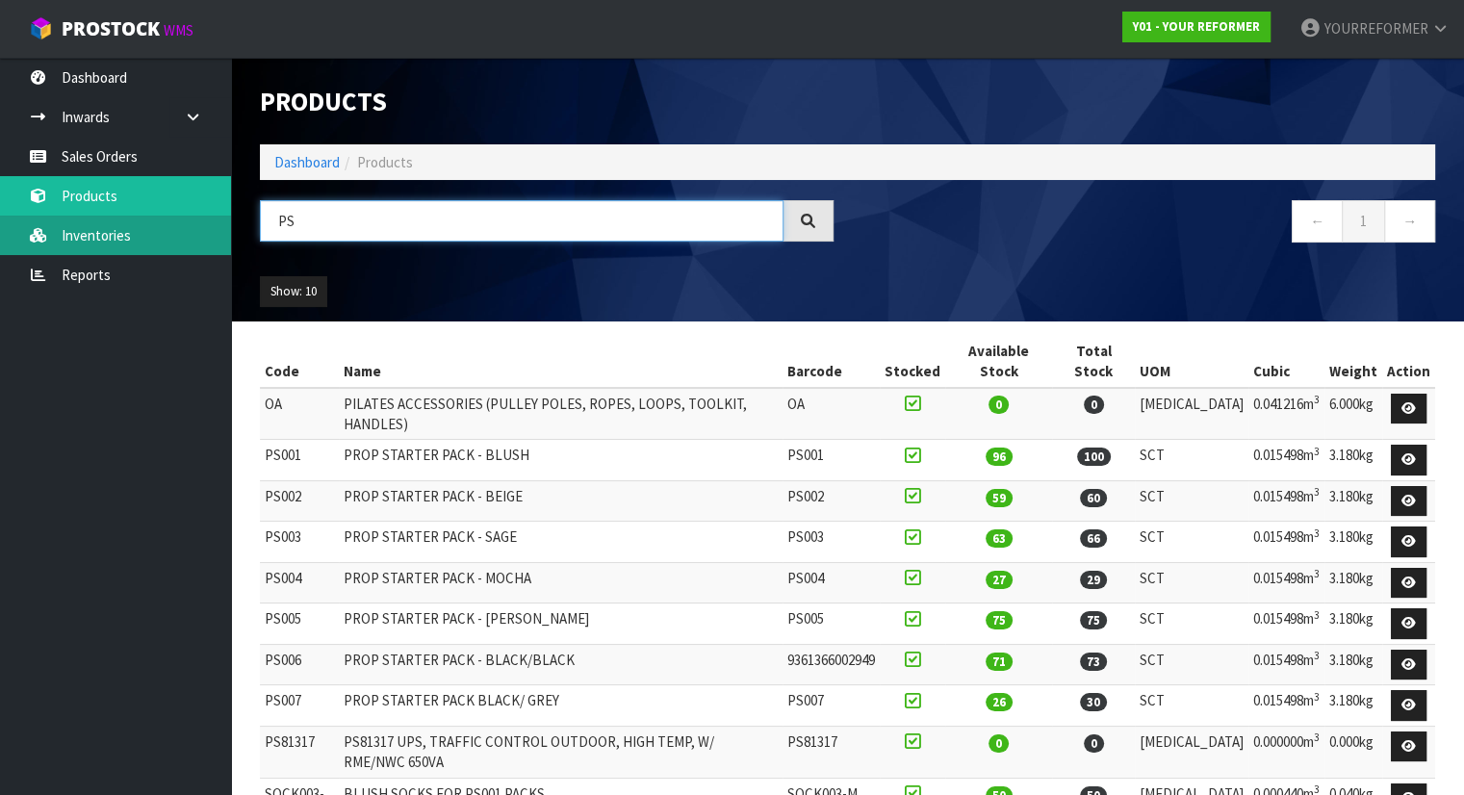
drag, startPoint x: 308, startPoint y: 230, endPoint x: 37, endPoint y: 243, distance: 271.7
click at [69, 240] on body "Toggle navigation ProStock WMS Y01 - YOUR REFORMER YOURREFORMER Logout Dashboar…" at bounding box center [732, 397] width 1464 height 795
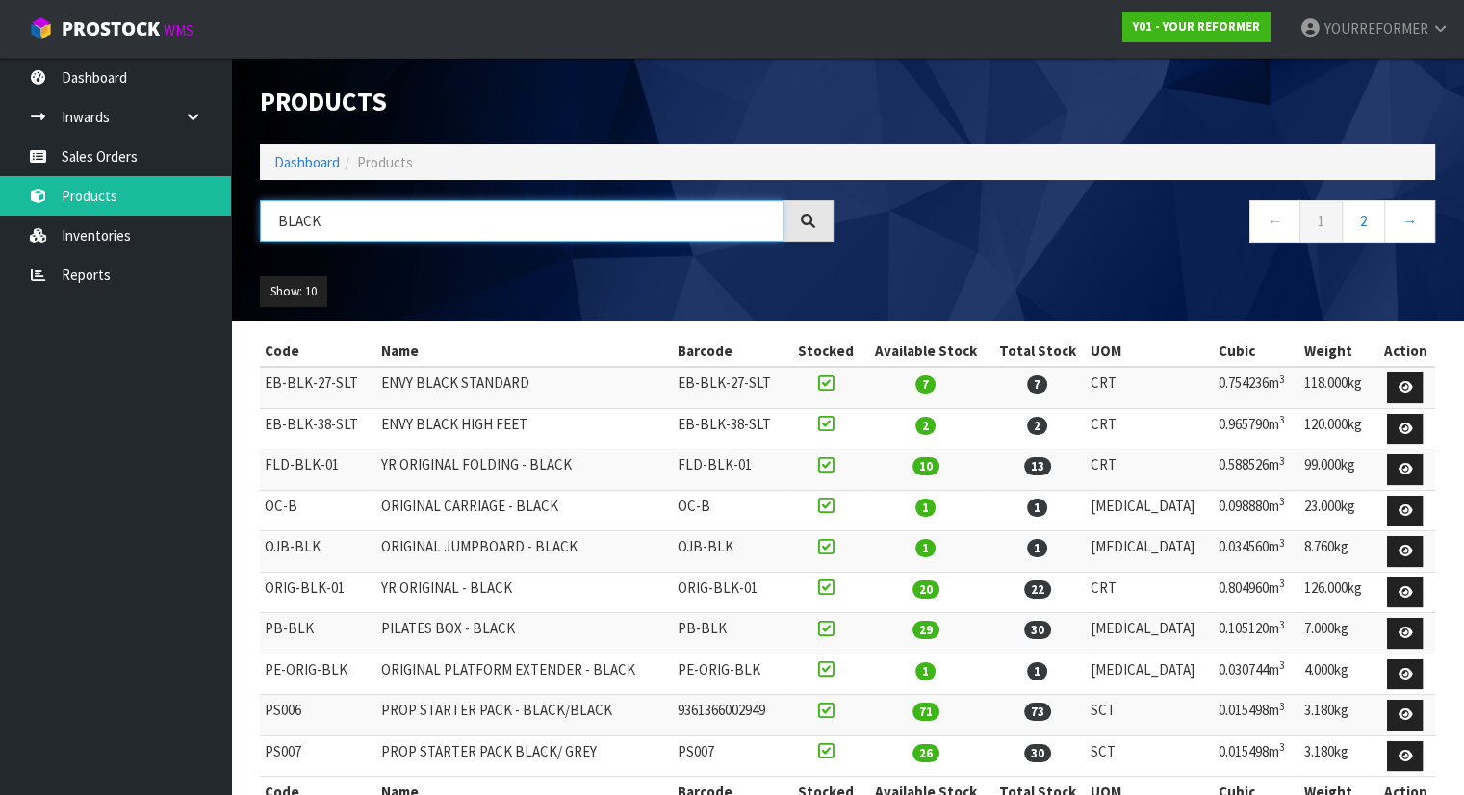
scroll to position [40, 0]
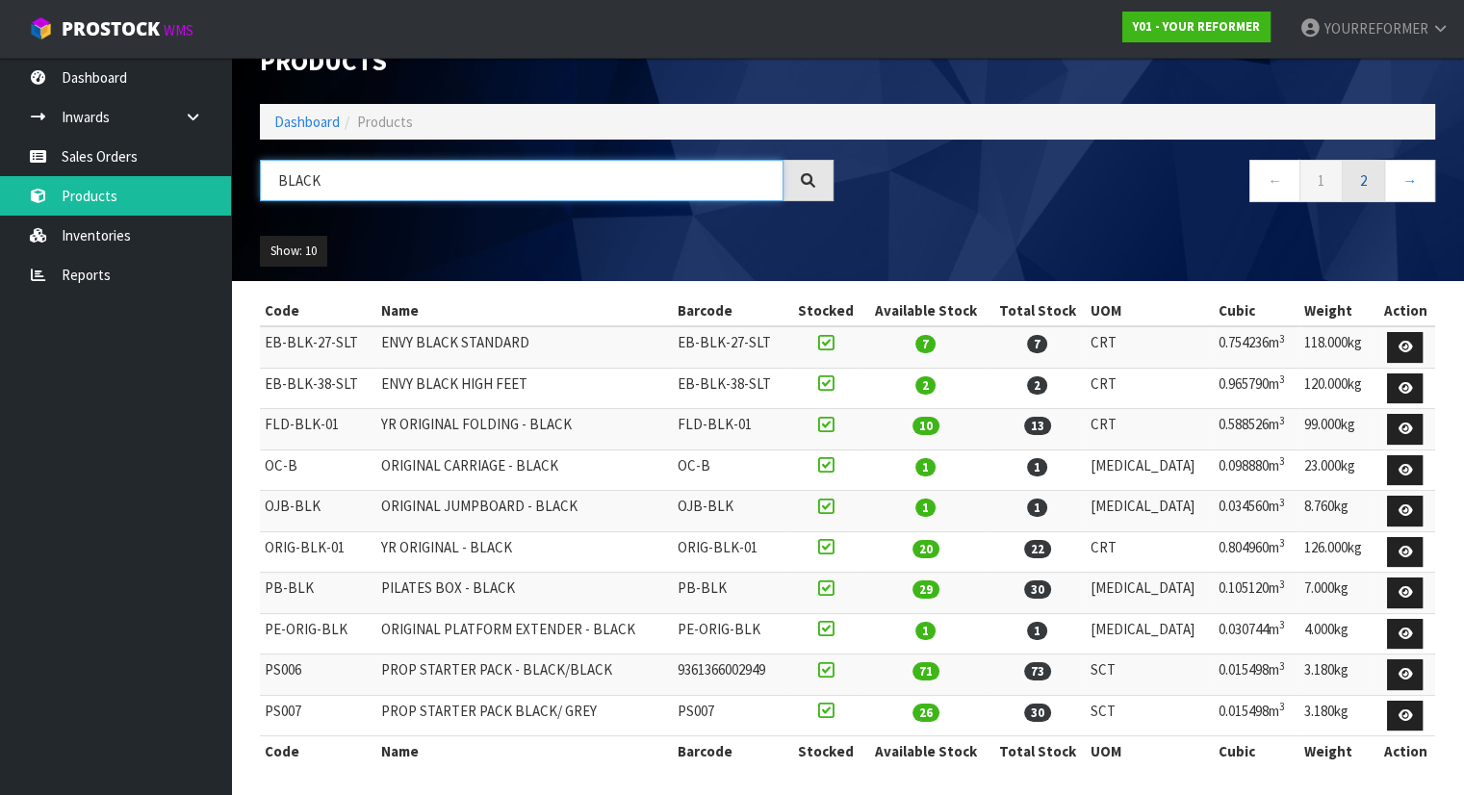
type input "BLACK"
click at [1374, 182] on link "2" at bounding box center [1363, 180] width 43 height 41
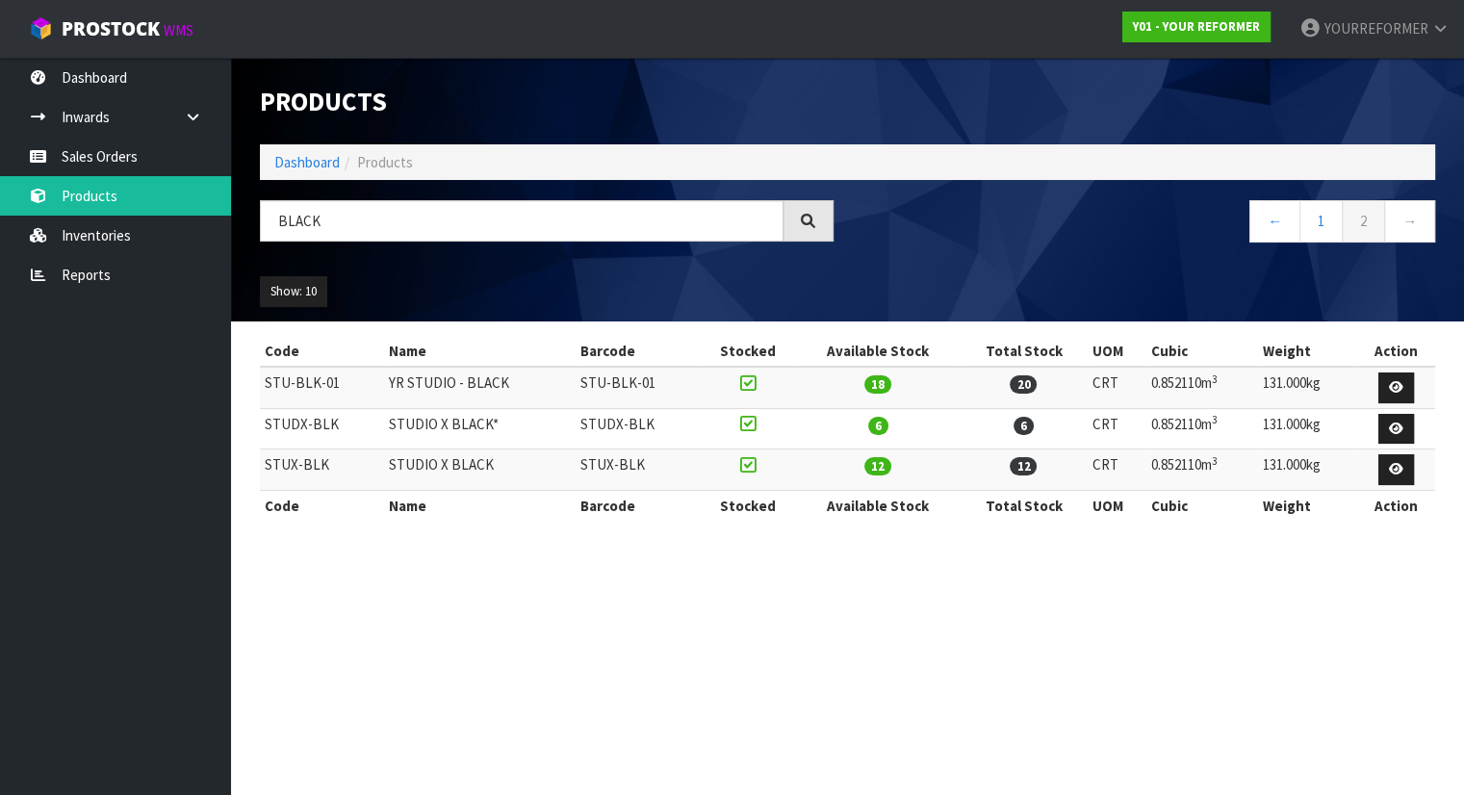
scroll to position [0, 0]
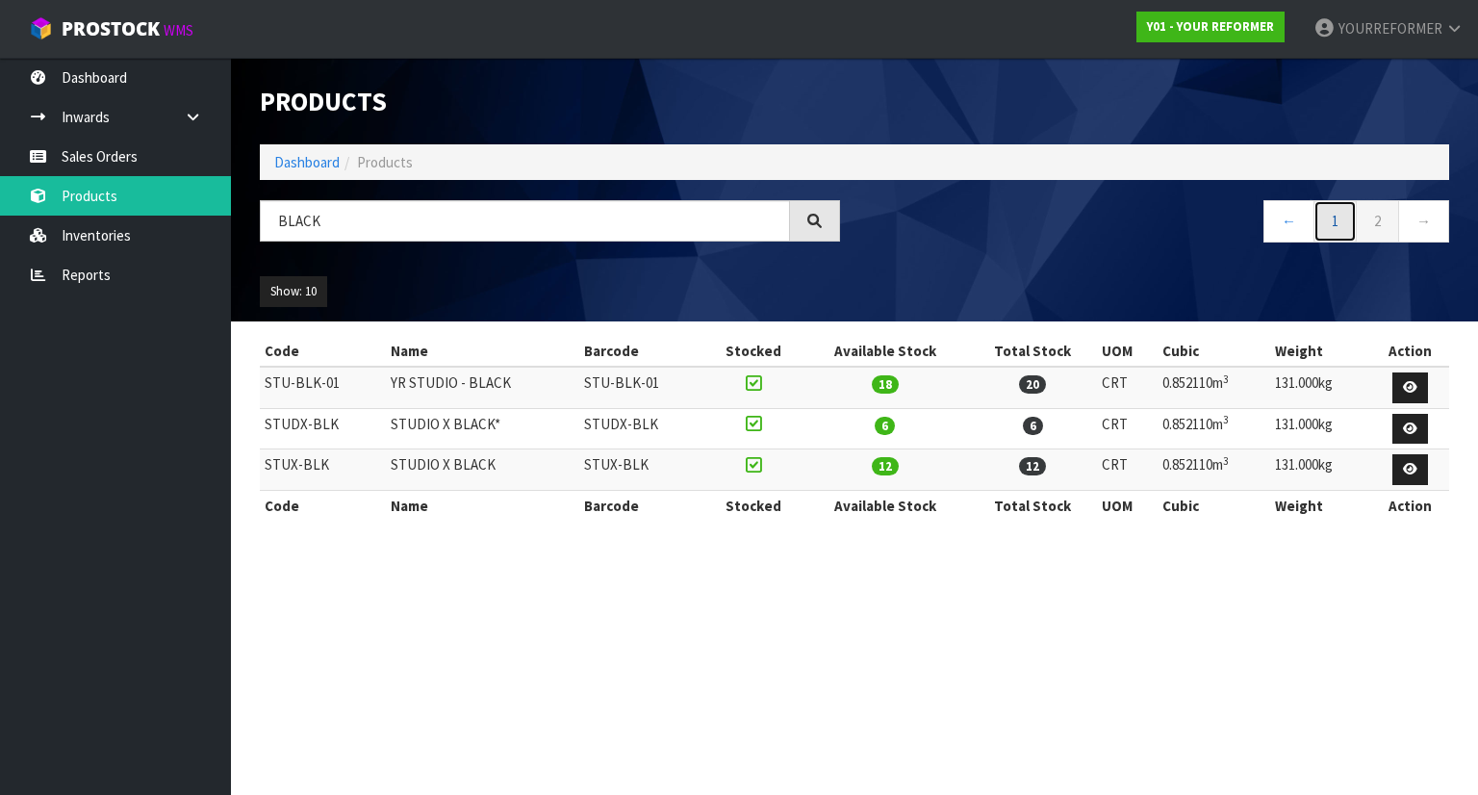
click at [1341, 221] on link "1" at bounding box center [1335, 220] width 43 height 41
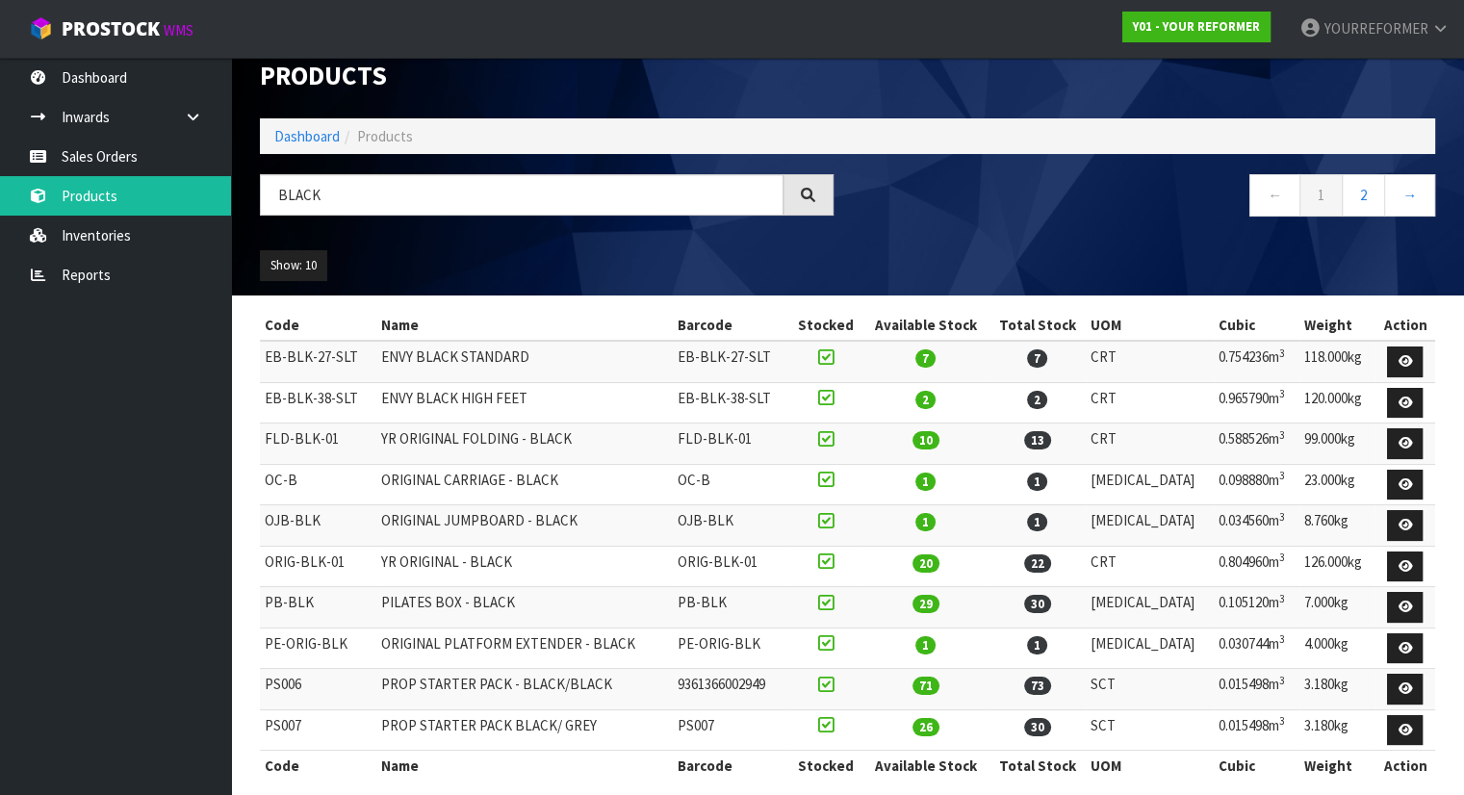
scroll to position [40, 0]
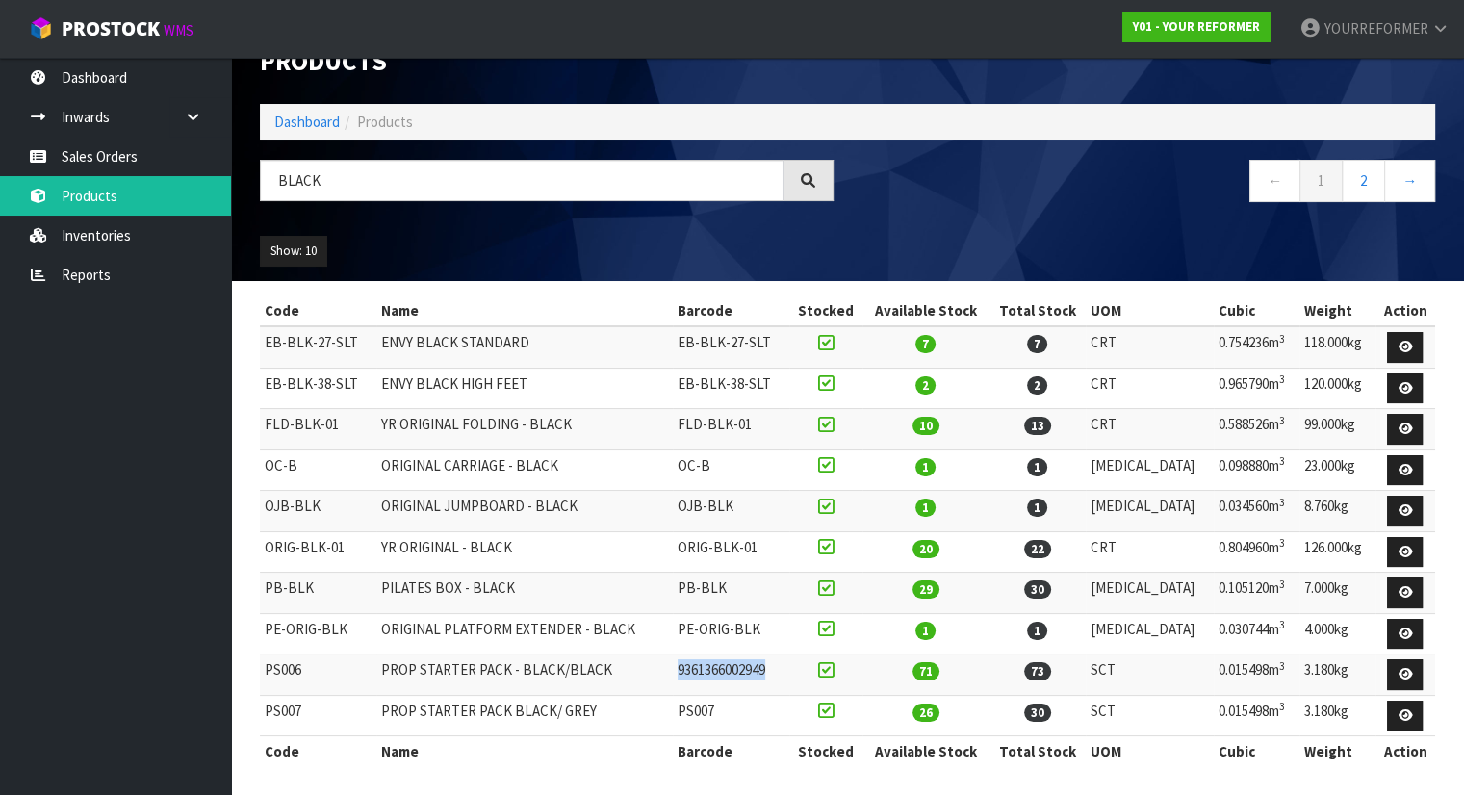
drag, startPoint x: 807, startPoint y: 663, endPoint x: 649, endPoint y: 663, distance: 158.8
click at [649, 663] on tr "PS006 PROP STARTER PACK - BLACK/BLACK 9361366002949 71 73 SCT 0.015498m 3 3.180…" at bounding box center [847, 674] width 1175 height 41
copy tr "9361366002949"
